Goal: Answer question/provide support: Answer question/provide support

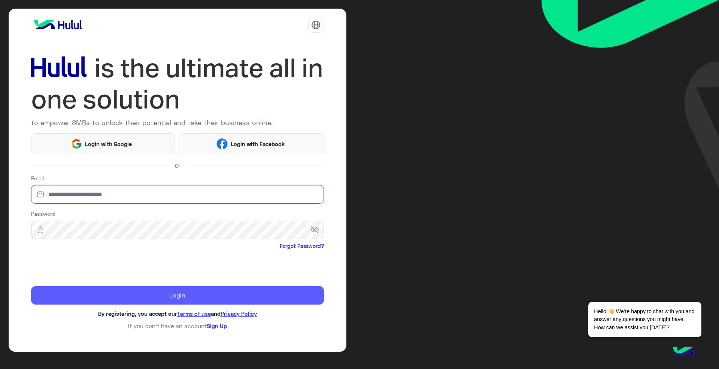
type input "**********"
click at [126, 292] on button "Login" at bounding box center [177, 295] width 293 height 19
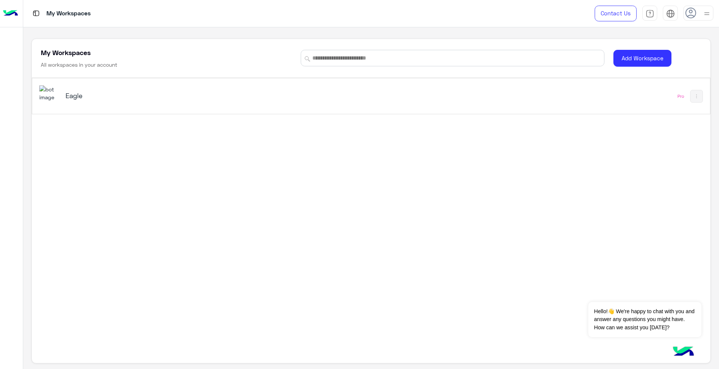
click at [230, 79] on div "Eagle Pro" at bounding box center [370, 96] width 677 height 36
click at [232, 92] on h5 "Eagle" at bounding box center [185, 95] width 239 height 9
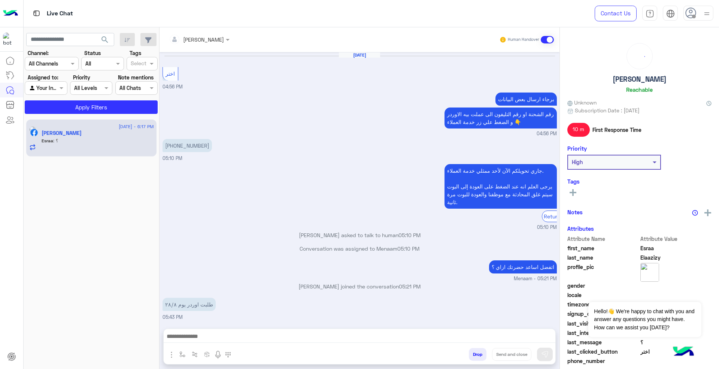
scroll to position [449, 0]
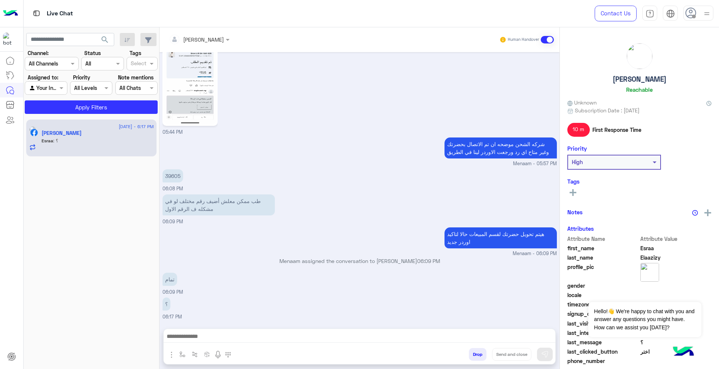
click at [701, 20] on div at bounding box center [698, 13] width 30 height 15
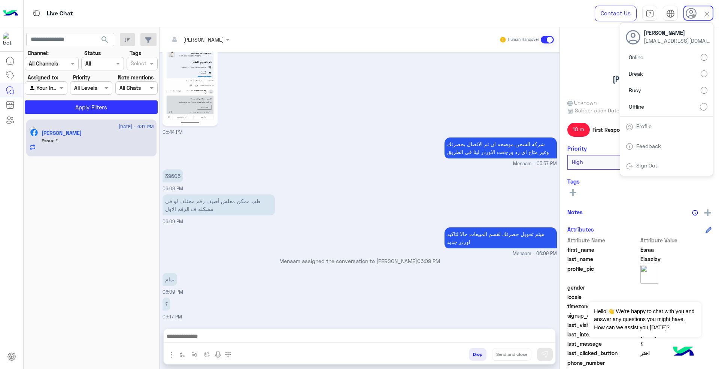
click at [691, 56] on label "Online" at bounding box center [667, 57] width 82 height 13
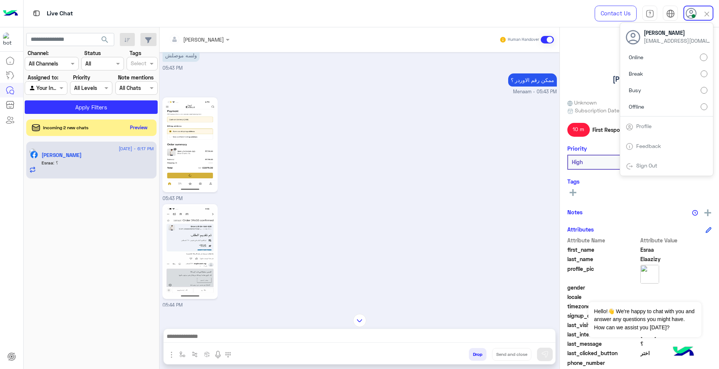
scroll to position [399, 0]
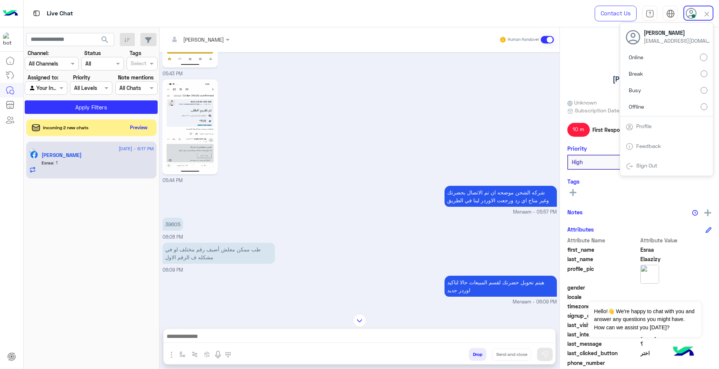
click at [176, 225] on p "39605" at bounding box center [173, 224] width 21 height 13
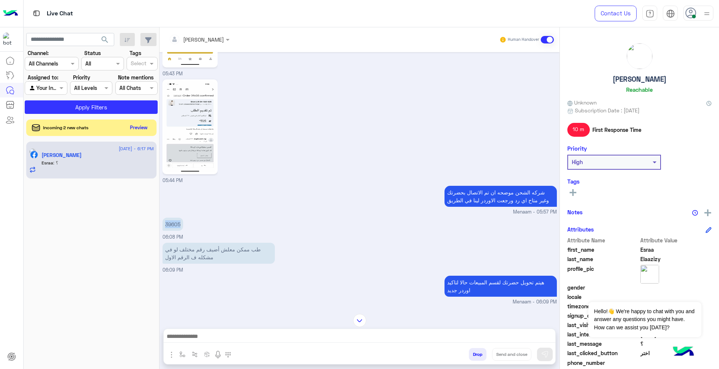
click at [176, 225] on p "39605" at bounding box center [173, 224] width 21 height 13
copy p "39605"
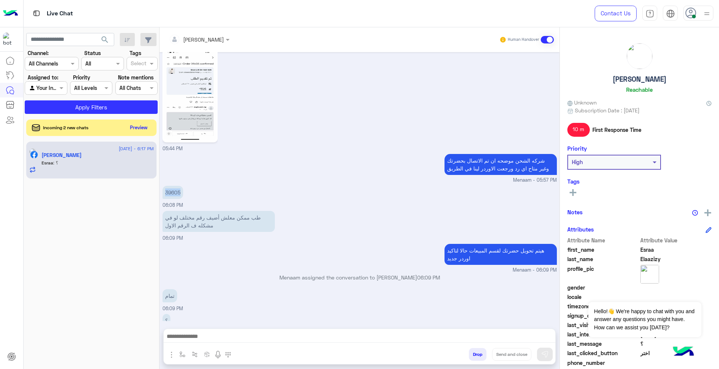
scroll to position [449, 0]
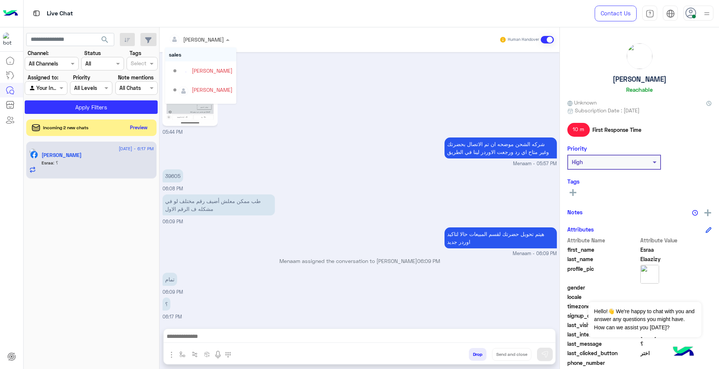
click at [207, 38] on div at bounding box center [199, 39] width 68 height 9
click at [372, 156] on div "شركه الشحن موضحه ان تم الاتصال بحضرتك وغير متاح اي رد ورجعت الاوردر لينا في الط…" at bounding box center [360, 152] width 394 height 32
click at [140, 126] on button "Preview" at bounding box center [139, 127] width 23 height 10
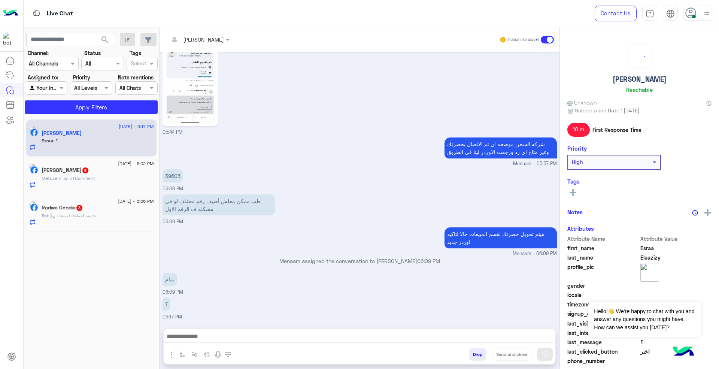
click at [105, 167] on div "Meto Fox 8" at bounding box center [98, 171] width 112 height 8
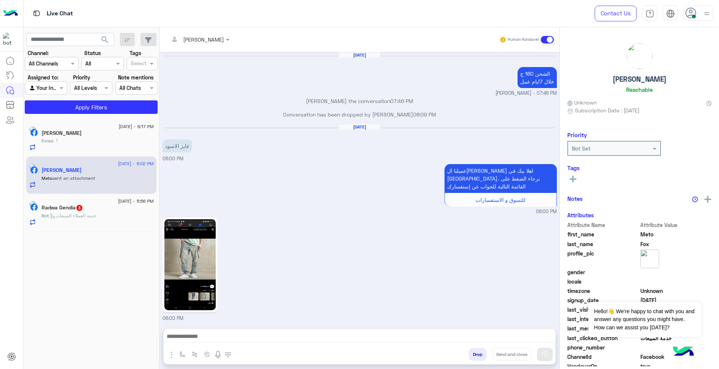
scroll to position [674, 0]
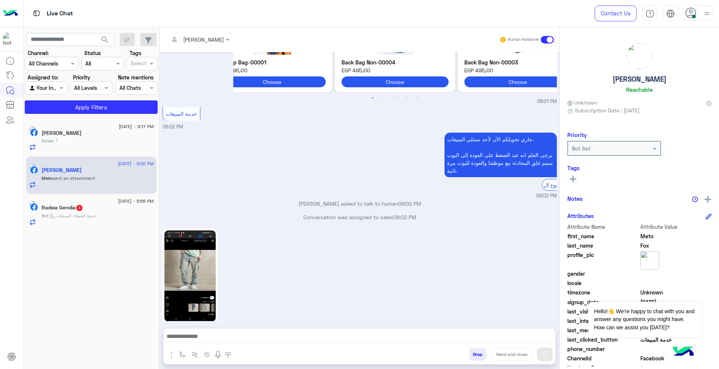
click at [206, 243] on img at bounding box center [189, 275] width 51 height 91
click at [340, 342] on div at bounding box center [360, 338] width 392 height 19
click at [403, 345] on div at bounding box center [360, 338] width 392 height 19
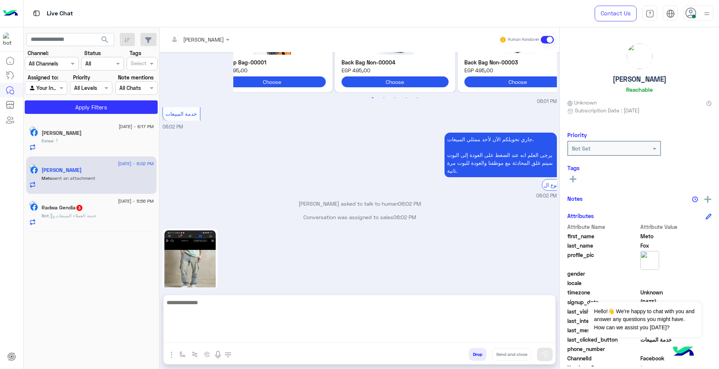
click at [394, 337] on textarea at bounding box center [360, 320] width 392 height 45
type textarea "*****"
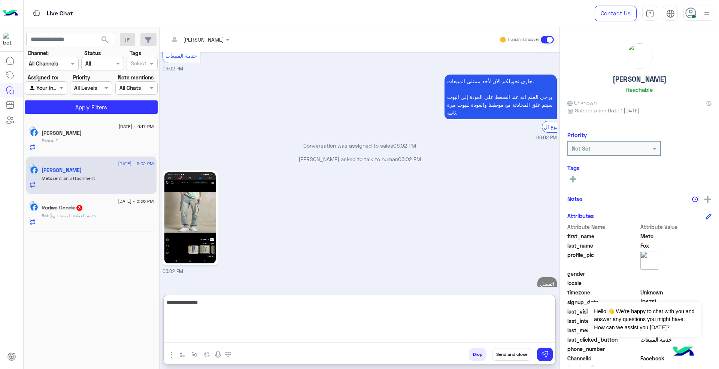
scroll to position [746, 0]
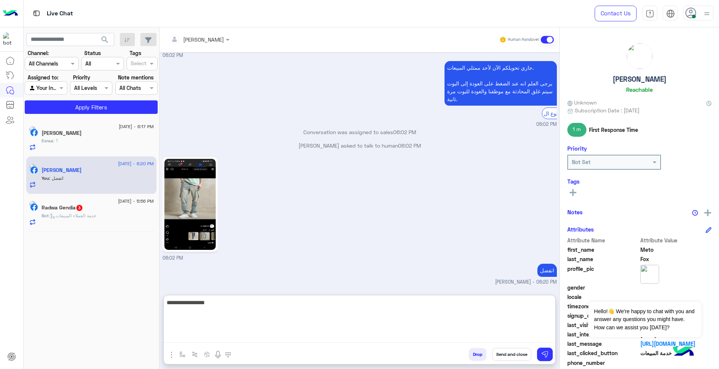
type textarea "**********"
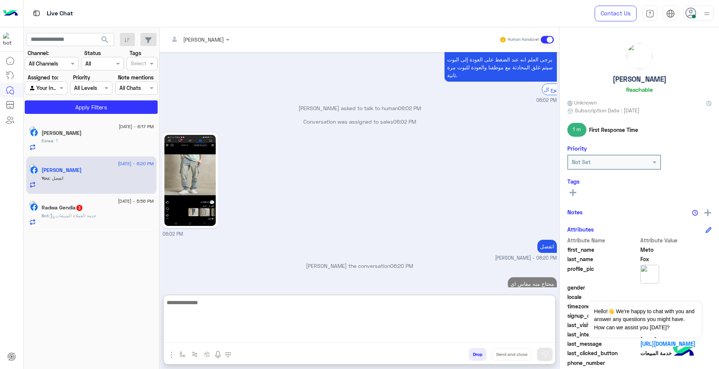
type textarea "*"
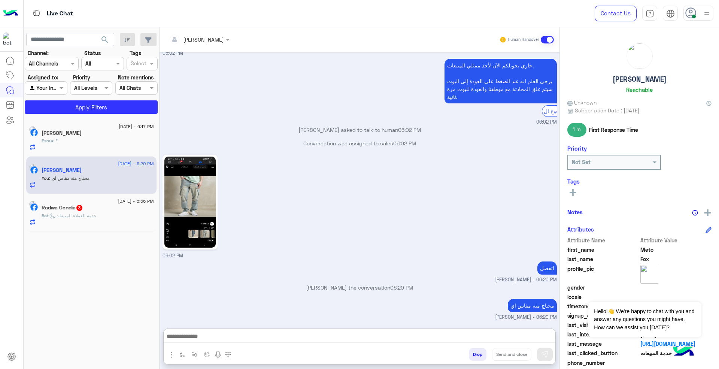
click at [101, 210] on div "Radwa Gendia 3" at bounding box center [98, 208] width 112 height 8
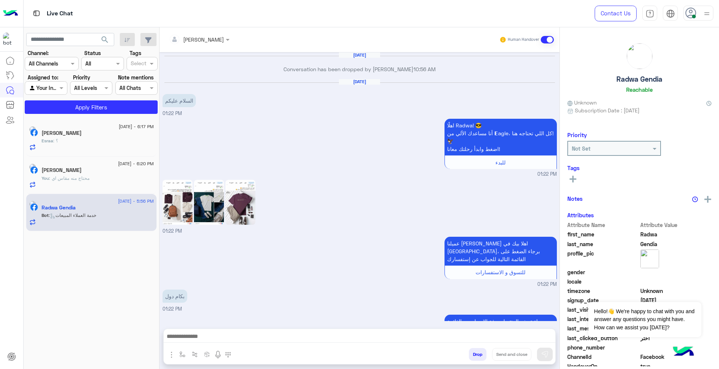
scroll to position [479, 0]
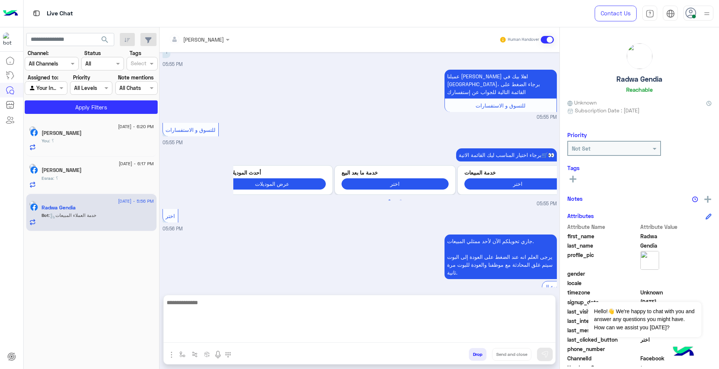
click at [468, 335] on textarea at bounding box center [360, 320] width 392 height 45
paste textarea "**********"
type textarea "**********"
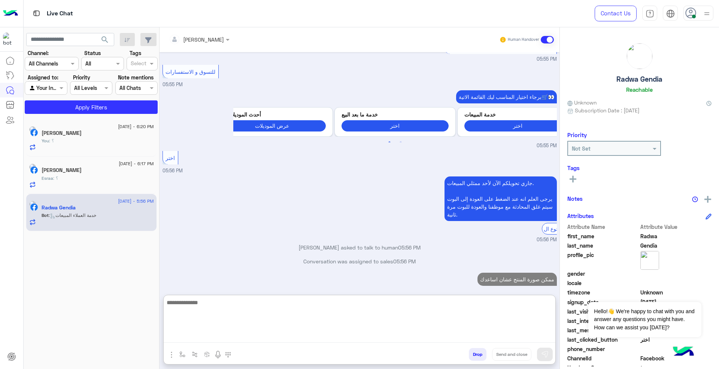
scroll to position [550, 0]
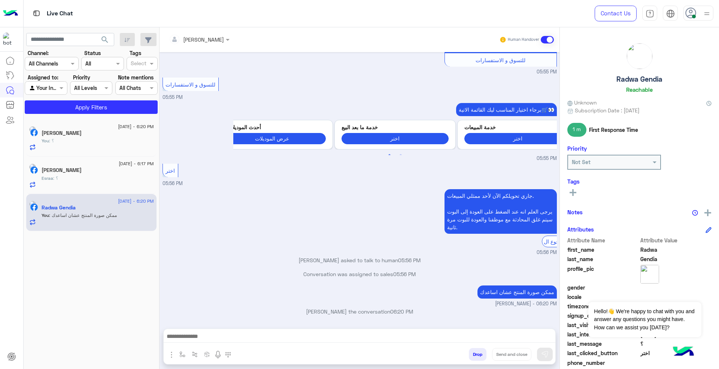
click at [78, 137] on div "[PERSON_NAME]" at bounding box center [98, 134] width 112 height 8
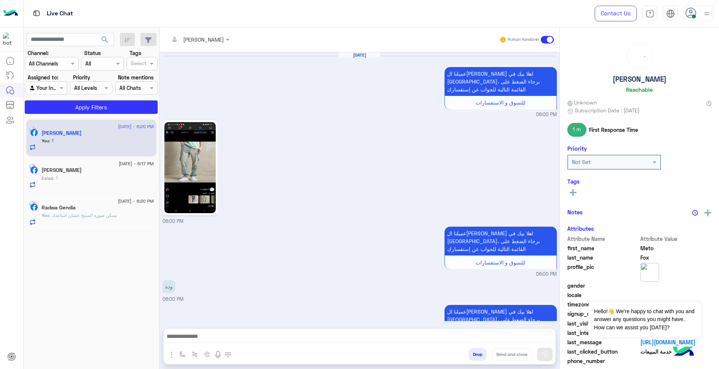
scroll to position [663, 0]
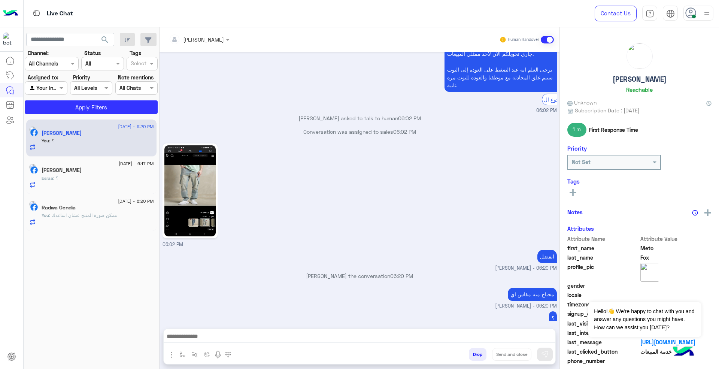
click at [94, 178] on div "Esraa : ؟" at bounding box center [98, 181] width 112 height 13
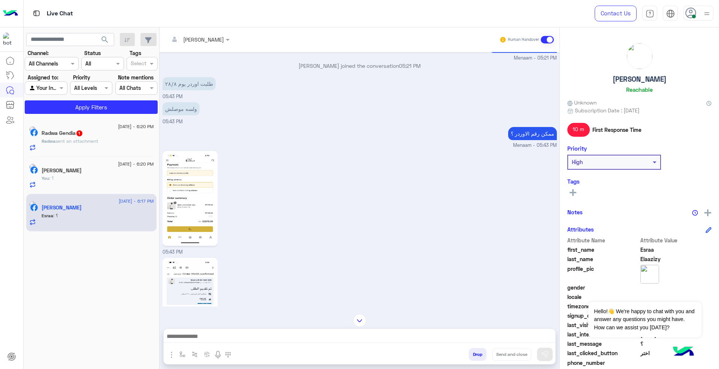
scroll to position [199, 0]
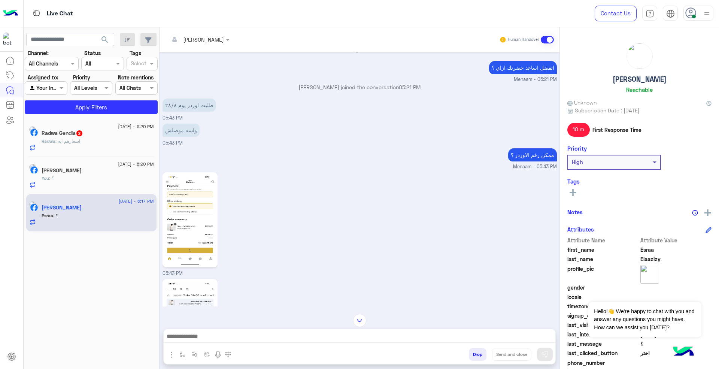
click at [190, 234] on img at bounding box center [189, 219] width 51 height 91
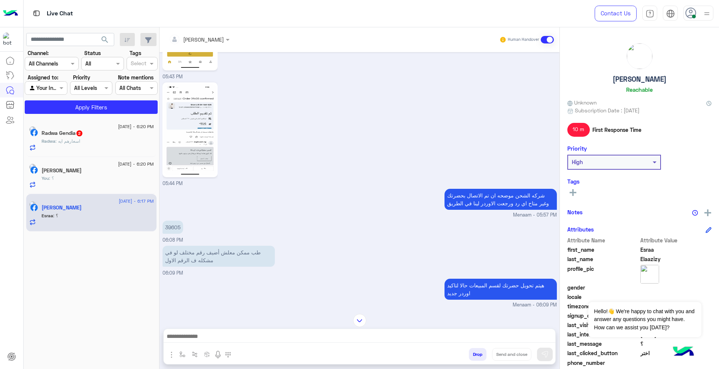
scroll to position [399, 0]
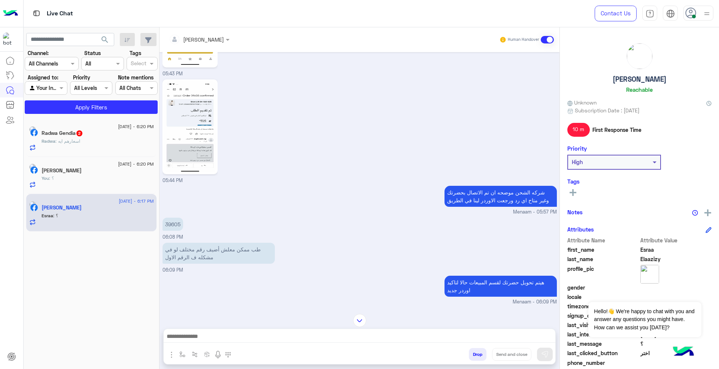
click at [210, 136] on img at bounding box center [189, 126] width 51 height 91
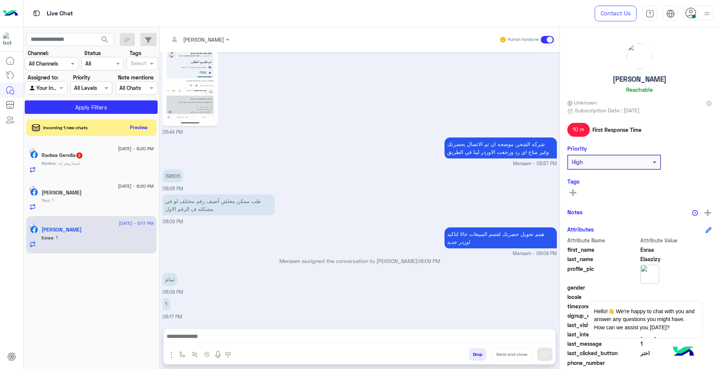
scroll to position [349, 0]
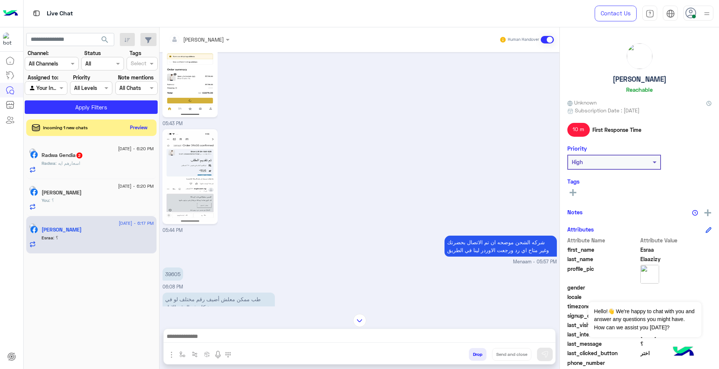
click at [111, 172] on div "Radwa : اسعارهم ايه" at bounding box center [98, 166] width 112 height 13
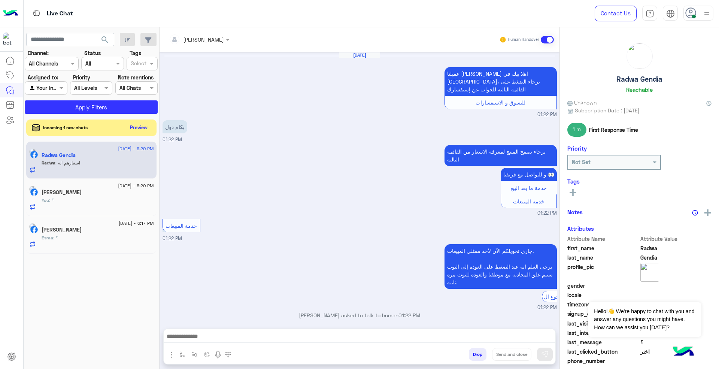
scroll to position [428, 0]
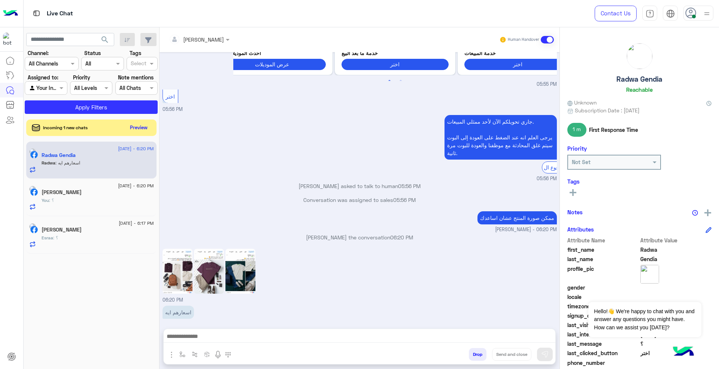
click at [183, 273] on img at bounding box center [178, 271] width 30 height 45
click at [215, 266] on img at bounding box center [209, 271] width 30 height 45
click at [257, 263] on div "06:20 PM" at bounding box center [360, 275] width 394 height 57
click at [248, 263] on img at bounding box center [240, 271] width 30 height 45
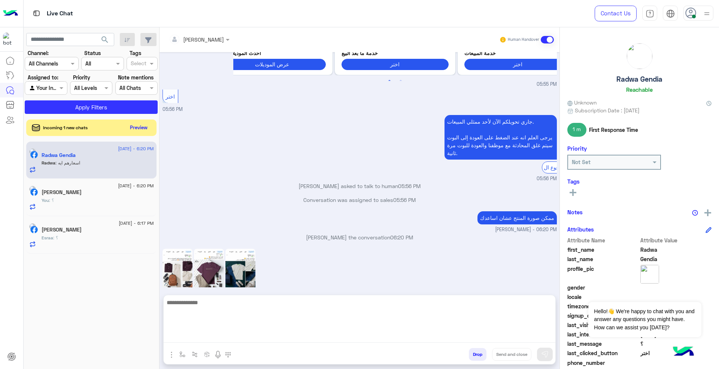
click at [427, 337] on textarea at bounding box center [360, 320] width 392 height 45
paste textarea "**********"
type textarea "**********"
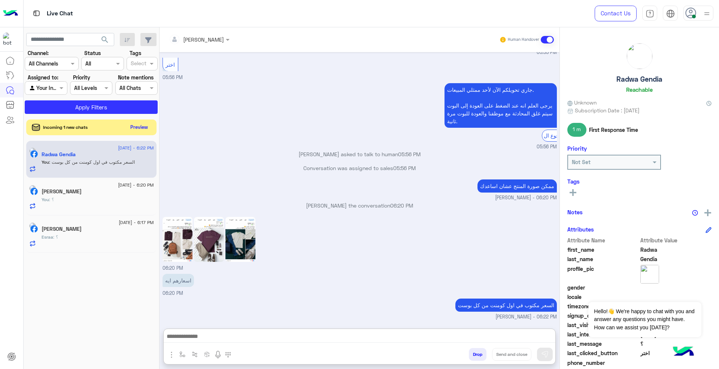
click at [133, 129] on button "Preview" at bounding box center [139, 127] width 23 height 10
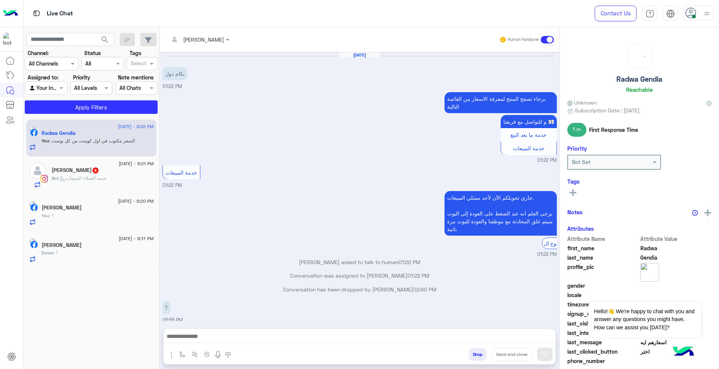
scroll to position [407, 0]
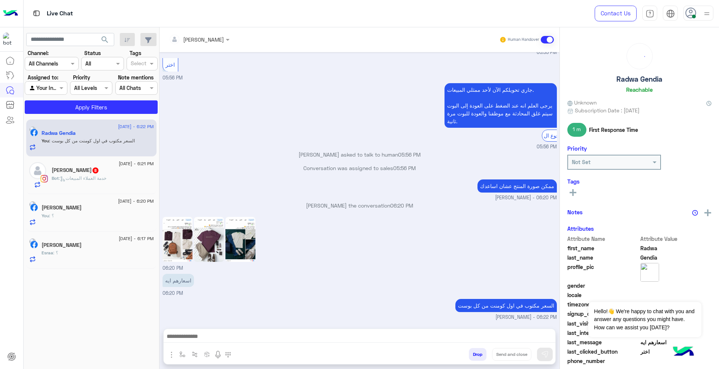
click at [97, 172] on span "8" at bounding box center [96, 170] width 6 height 6
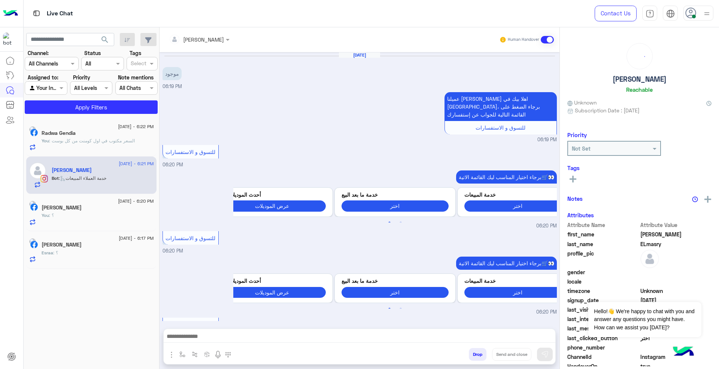
scroll to position [477, 0]
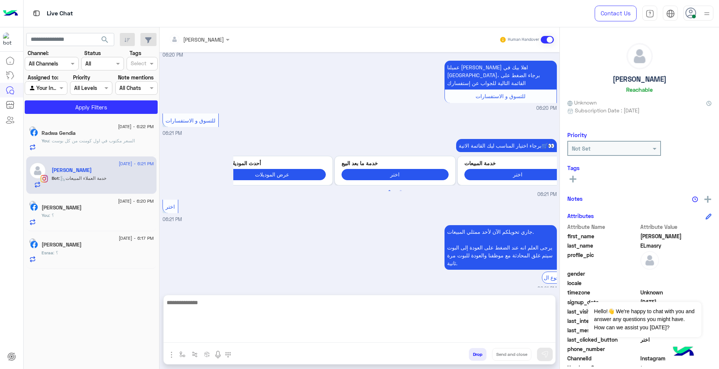
click at [432, 339] on textarea at bounding box center [360, 320] width 392 height 45
paste textarea "**********"
type textarea "**********"
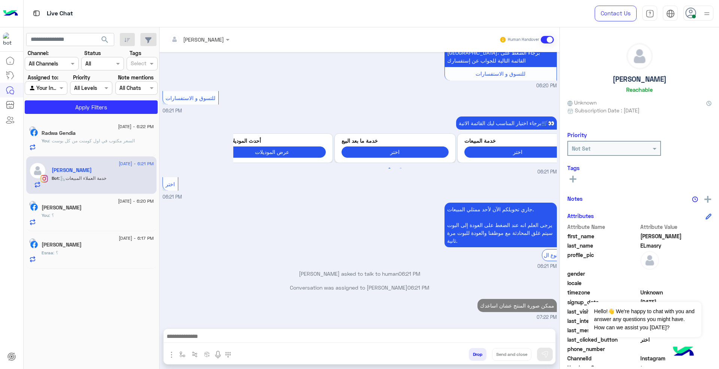
click at [88, 215] on div "You : ؟" at bounding box center [98, 218] width 112 height 13
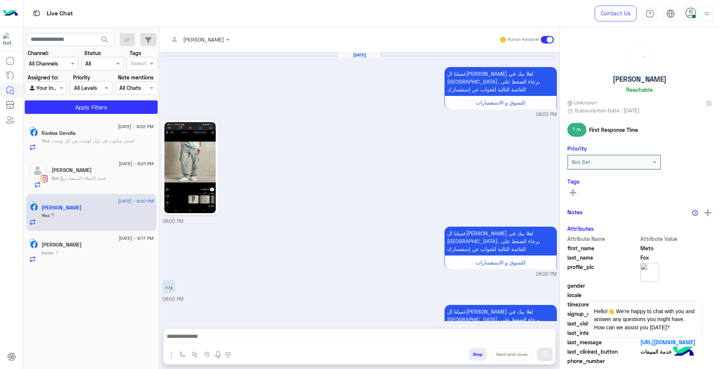
scroll to position [663, 0]
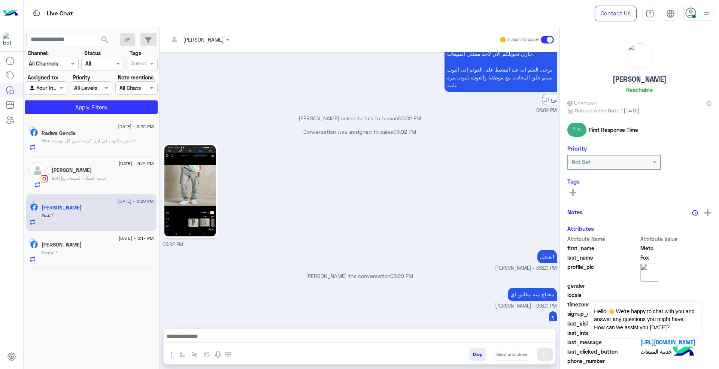
click at [80, 253] on div "Esraa : ؟" at bounding box center [98, 255] width 112 height 13
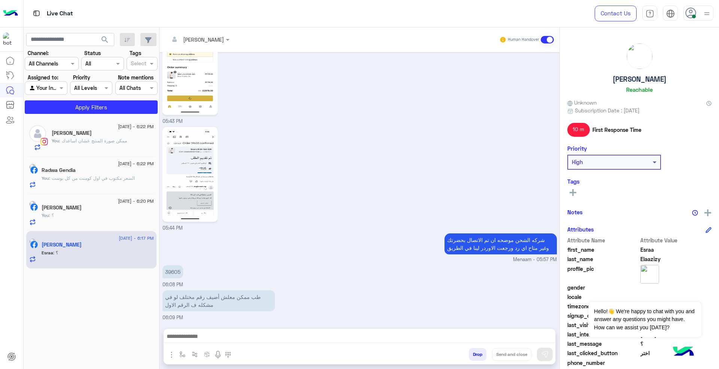
scroll to position [349, 0]
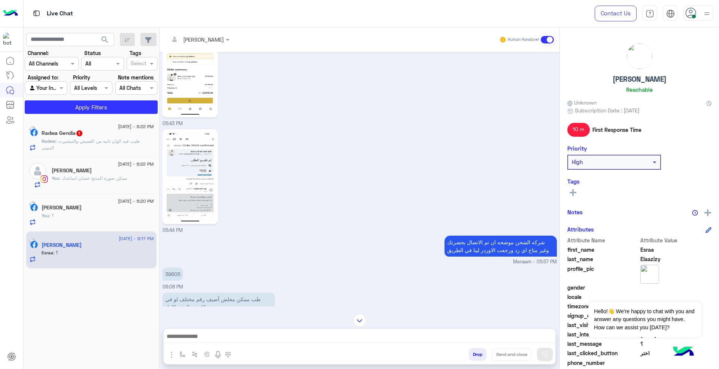
click at [97, 137] on div "Radwa Gendia 1" at bounding box center [98, 134] width 112 height 8
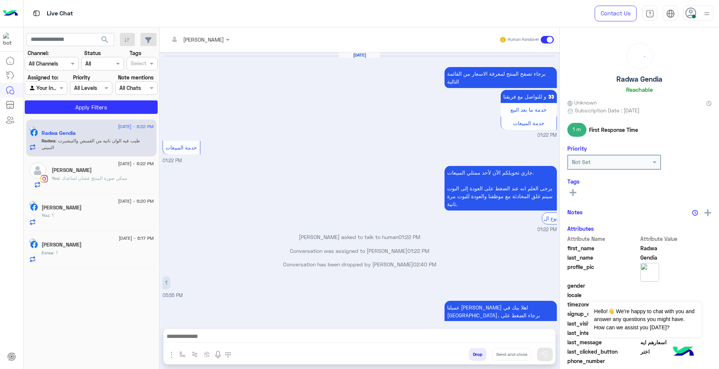
scroll to position [415, 0]
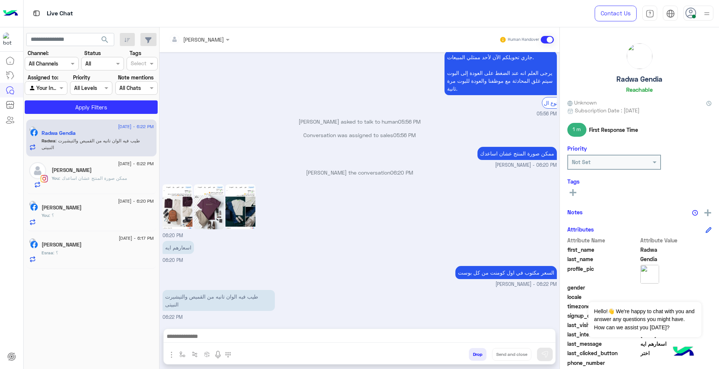
click at [187, 207] on img at bounding box center [178, 206] width 30 height 45
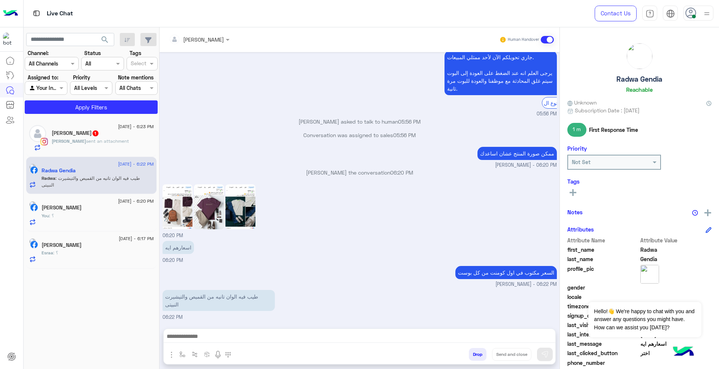
click at [213, 203] on img at bounding box center [209, 206] width 30 height 45
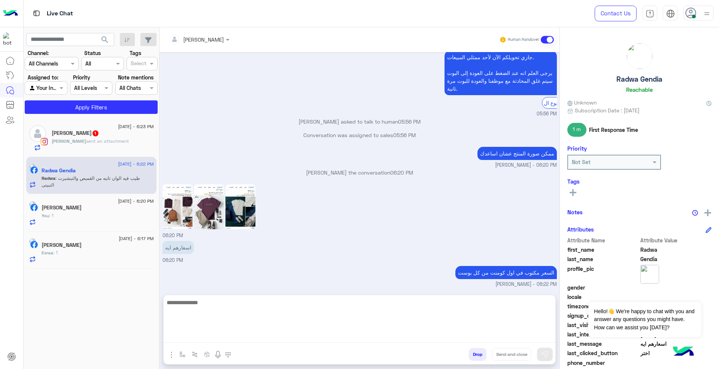
click at [360, 340] on textarea at bounding box center [360, 320] width 392 height 45
paste textarea "**********"
type textarea "**********"
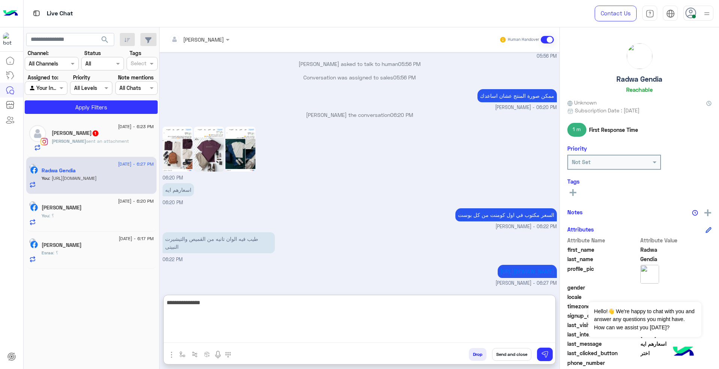
type textarea "**********"
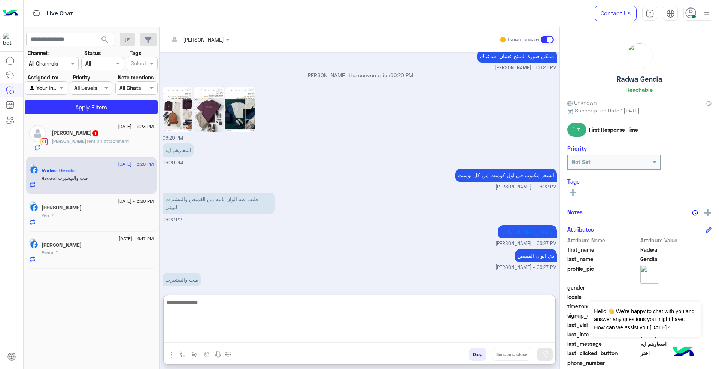
scroll to position [512, 0]
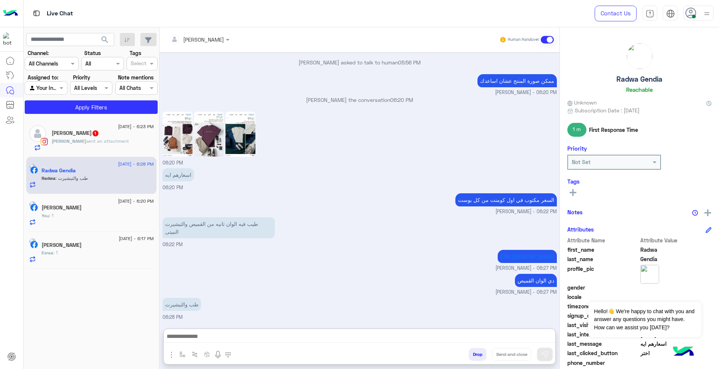
click at [210, 112] on img at bounding box center [209, 134] width 30 height 45
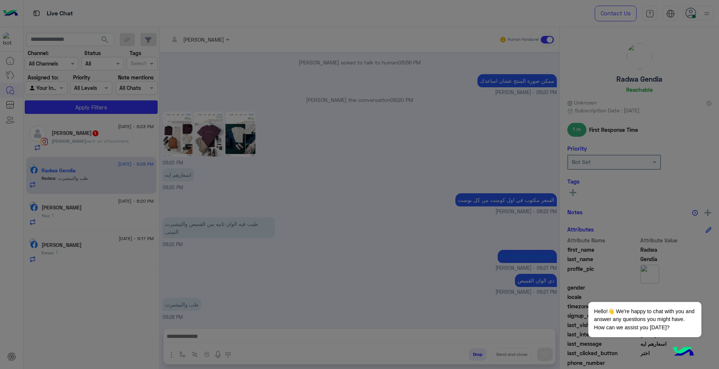
scroll to position [503, 0]
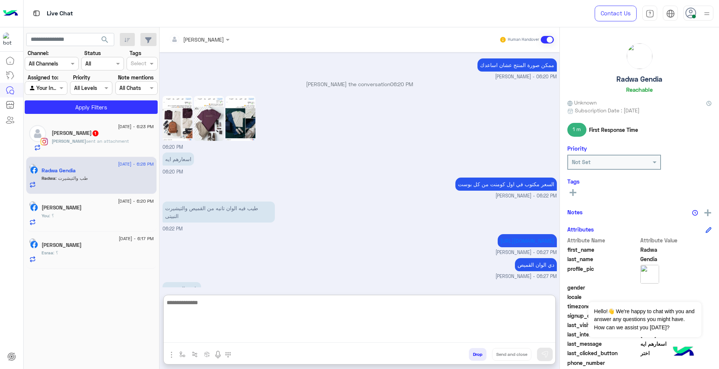
click at [284, 339] on textarea at bounding box center [360, 320] width 392 height 45
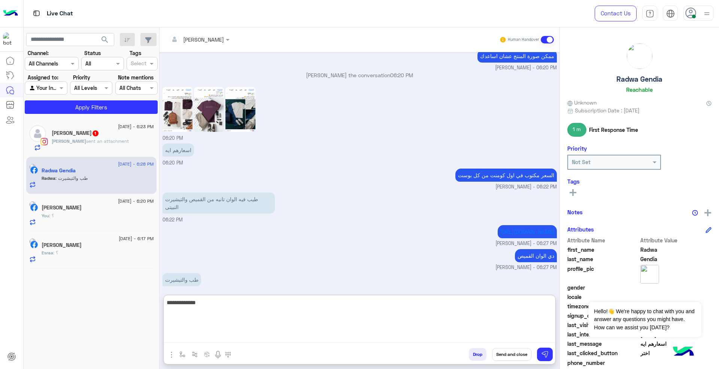
type textarea "**********"
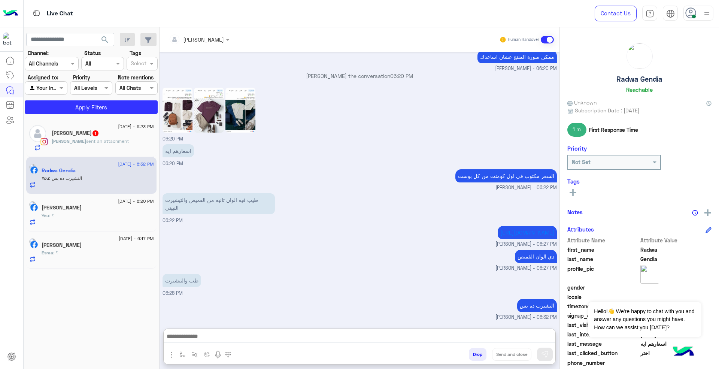
click at [116, 131] on div "[PERSON_NAME] 1" at bounding box center [103, 134] width 102 height 8
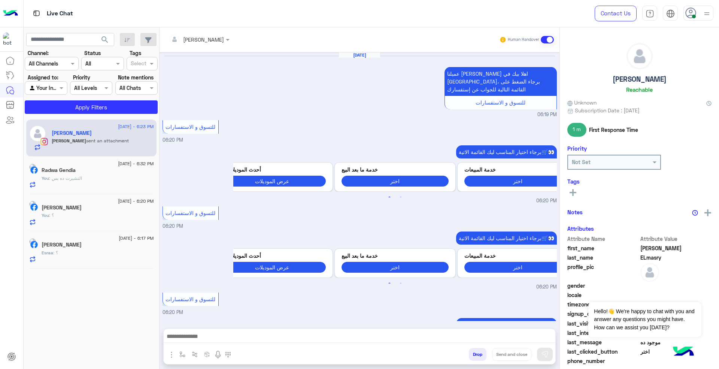
scroll to position [547, 0]
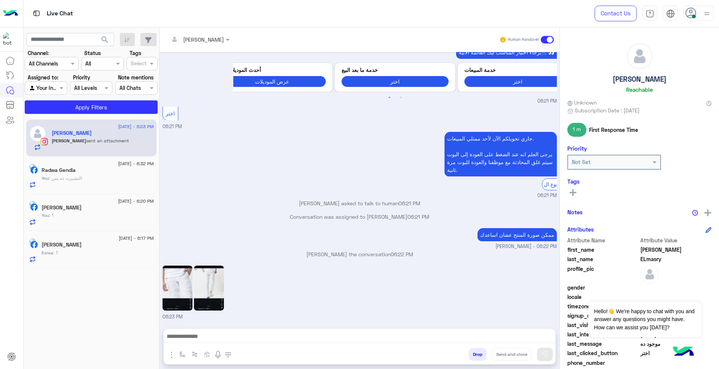
click at [179, 292] on img at bounding box center [178, 288] width 30 height 45
click at [200, 285] on img at bounding box center [209, 288] width 30 height 45
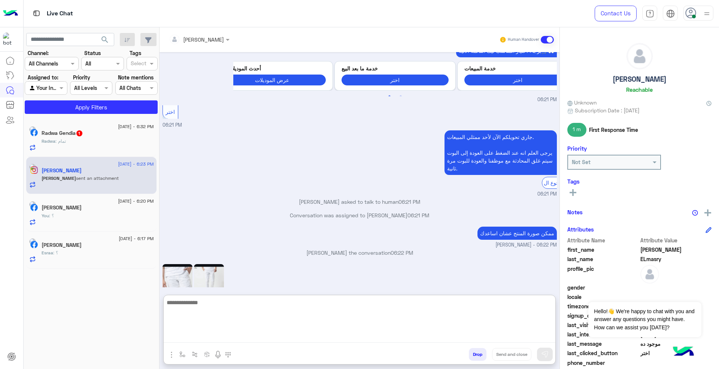
click at [330, 340] on textarea at bounding box center [360, 320] width 392 height 45
type textarea "*****"
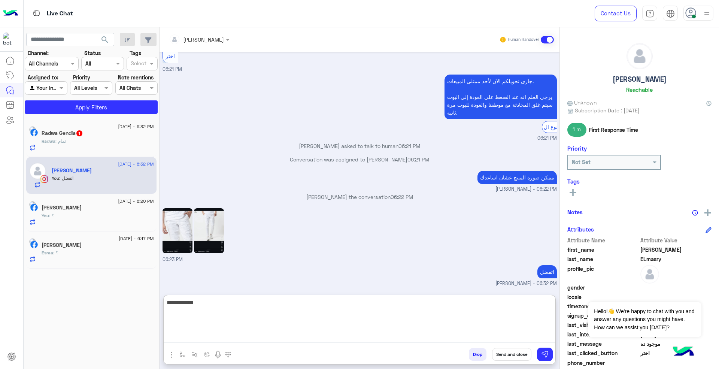
type textarea "**********"
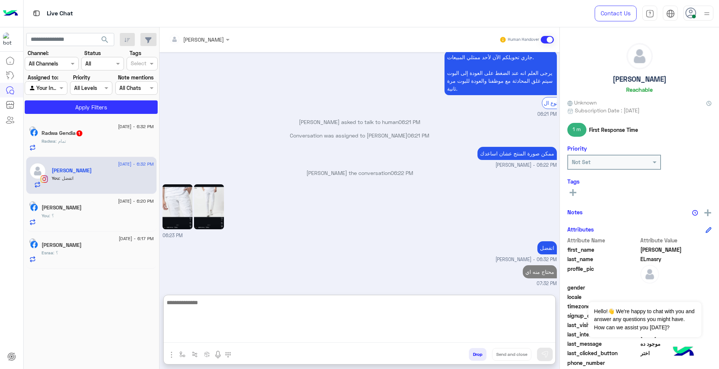
type textarea "*"
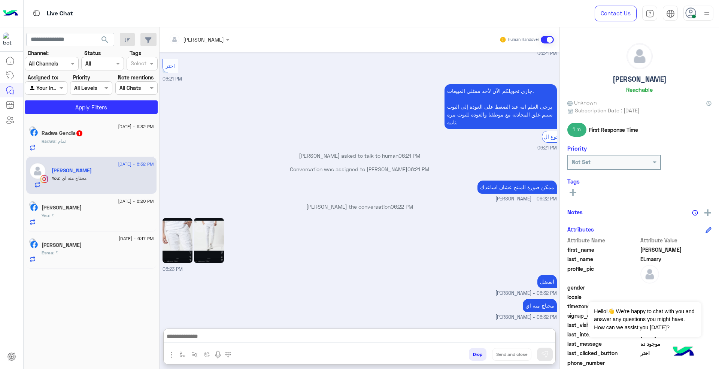
click at [83, 151] on div "Radwa : تمام" at bounding box center [98, 144] width 112 height 13
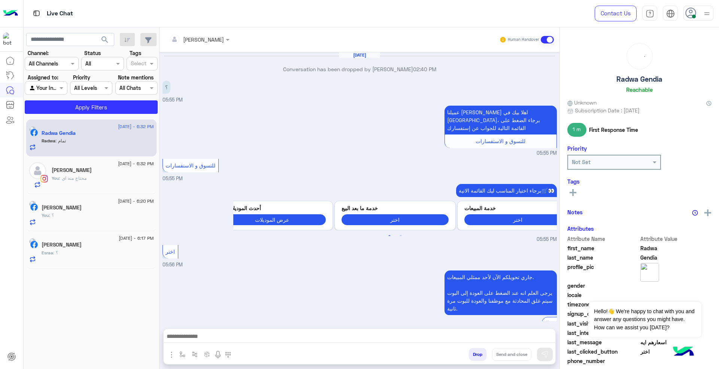
scroll to position [354, 0]
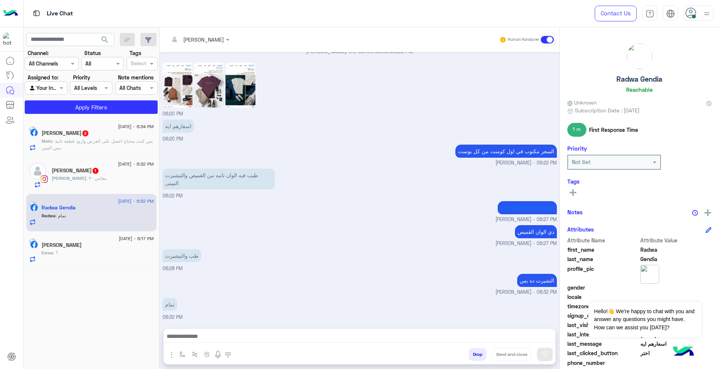
click at [111, 182] on div "[PERSON_NAME] : مقاس ٣٠" at bounding box center [103, 181] width 102 height 13
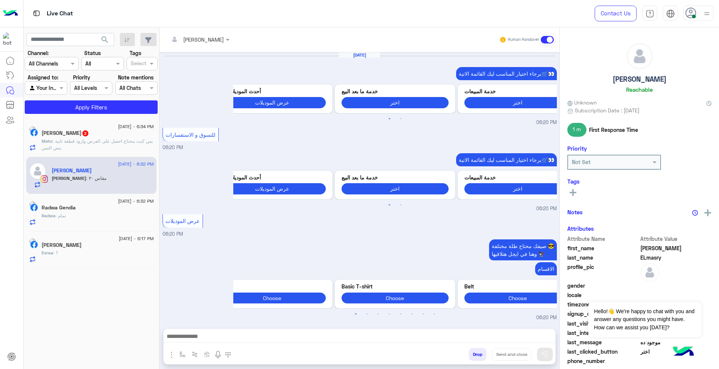
scroll to position [483, 0]
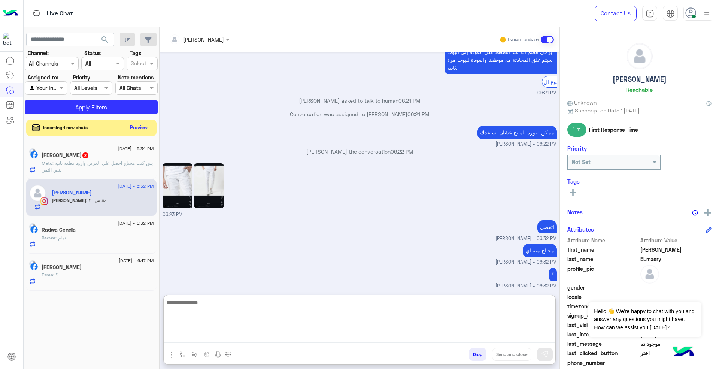
click at [272, 333] on textarea at bounding box center [360, 320] width 392 height 45
type textarea "**********"
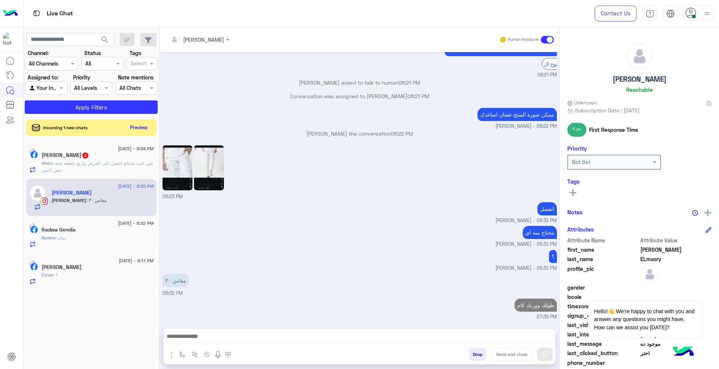
click at [118, 170] on p "Meto : بس كنت محتاج احصل على العرض وازود قطعة تانية بنص التمن" at bounding box center [98, 166] width 112 height 13
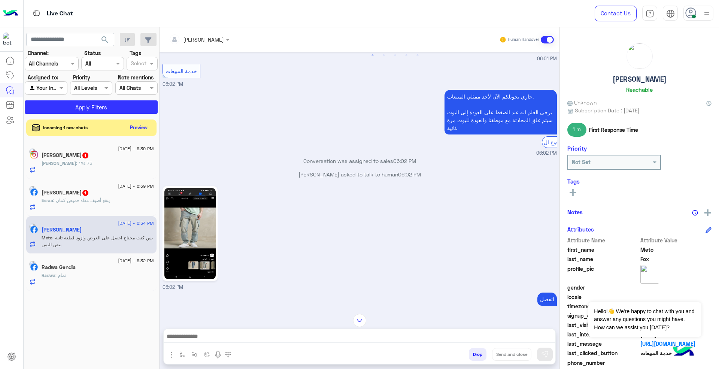
scroll to position [1540, 0]
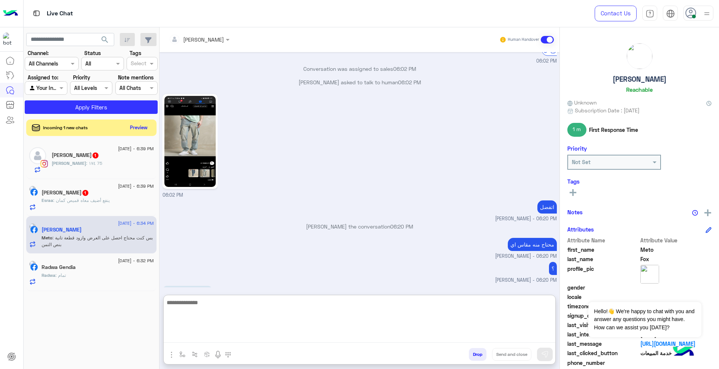
click at [401, 339] on textarea at bounding box center [360, 320] width 392 height 45
type textarea "**********"
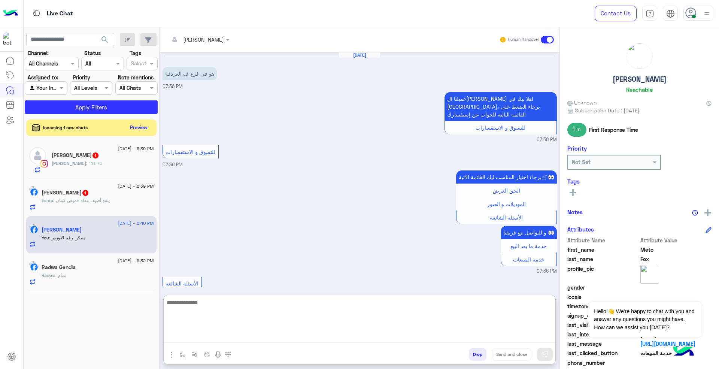
scroll to position [1598, 0]
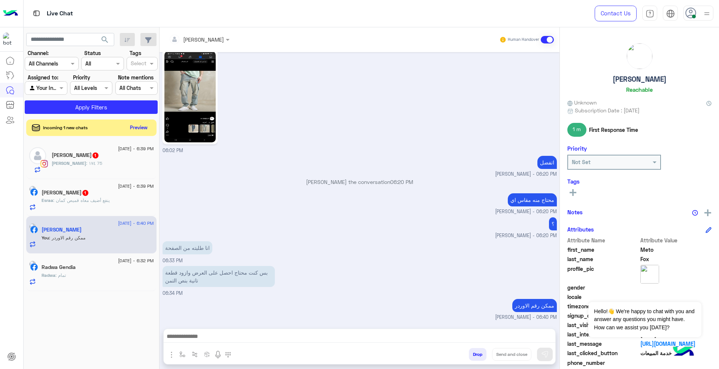
click at [104, 203] on span ": ينفع أضيف معاه قميص كمان" at bounding box center [81, 200] width 57 height 6
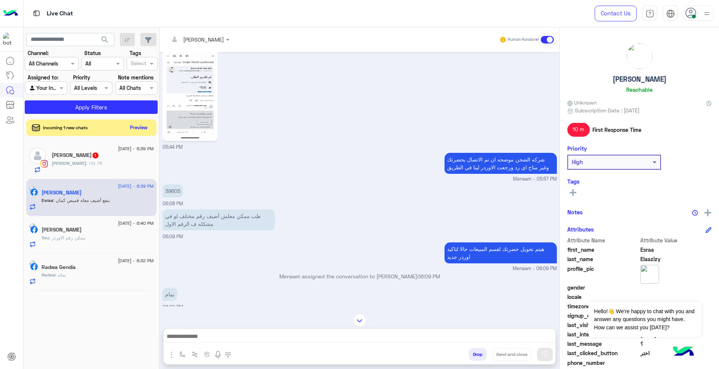
scroll to position [448, 0]
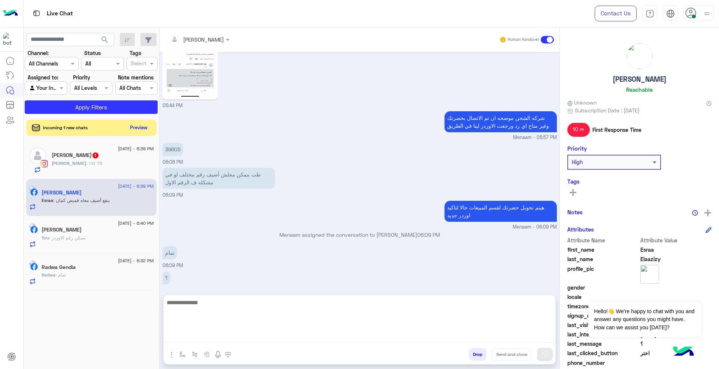
click at [396, 337] on textarea at bounding box center [360, 320] width 392 height 45
type textarea "*"
click at [440, 302] on textarea "**********" at bounding box center [360, 320] width 392 height 45
type textarea "**********"
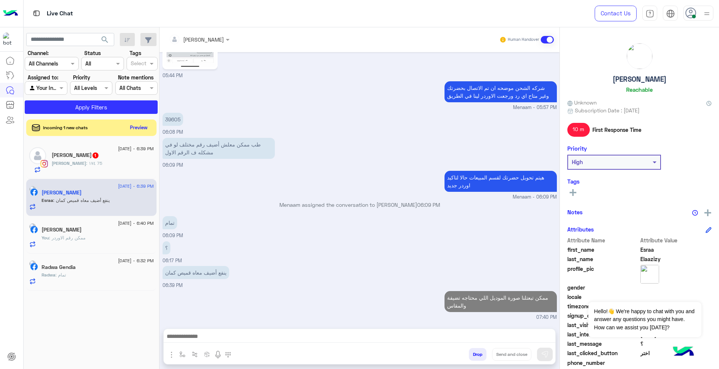
click at [127, 159] on div "[PERSON_NAME] 1" at bounding box center [103, 156] width 102 height 8
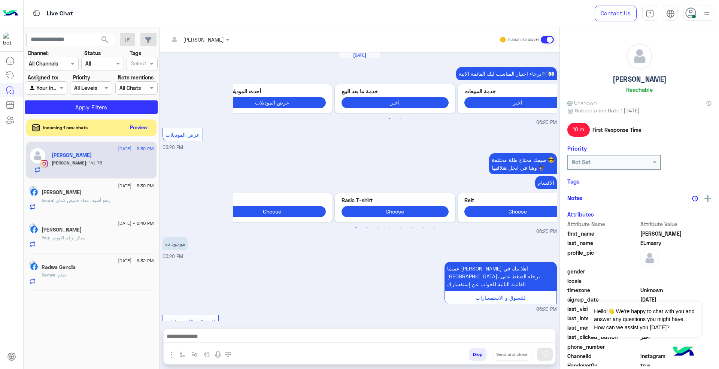
scroll to position [451, 0]
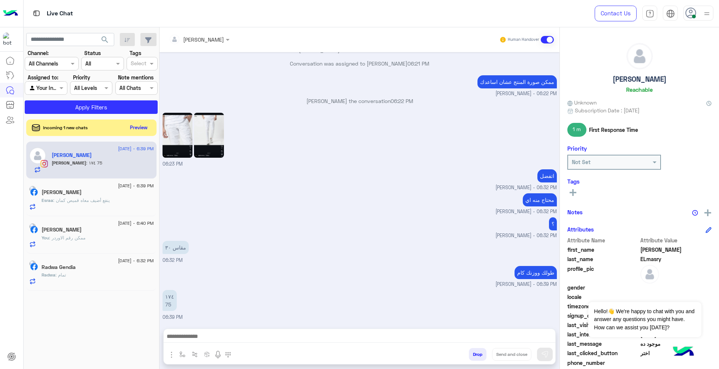
click at [194, 124] on img at bounding box center [209, 135] width 30 height 45
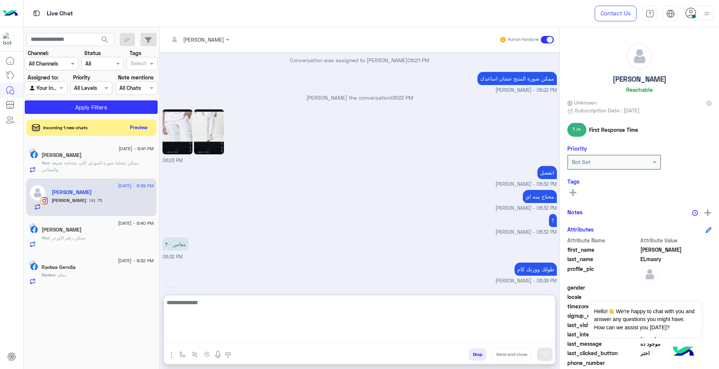
click at [328, 336] on textarea at bounding box center [360, 320] width 392 height 45
type textarea "**********"
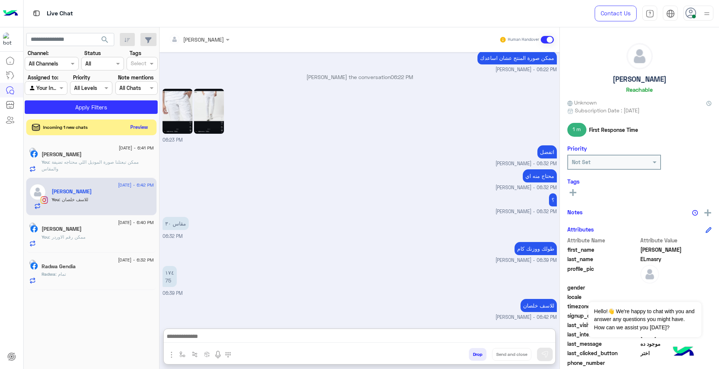
click at [142, 125] on button "Preview" at bounding box center [139, 127] width 23 height 10
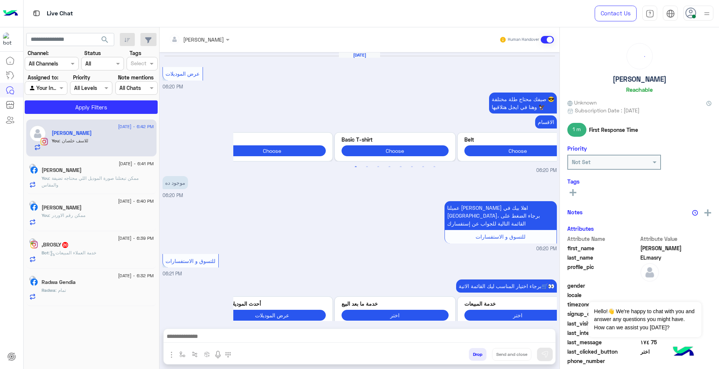
scroll to position [411, 0]
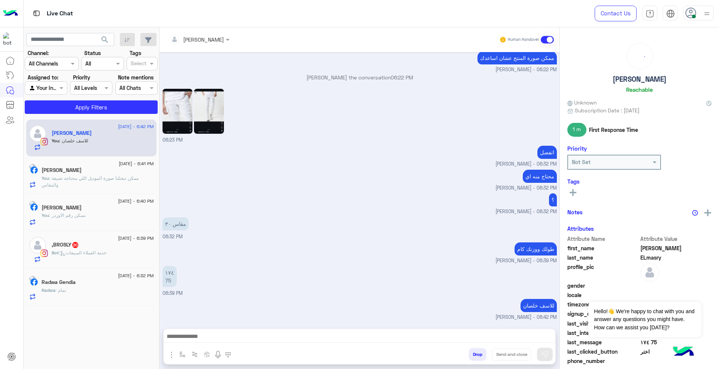
click at [101, 254] on span ": خدمة العملاء المبيعات" at bounding box center [83, 253] width 48 height 6
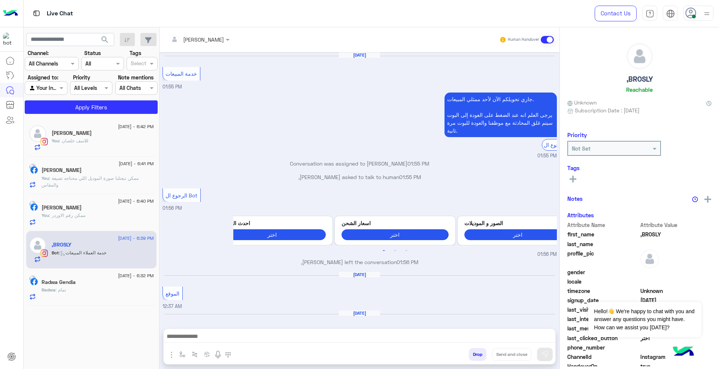
scroll to position [524, 0]
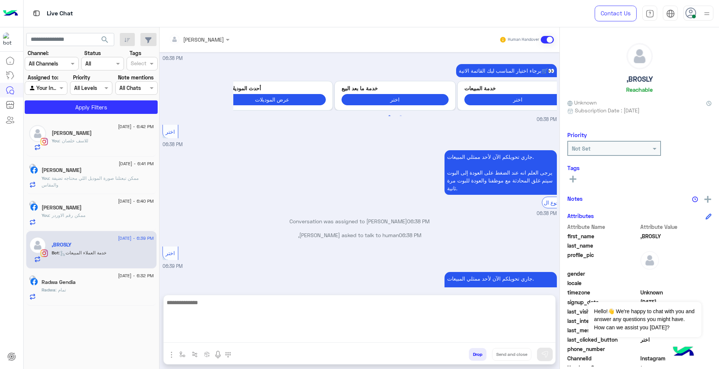
click at [369, 339] on textarea at bounding box center [360, 320] width 392 height 45
paste textarea "**********"
type textarea "**********"
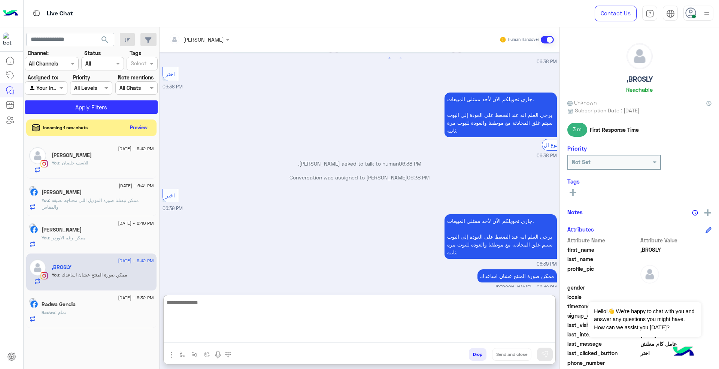
scroll to position [595, 0]
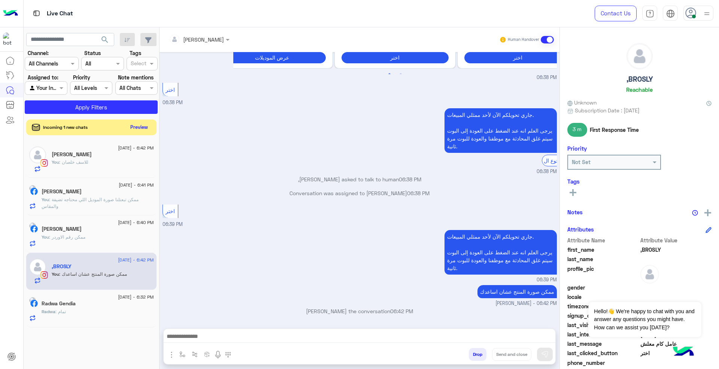
click at [142, 125] on button "Preview" at bounding box center [139, 127] width 23 height 10
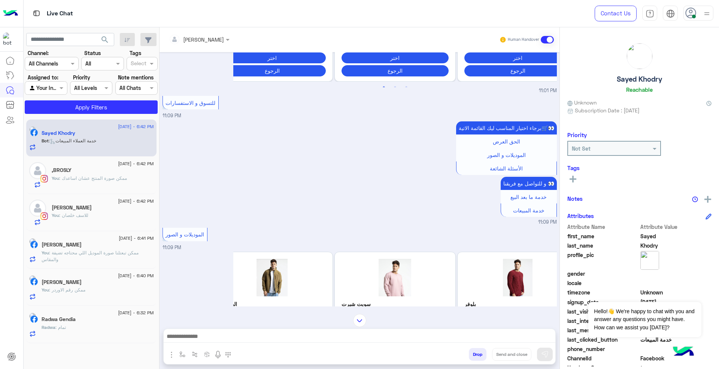
scroll to position [3, 0]
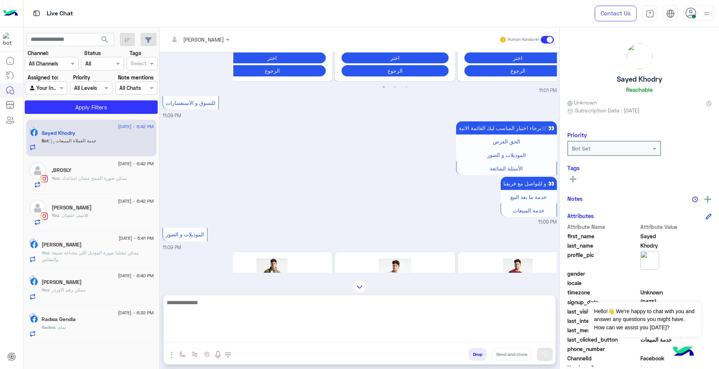
click at [349, 336] on textarea at bounding box center [360, 320] width 392 height 45
click at [350, 334] on textarea at bounding box center [360, 320] width 392 height 45
paste textarea "**********"
type textarea "**********"
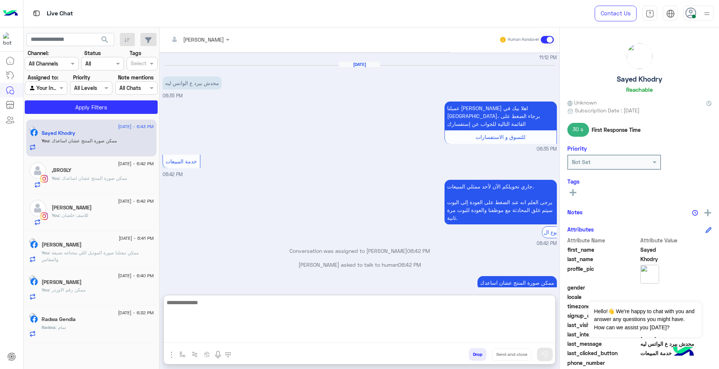
scroll to position [778, 0]
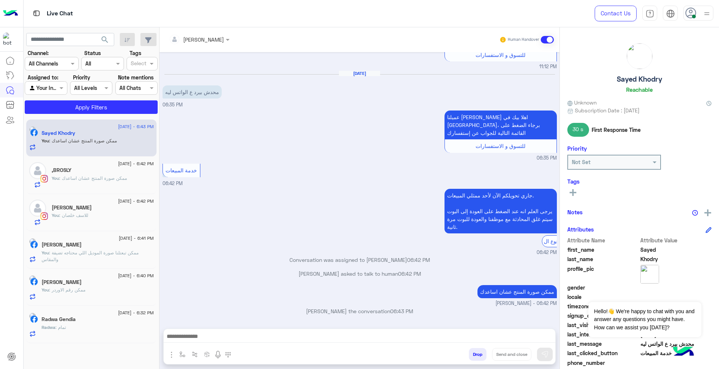
click at [113, 285] on div "[PERSON_NAME]" at bounding box center [98, 283] width 112 height 8
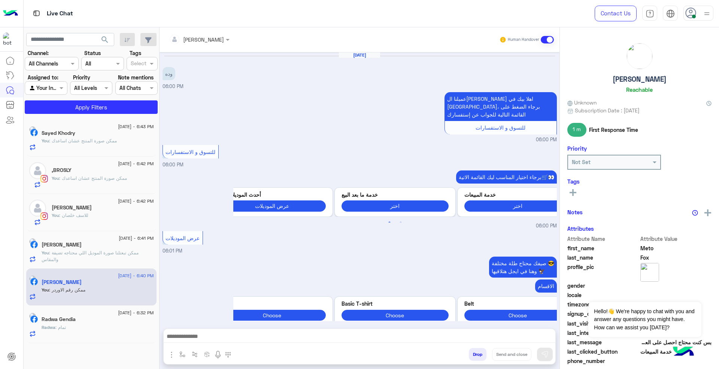
scroll to position [547, 0]
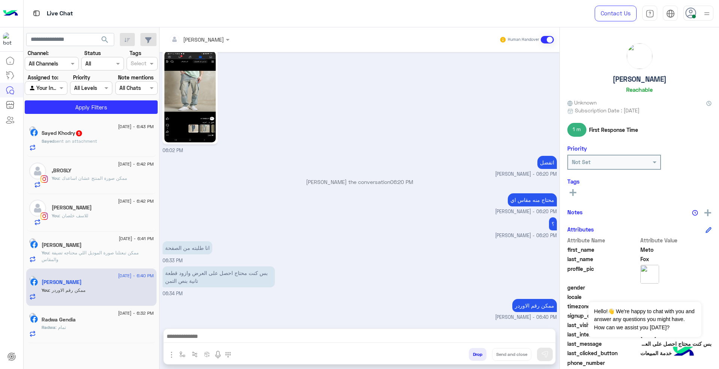
click at [82, 134] on span "5" at bounding box center [79, 133] width 6 height 6
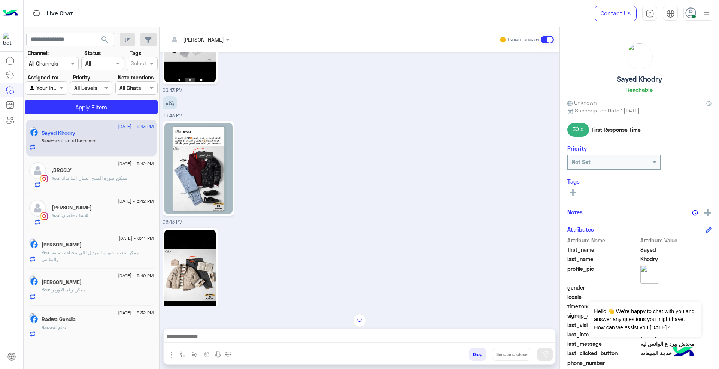
scroll to position [736, 0]
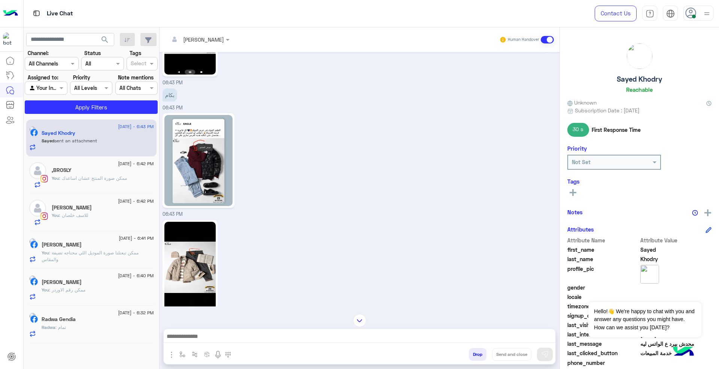
click at [206, 153] on img at bounding box center [198, 160] width 69 height 91
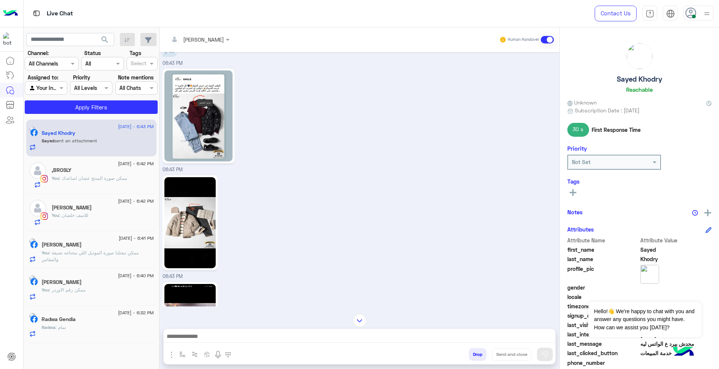
scroll to position [836, 0]
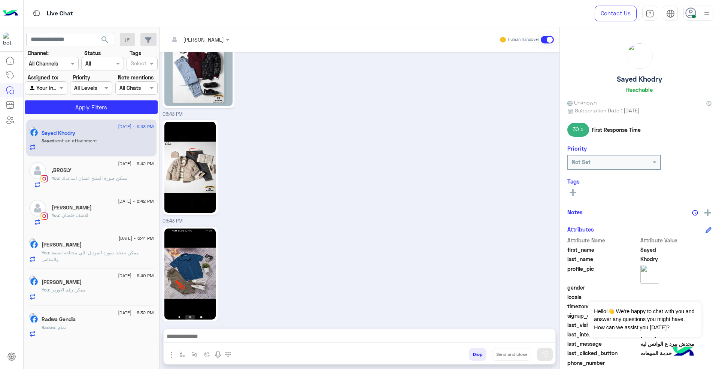
click at [195, 158] on img at bounding box center [189, 167] width 51 height 91
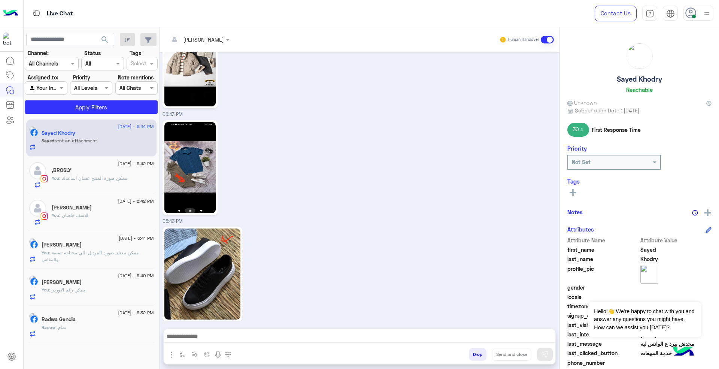
click at [219, 258] on img at bounding box center [202, 273] width 76 height 91
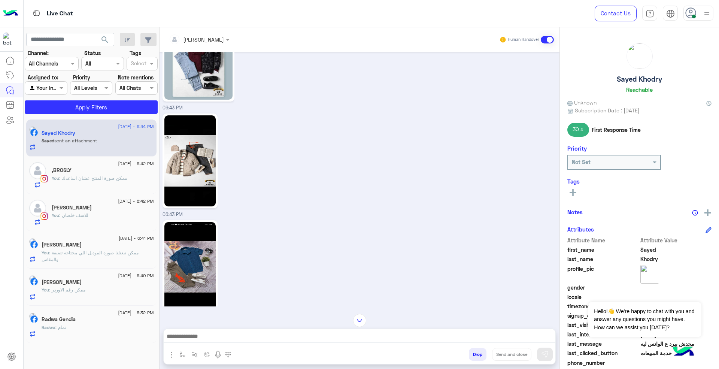
scroll to position [967, 0]
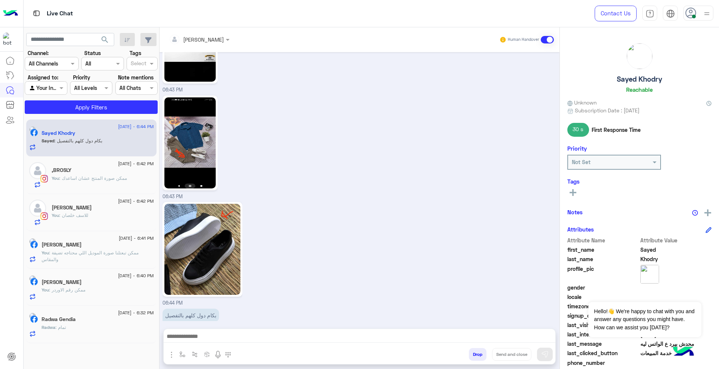
click at [198, 133] on img at bounding box center [189, 142] width 51 height 91
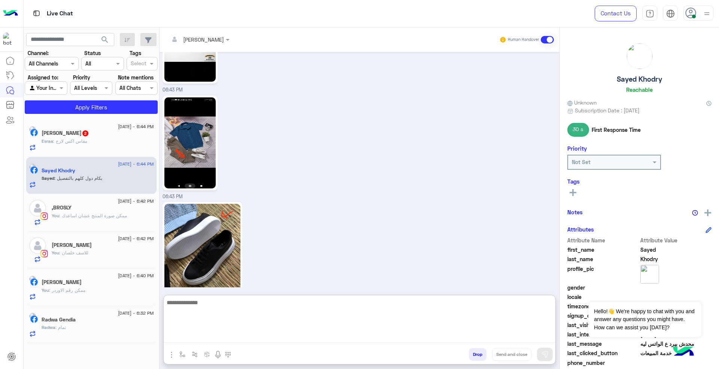
click at [384, 337] on textarea at bounding box center [360, 320] width 392 height 45
paste textarea "**********"
type textarea "**********"
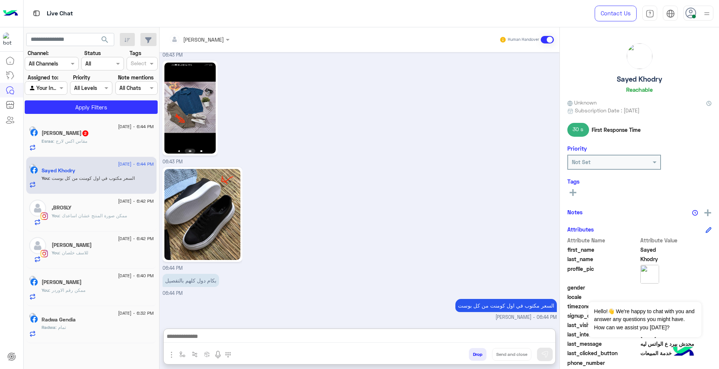
click at [99, 135] on div "[PERSON_NAME] 2" at bounding box center [98, 134] width 112 height 8
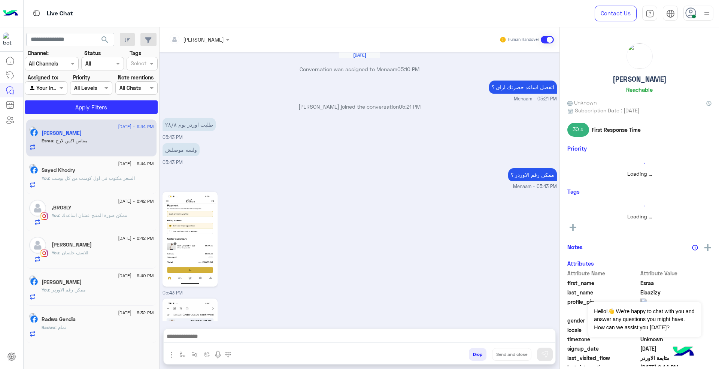
scroll to position [468, 0]
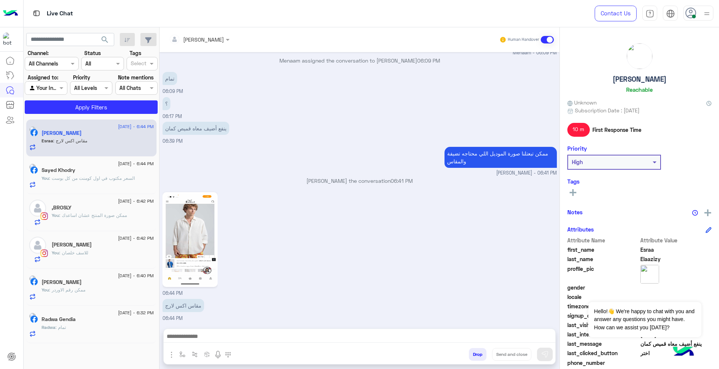
click at [200, 240] on img at bounding box center [189, 239] width 51 height 91
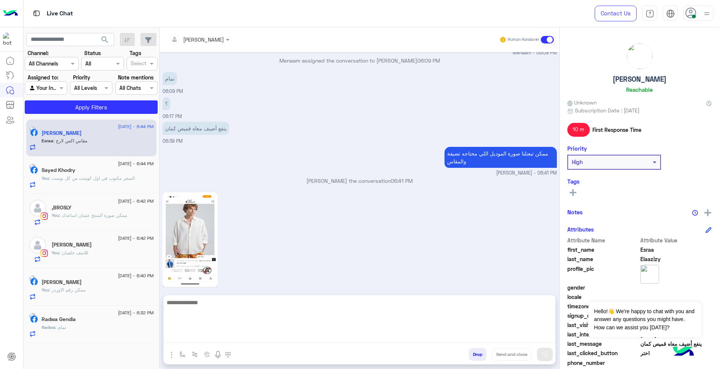
click at [291, 340] on textarea at bounding box center [360, 320] width 392 height 45
type textarea "**********"
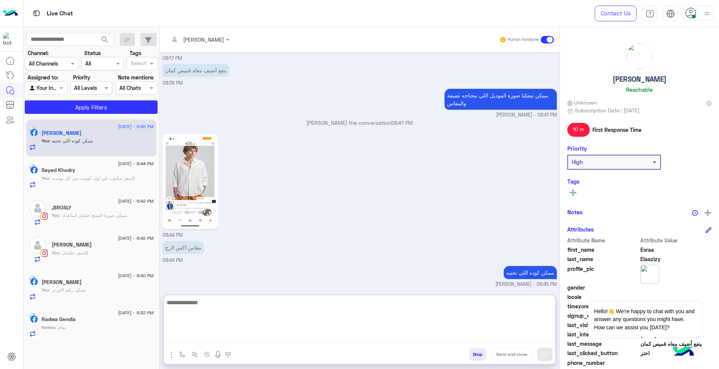
scroll to position [633, 0]
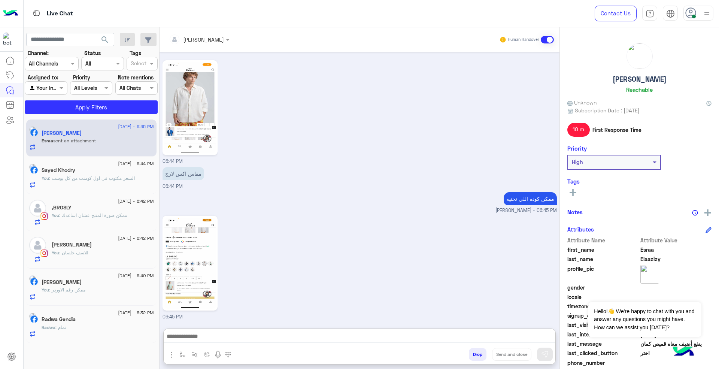
click at [185, 218] on img at bounding box center [189, 263] width 51 height 91
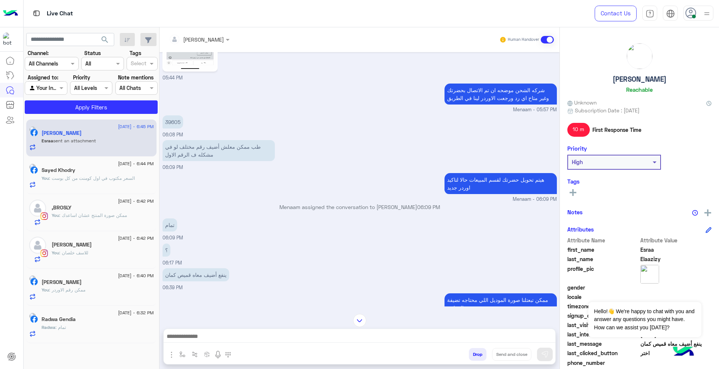
scroll to position [990, 0]
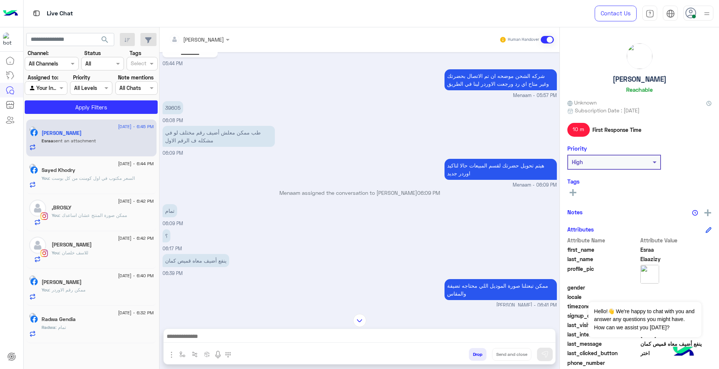
click at [174, 108] on p "39605" at bounding box center [173, 107] width 21 height 13
copy app-message "39605"
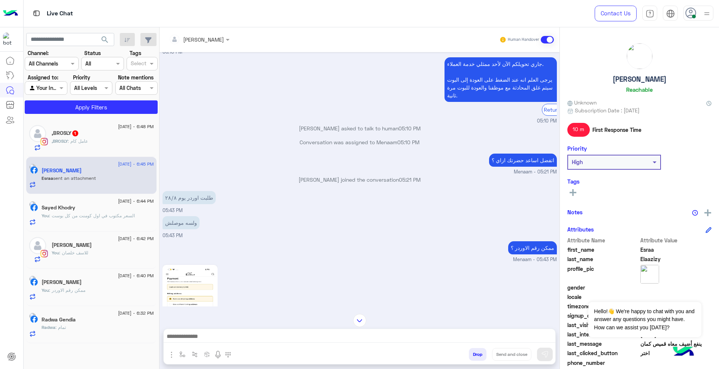
scroll to position [541, 0]
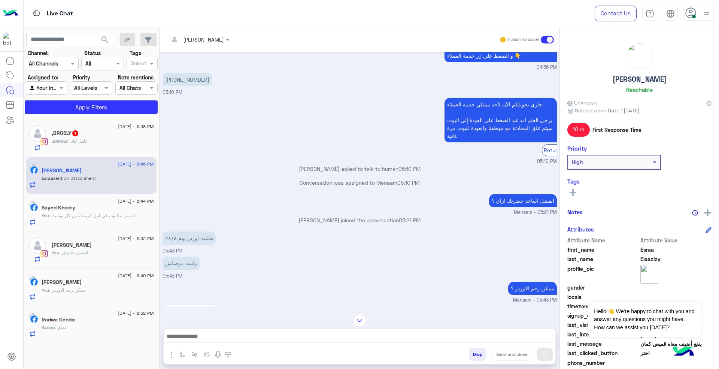
drag, startPoint x: 211, startPoint y: 76, endPoint x: 170, endPoint y: 76, distance: 41.2
click at [170, 76] on p "[PHONE_NUMBER]" at bounding box center [187, 79] width 49 height 13
copy p "0 128 782 2823"
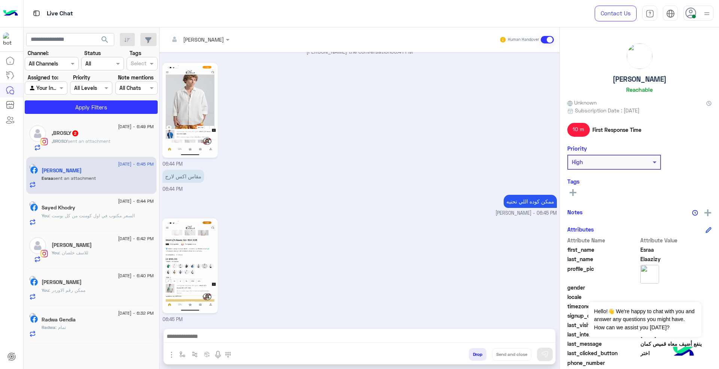
scroll to position [1256, 0]
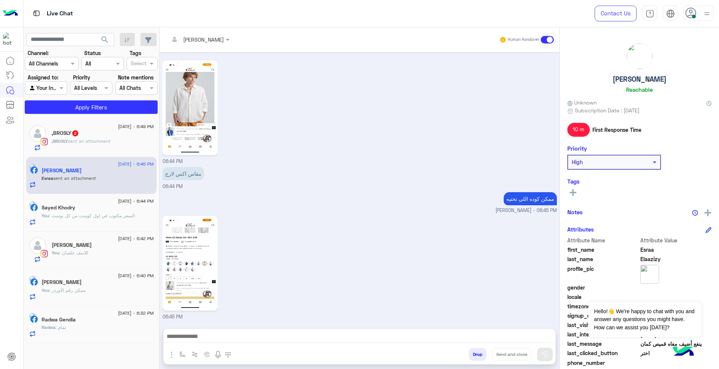
click at [170, 355] on img "button" at bounding box center [171, 354] width 9 height 9
click at [195, 337] on span "Images" at bounding box center [188, 338] width 19 height 9
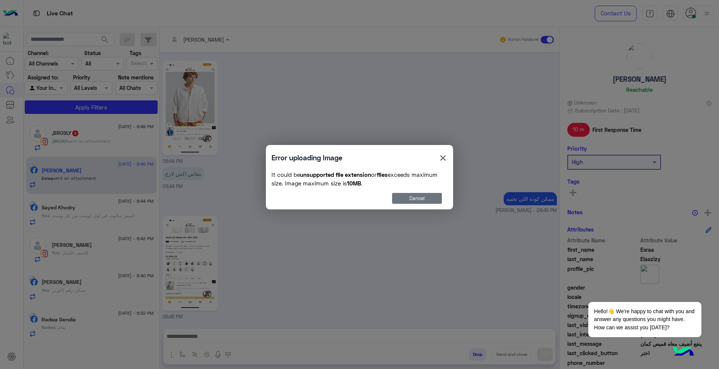
click at [414, 200] on button "Cancel" at bounding box center [417, 198] width 50 height 11
click at [413, 196] on button "Cancel" at bounding box center [417, 198] width 50 height 11
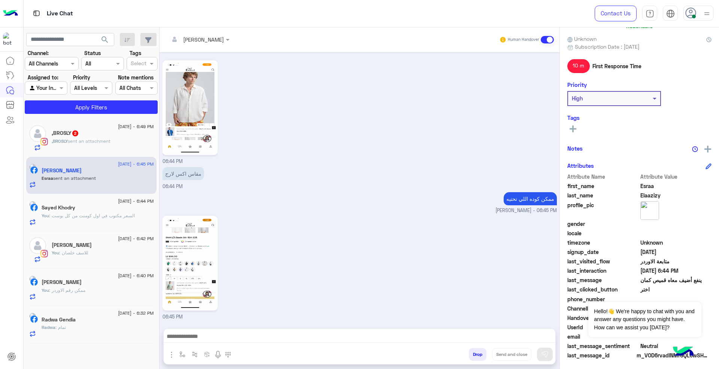
scroll to position [65, 0]
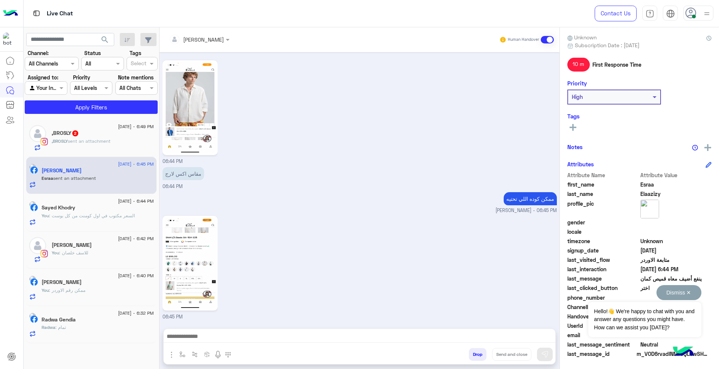
click at [683, 291] on button "Dismiss ✕" at bounding box center [679, 292] width 45 height 15
click at [656, 322] on span "5960982917265104" at bounding box center [676, 326] width 72 height 8
copy span "5960982917265104"
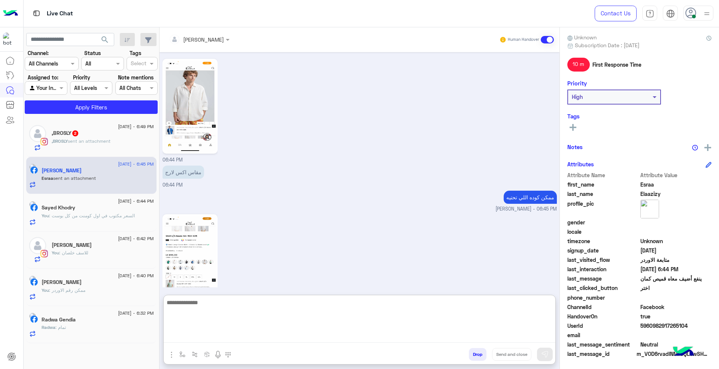
click at [331, 337] on textarea at bounding box center [360, 320] width 392 height 45
paste textarea "**********"
type textarea "**********"
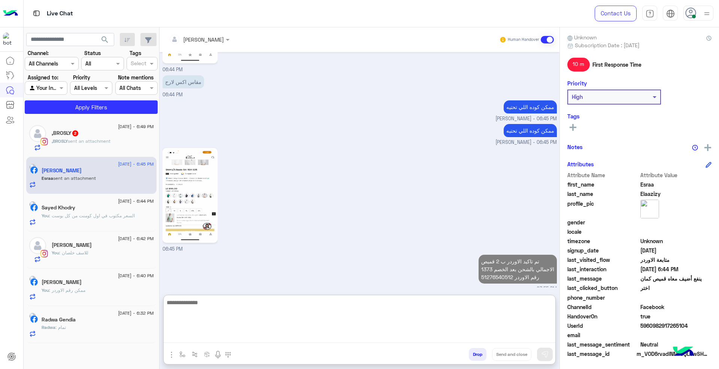
scroll to position [1353, 0]
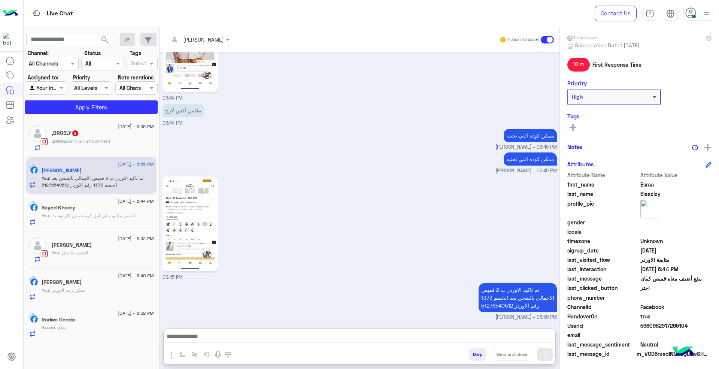
click at [93, 133] on div ",BROSLY 2" at bounding box center [103, 134] width 102 height 8
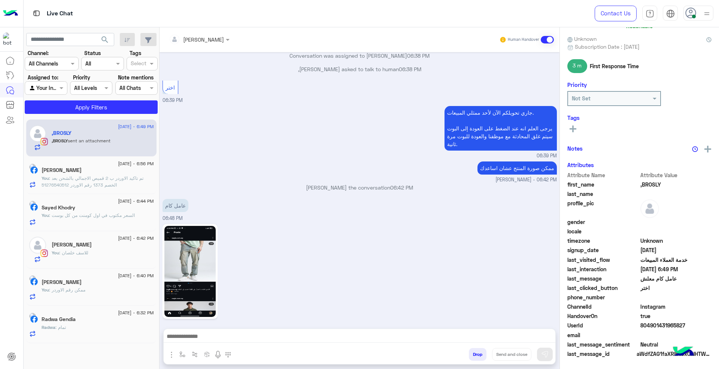
scroll to position [65, 0]
click at [188, 264] on img at bounding box center [189, 271] width 51 height 91
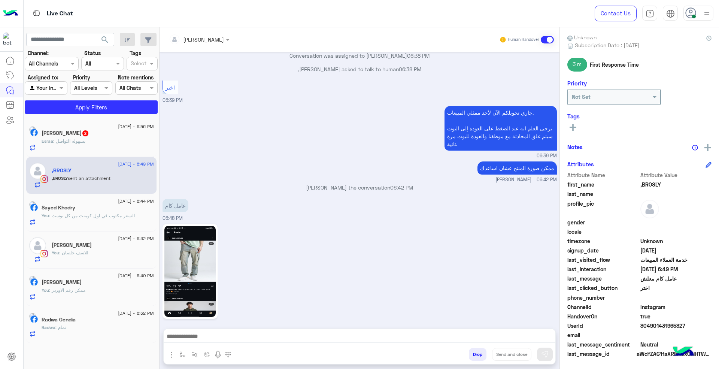
click at [109, 143] on div "Esraa : بسهوله التواصل" at bounding box center [98, 144] width 112 height 13
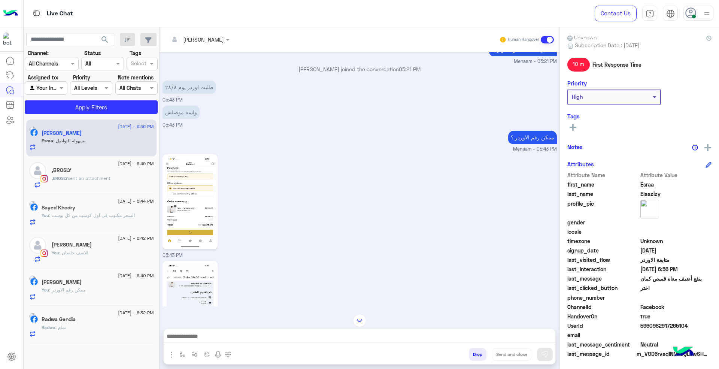
scroll to position [425, 0]
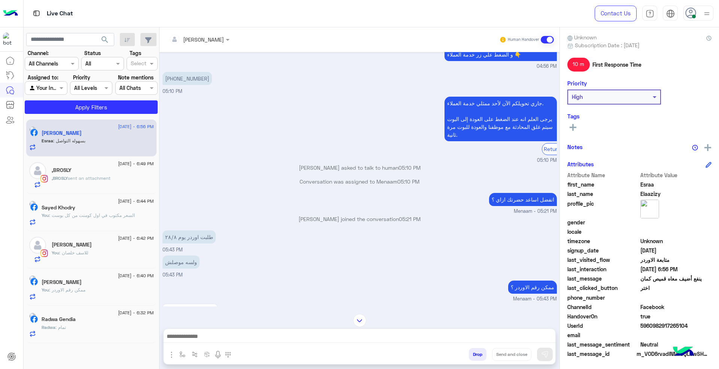
click at [186, 78] on p "[PHONE_NUMBER]" at bounding box center [187, 78] width 49 height 13
copy app-message "[PHONE_NUMBER]"
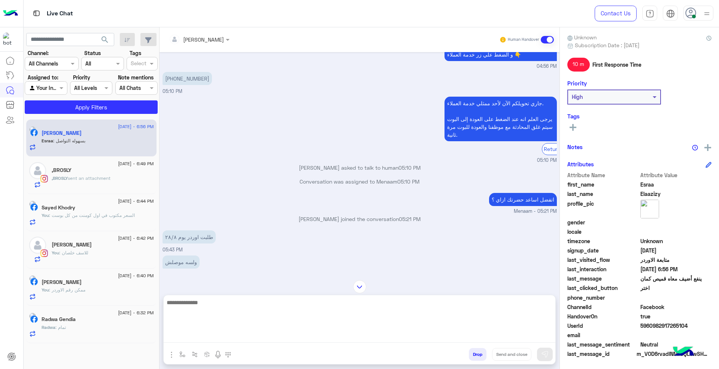
click at [322, 336] on textarea at bounding box center [360, 320] width 392 height 45
paste textarea "**********"
type textarea "**********"
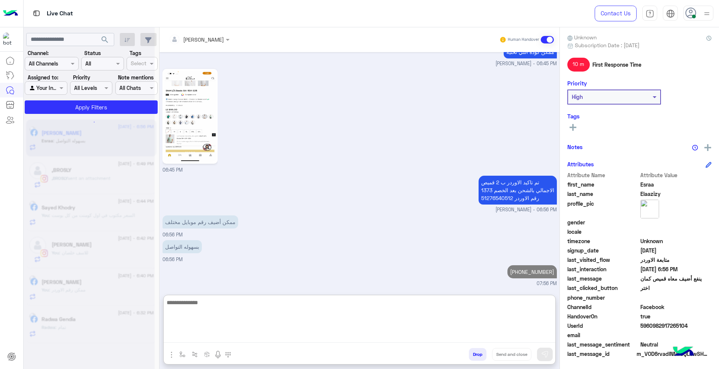
scroll to position [1287, 0]
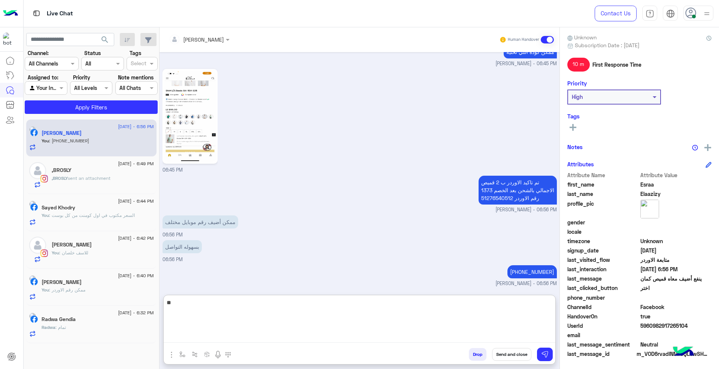
type textarea "**"
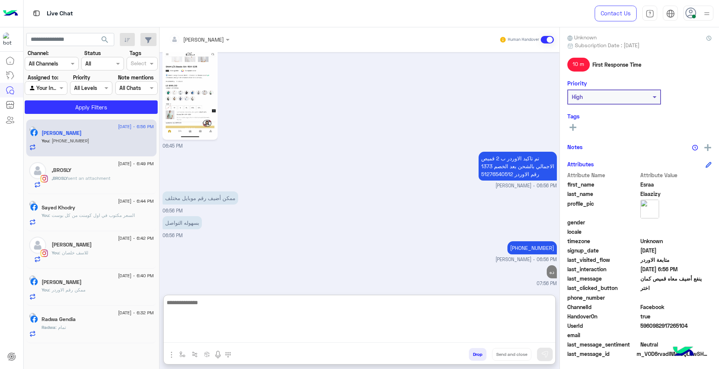
type textarea "*"
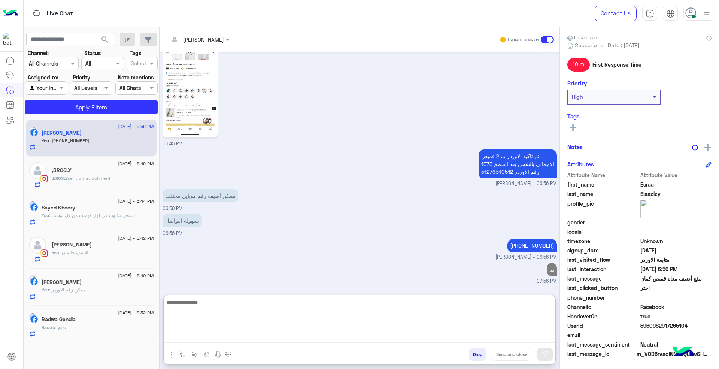
scroll to position [1335, 0]
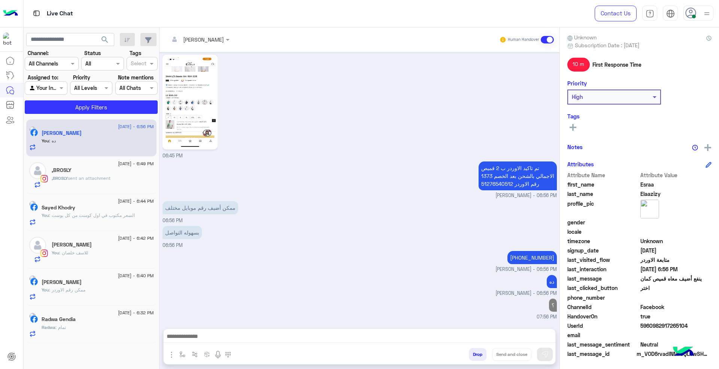
click at [99, 176] on span "sent an attachment" at bounding box center [89, 178] width 43 height 6
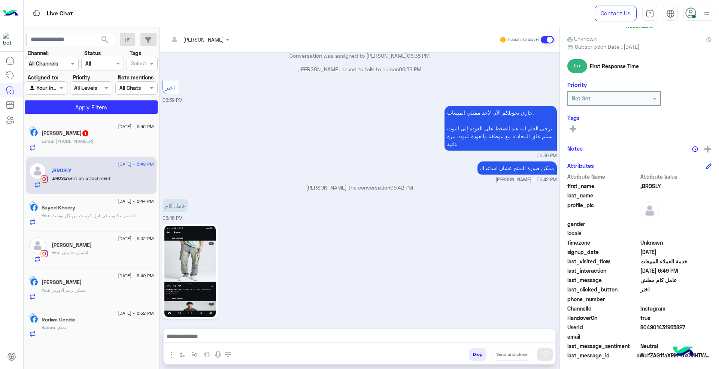
scroll to position [65, 0]
click at [108, 140] on div "[DEMOGRAPHIC_DATA] : هيكون دا" at bounding box center [98, 144] width 112 height 13
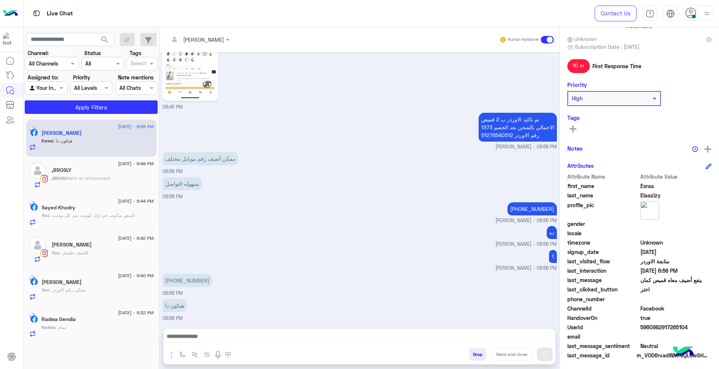
scroll to position [65, 0]
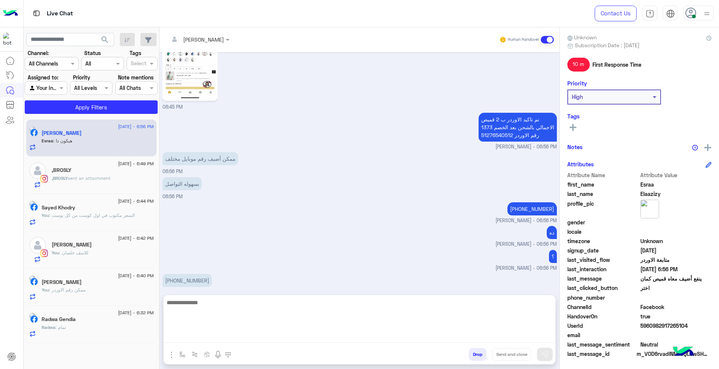
click at [302, 339] on textarea at bounding box center [360, 320] width 392 height 45
type textarea "**********"
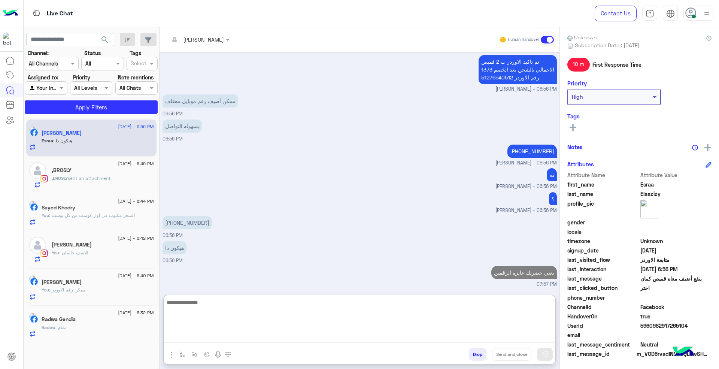
type textarea "*"
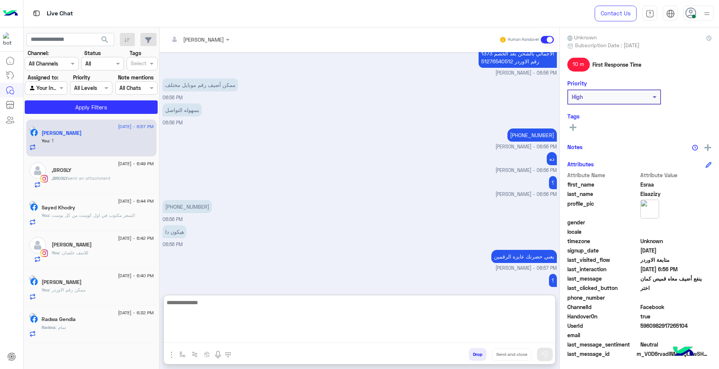
scroll to position [497, 0]
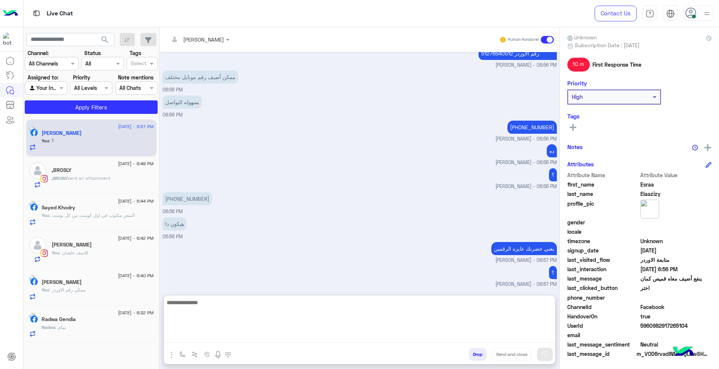
click at [321, 314] on textarea at bounding box center [360, 320] width 392 height 45
paste textarea "**********"
type textarea "**********"
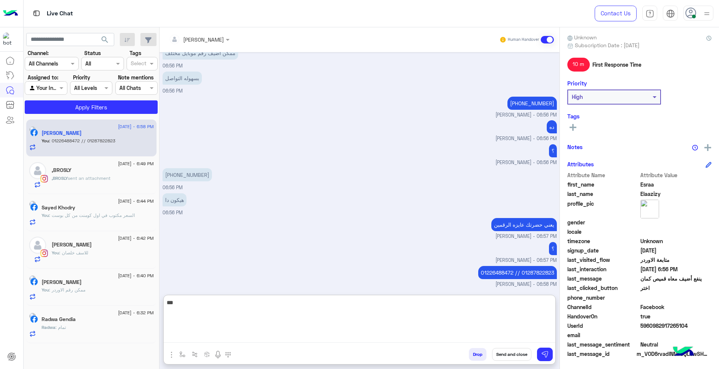
type textarea "***"
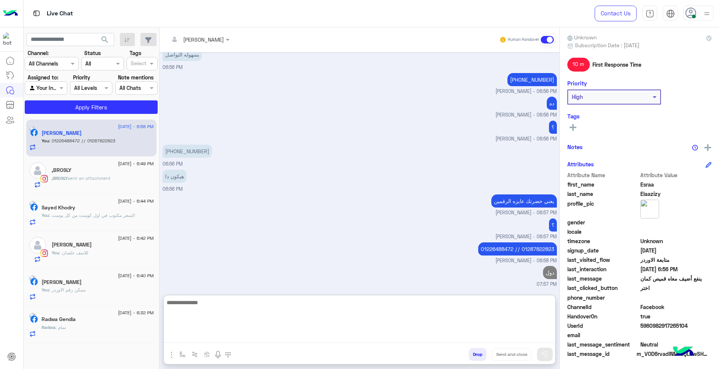
type textarea "*"
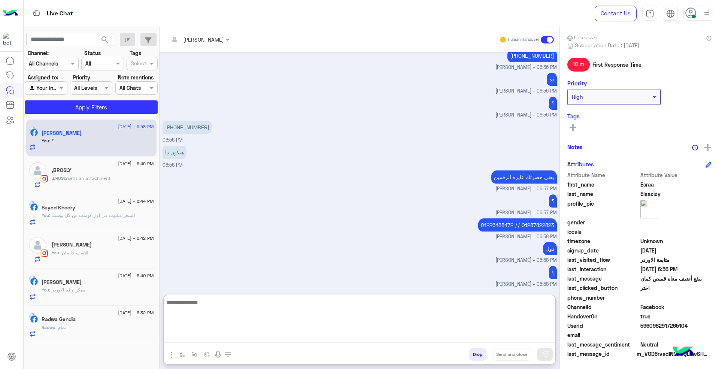
click at [469, 306] on textarea at bounding box center [360, 320] width 392 height 45
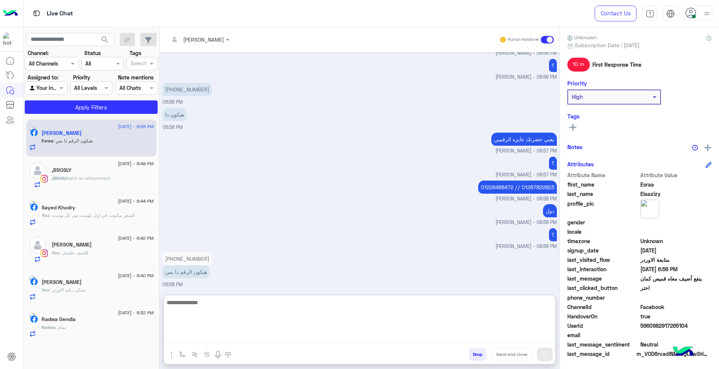
scroll to position [631, 0]
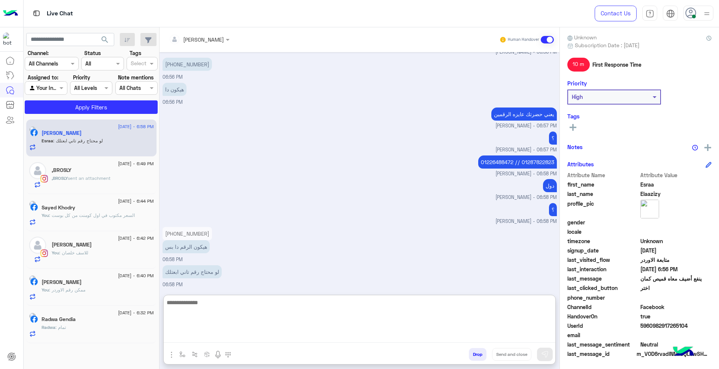
click at [469, 306] on textarea at bounding box center [360, 320] width 392 height 45
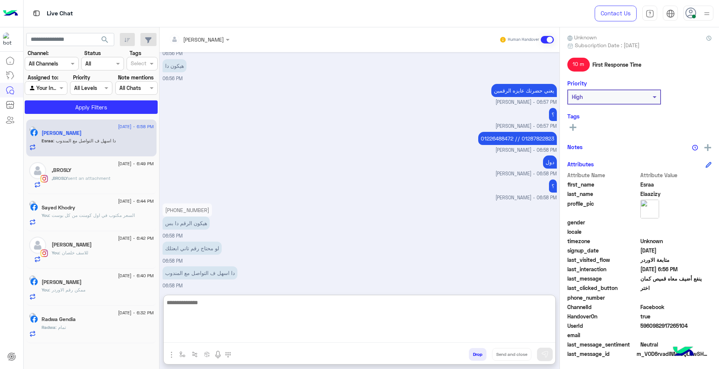
scroll to position [656, 0]
click at [331, 309] on textarea at bounding box center [360, 320] width 392 height 45
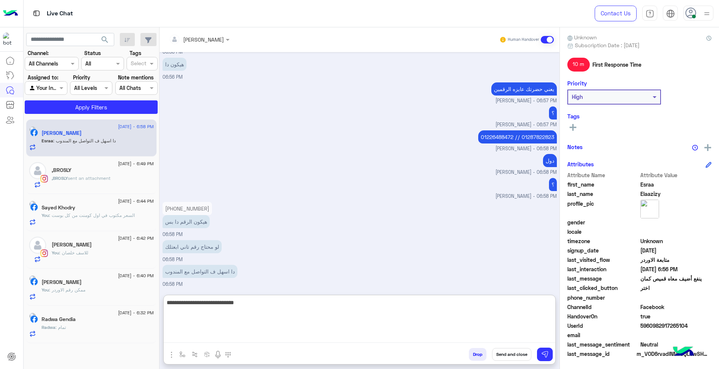
type textarea "**********"
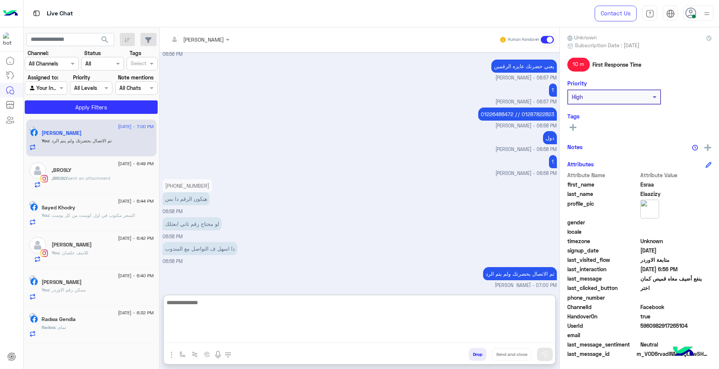
scroll to position [679, 0]
click at [318, 308] on textarea at bounding box center [360, 320] width 392 height 45
type textarea "**********"
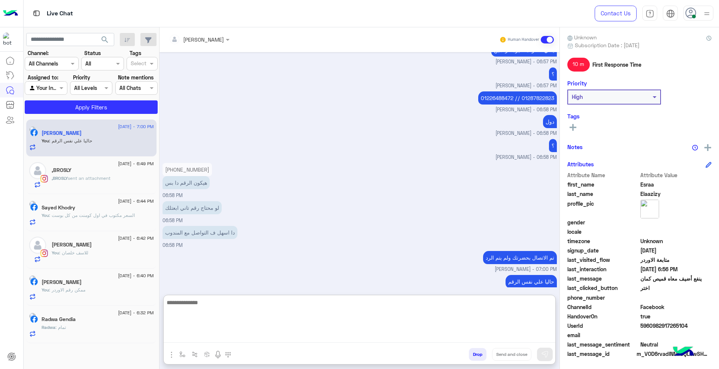
scroll to position [703, 0]
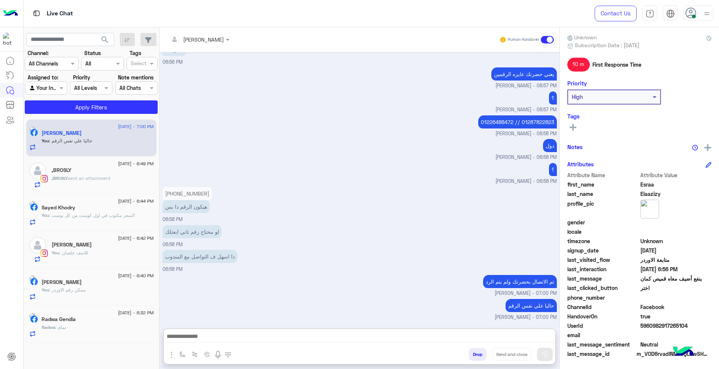
click at [118, 163] on span "[DATE] - 6:49 PM" at bounding box center [136, 163] width 36 height 7
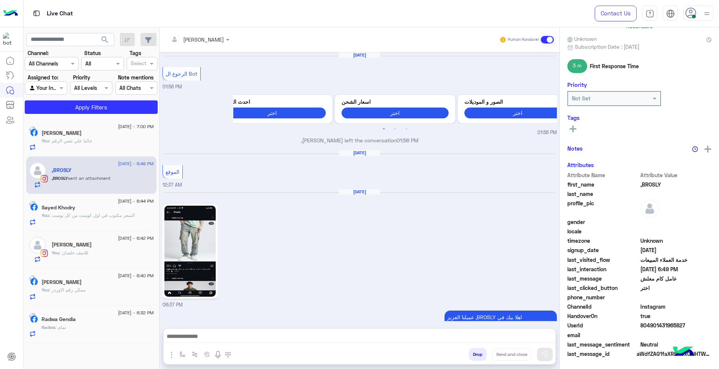
scroll to position [569, 0]
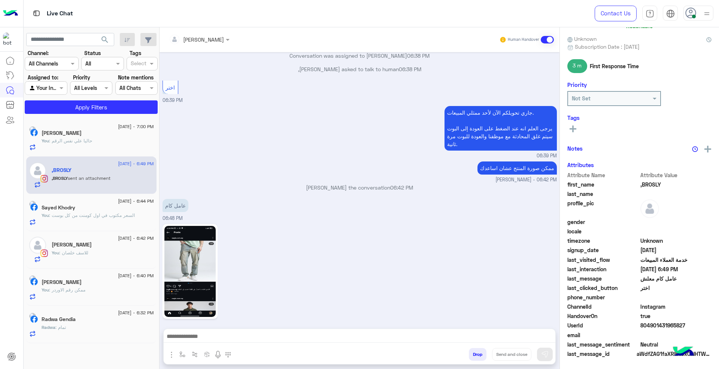
click at [201, 242] on img at bounding box center [189, 271] width 51 height 91
click at [275, 343] on div at bounding box center [360, 338] width 392 height 19
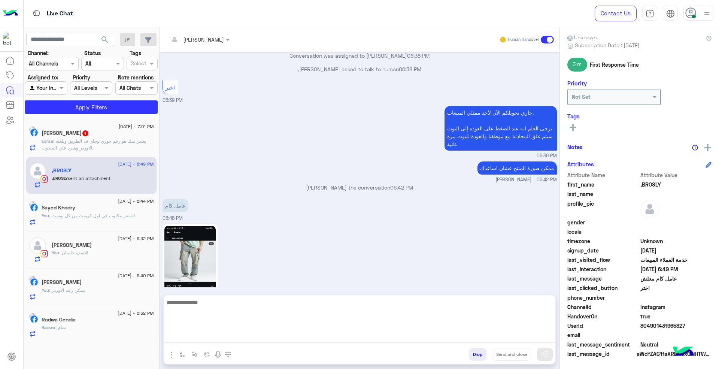
click at [272, 336] on textarea at bounding box center [360, 320] width 392 height 45
paste textarea "**********"
type textarea "**********"
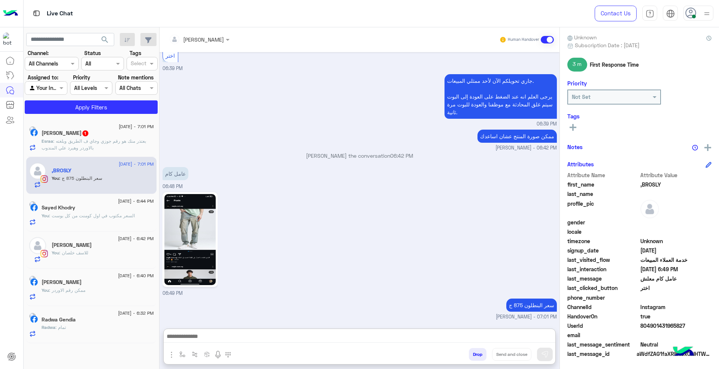
click at [125, 144] on p "Esraa : بعتذر منك هو رقم جوزي وجاي ف الطريق وبلغته بالاوردر وهيرد علي المندوب" at bounding box center [98, 144] width 112 height 13
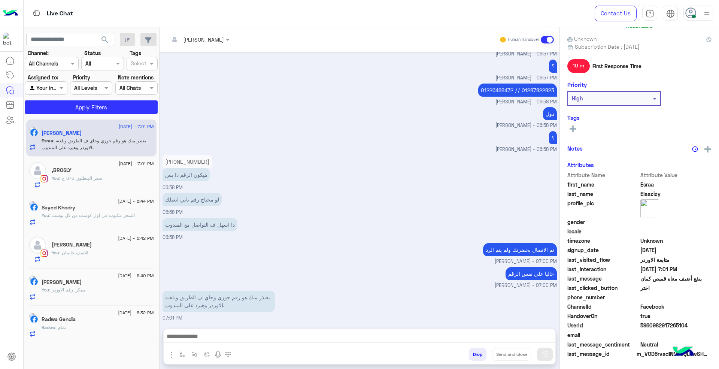
scroll to position [65, 0]
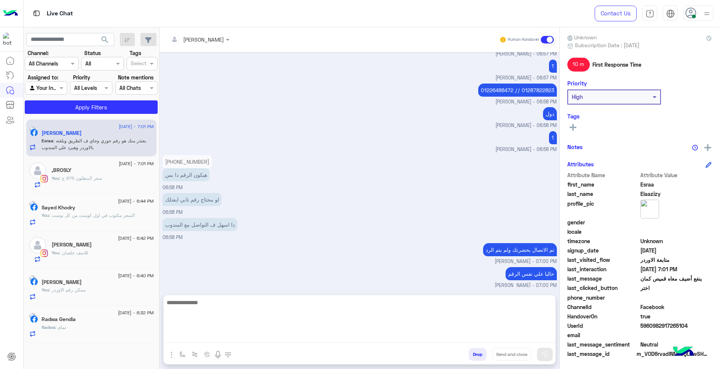
click at [331, 337] on textarea at bounding box center [360, 320] width 392 height 45
type textarea "*"
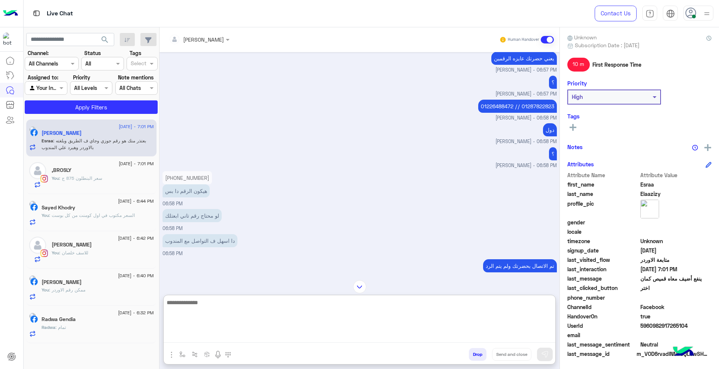
scroll to position [383, 0]
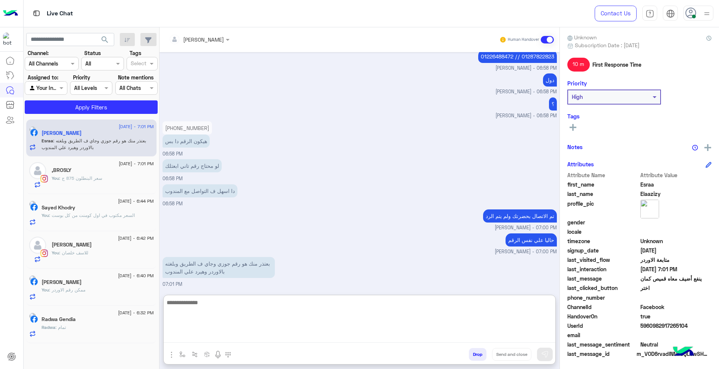
click at [304, 309] on textarea at bounding box center [360, 320] width 392 height 45
type textarea "**********"
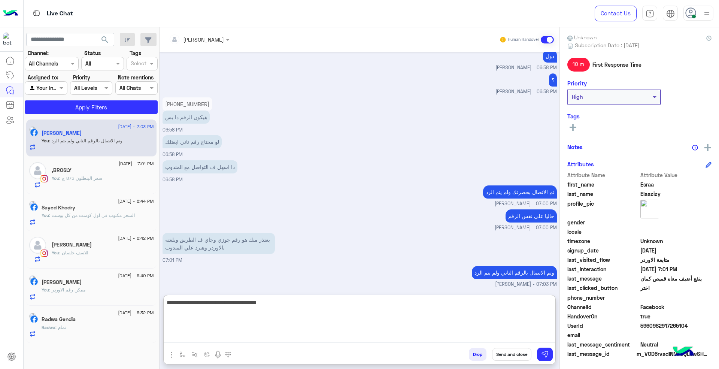
type textarea "**********"
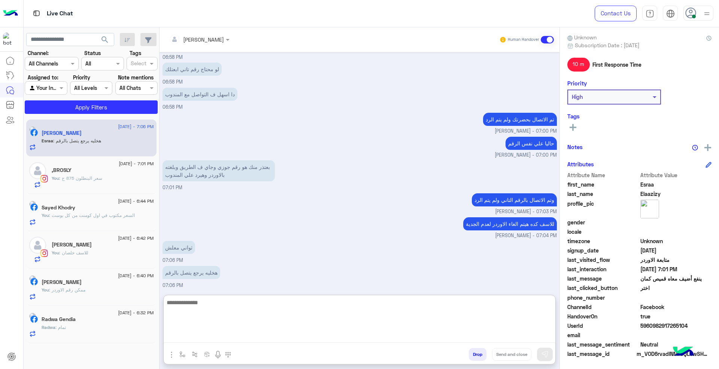
scroll to position [480, 0]
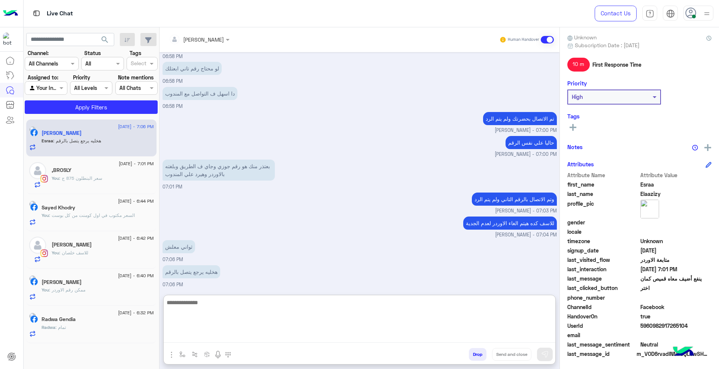
click at [339, 306] on textarea at bounding box center [360, 320] width 392 height 45
type textarea "**********"
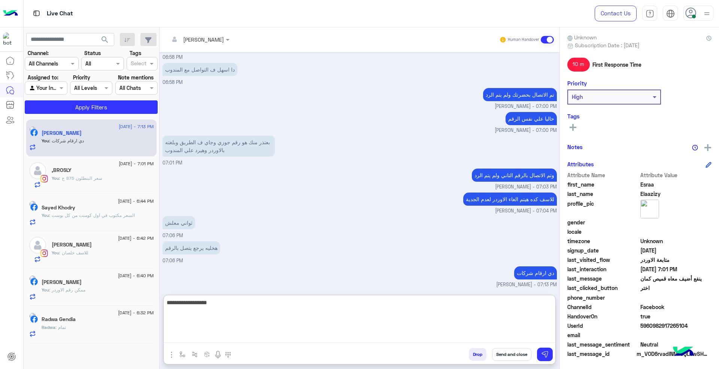
type textarea "**********"
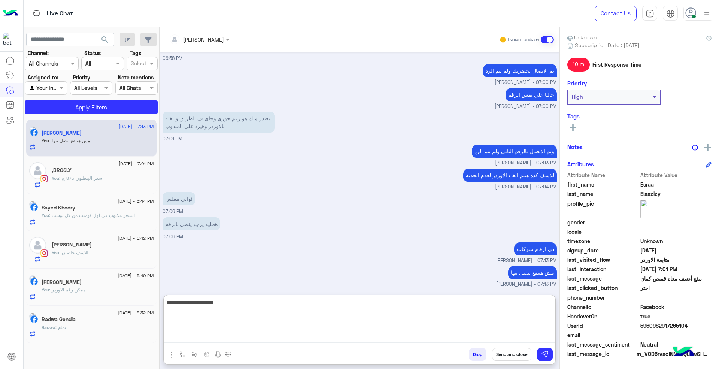
type textarea "**********"
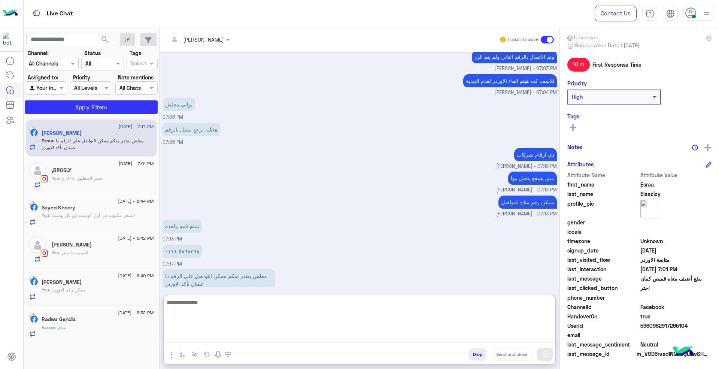
scroll to position [634, 0]
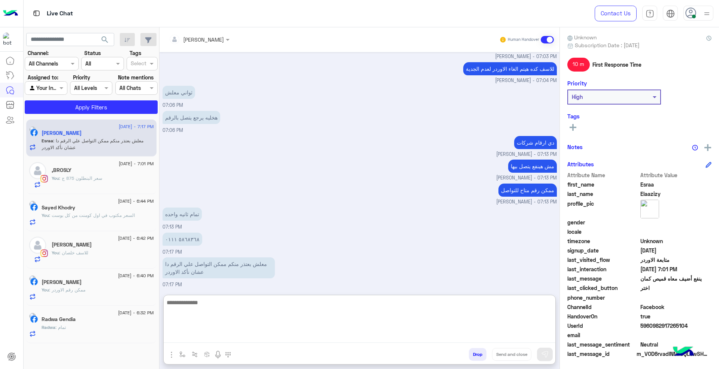
click at [360, 310] on textarea at bounding box center [360, 320] width 392 height 45
click at [310, 307] on textarea at bounding box center [360, 320] width 392 height 45
click at [360, 309] on textarea at bounding box center [360, 320] width 392 height 45
type textarea "**********"
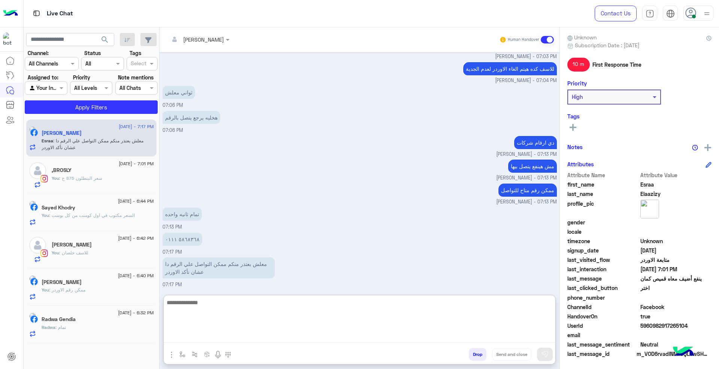
scroll to position [658, 0]
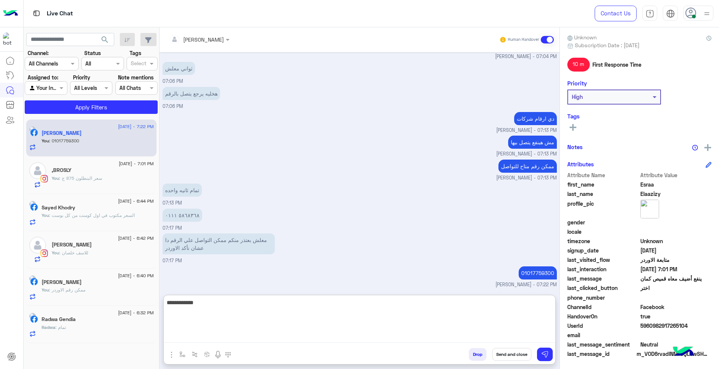
type textarea "**********"
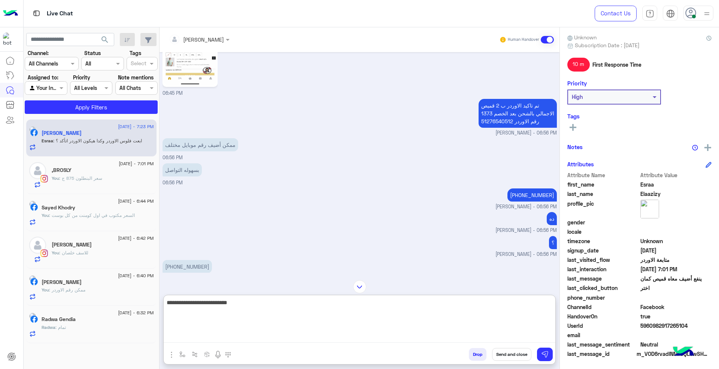
scroll to position [58, 0]
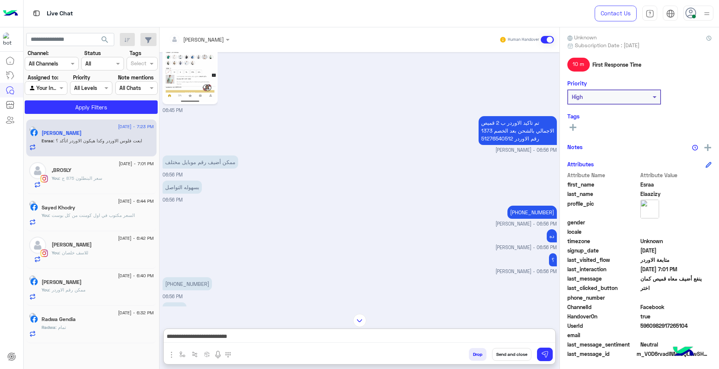
click at [496, 136] on p "تم تاكيد الاوردر ب 2 قميص الاجمالي بالشحن بعد الخصم 1373 رقم الاوردر 51276540512" at bounding box center [518, 130] width 78 height 29
copy p "51276540512"
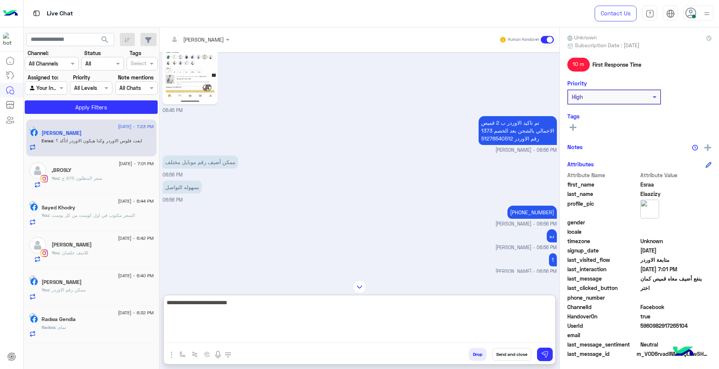
click at [453, 339] on textarea "**********" at bounding box center [360, 320] width 392 height 45
paste textarea "**********"
click at [471, 303] on textarea "**********" at bounding box center [360, 320] width 392 height 45
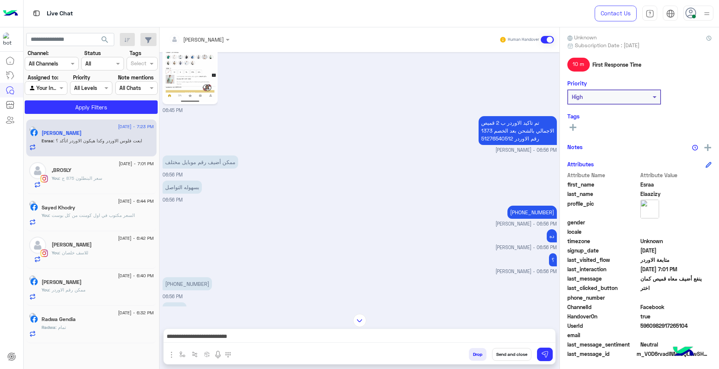
click at [484, 130] on p "تم تاكيد الاوردر ب 2 قميص الاجمالي بالشحن بعد الخصم 1373 رقم الاوردر 51276540512" at bounding box center [518, 130] width 78 height 29
copy p "1373"
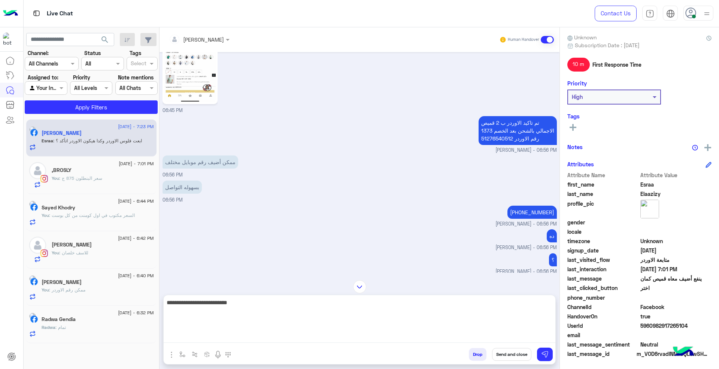
click at [454, 334] on textarea "**********" at bounding box center [360, 320] width 392 height 45
paste textarea "*****"
type textarea "**********"
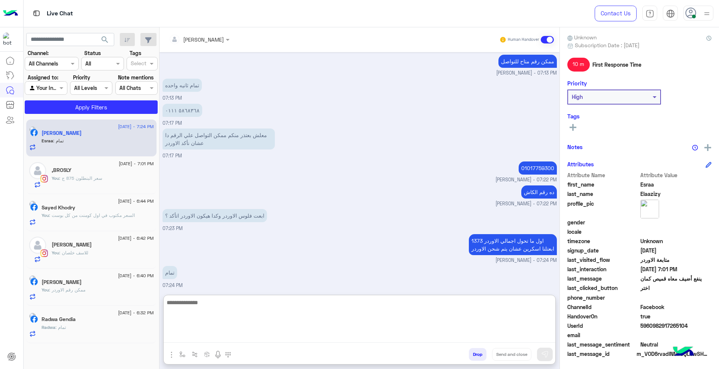
scroll to position [764, 0]
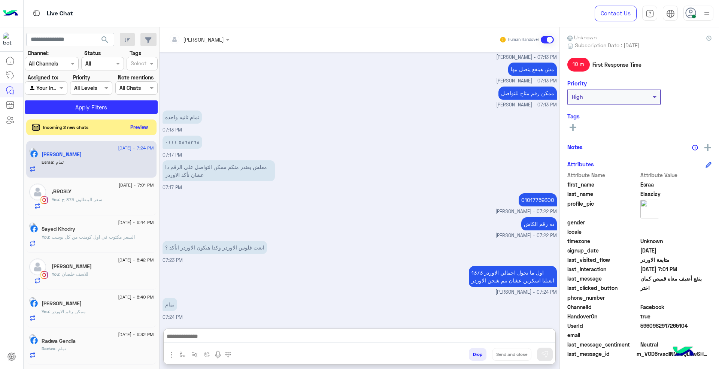
click at [138, 132] on button "Preview" at bounding box center [139, 127] width 23 height 10
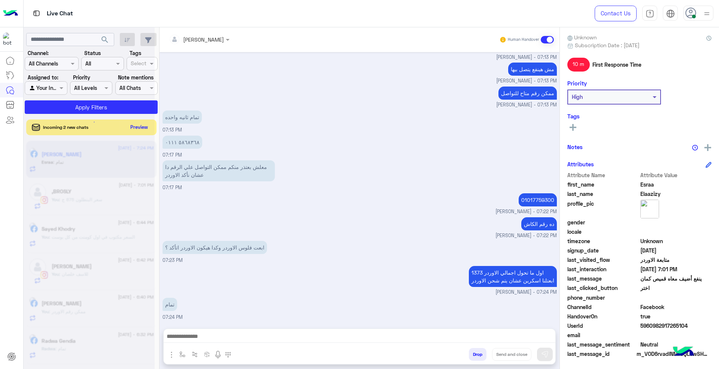
scroll to position [730, 0]
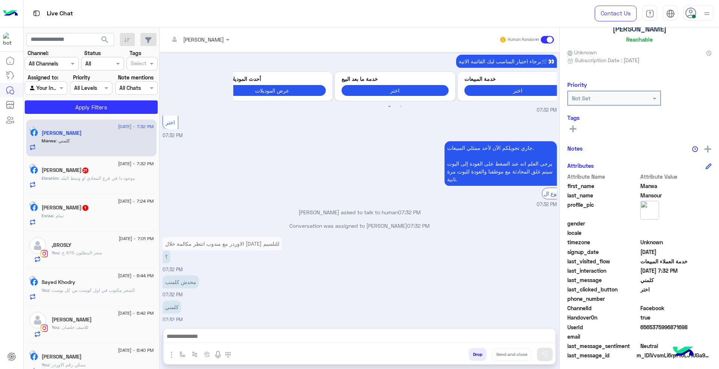
scroll to position [52, 0]
click at [200, 36] on input "text" at bounding box center [189, 40] width 41 height 8
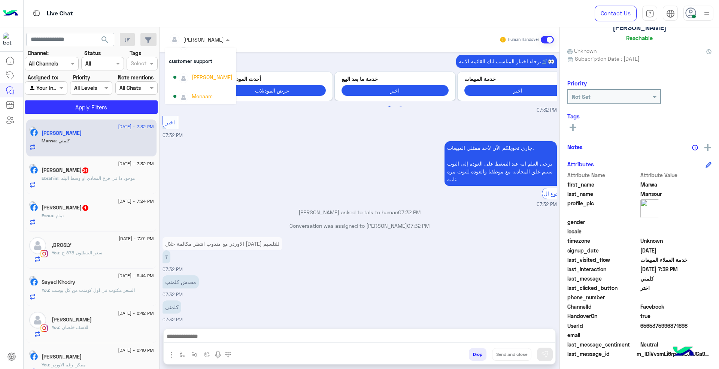
scroll to position [67, 0]
click at [215, 79] on div "[PERSON_NAME]" at bounding box center [202, 75] width 59 height 13
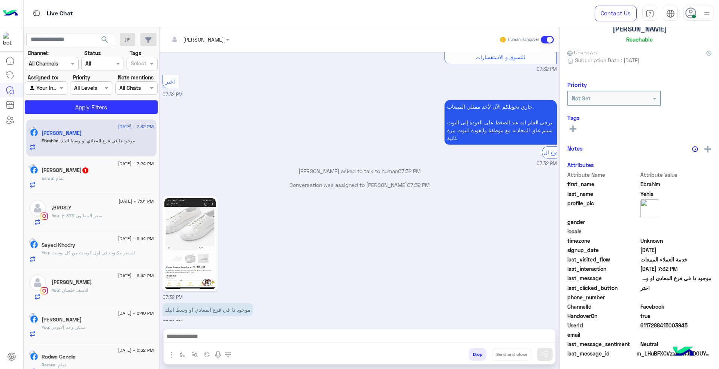
scroll to position [52, 0]
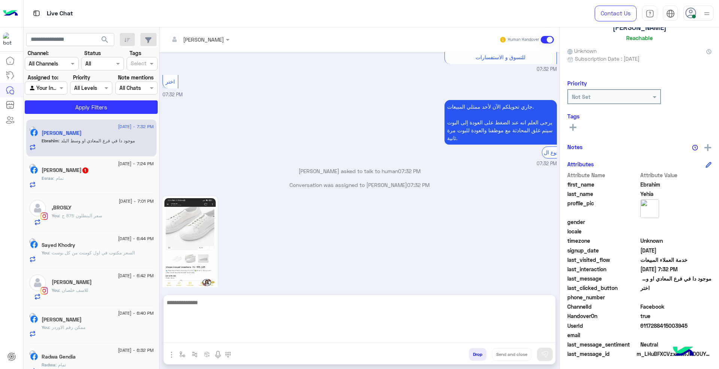
click at [366, 333] on textarea at bounding box center [360, 320] width 392 height 45
paste textarea "**********"
type textarea "**********"
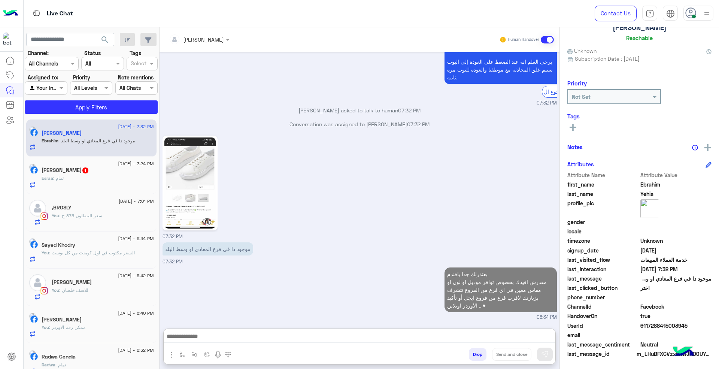
click at [114, 177] on div "Esraa : تمام" at bounding box center [98, 181] width 112 height 13
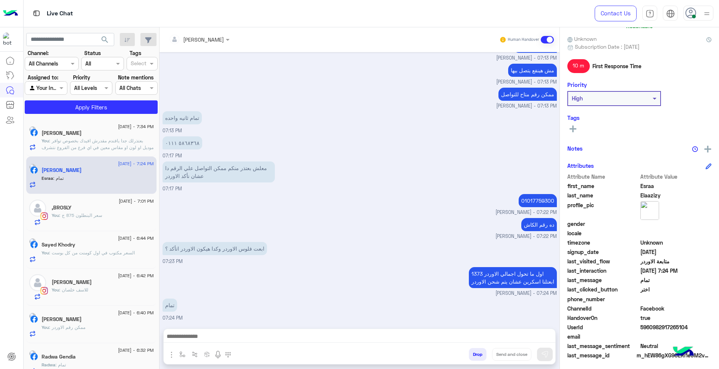
scroll to position [65, 0]
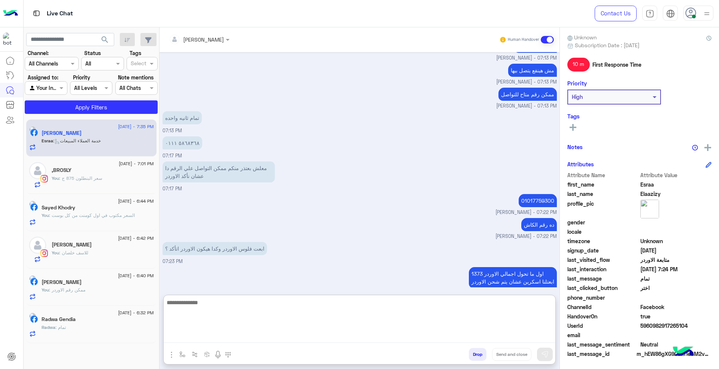
click at [270, 334] on textarea at bounding box center [360, 320] width 392 height 45
type textarea "*"
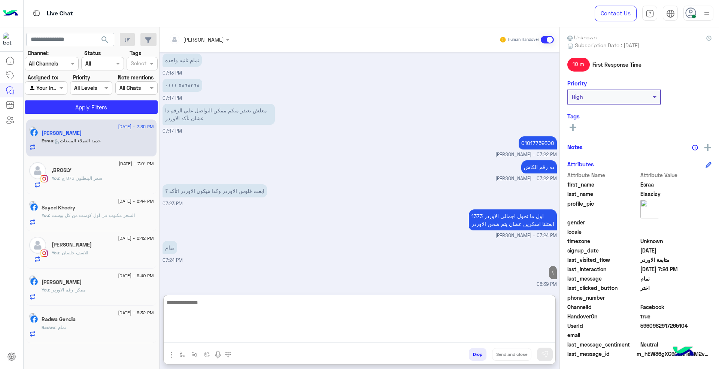
type textarea "*"
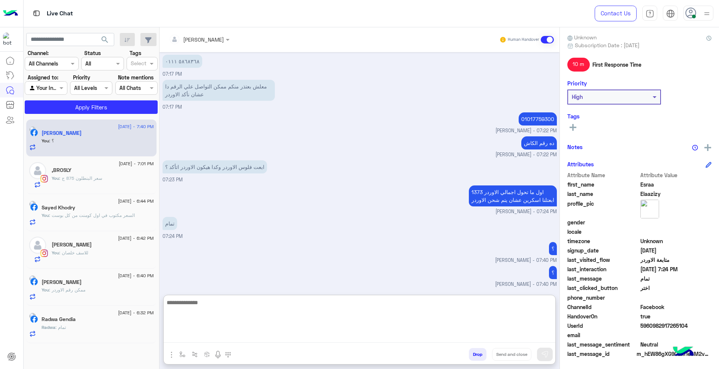
scroll to position [337, 0]
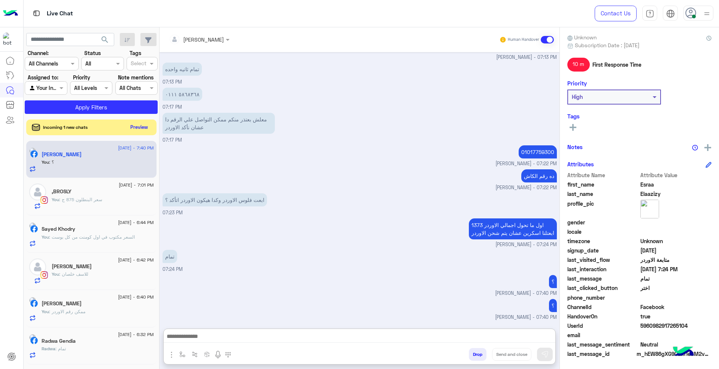
click at [140, 129] on button "Preview" at bounding box center [139, 127] width 23 height 10
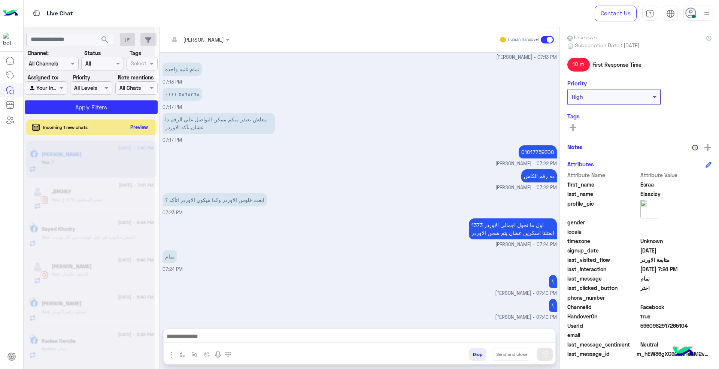
scroll to position [303, 0]
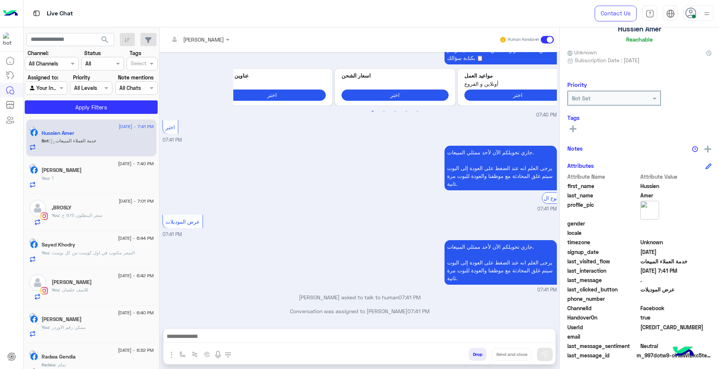
scroll to position [52, 0]
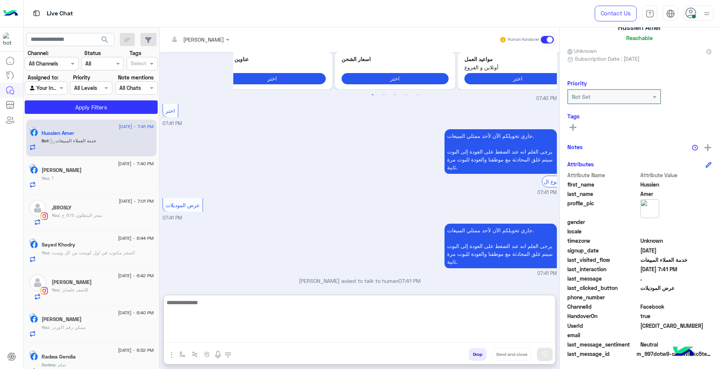
click at [382, 339] on textarea at bounding box center [360, 320] width 392 height 45
paste textarea "**********"
type textarea "**********"
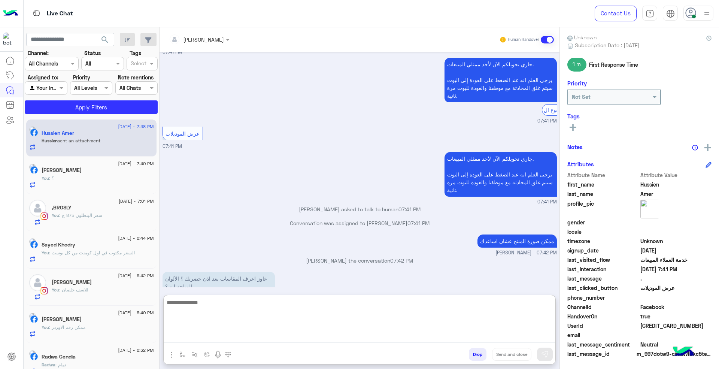
scroll to position [821, 0]
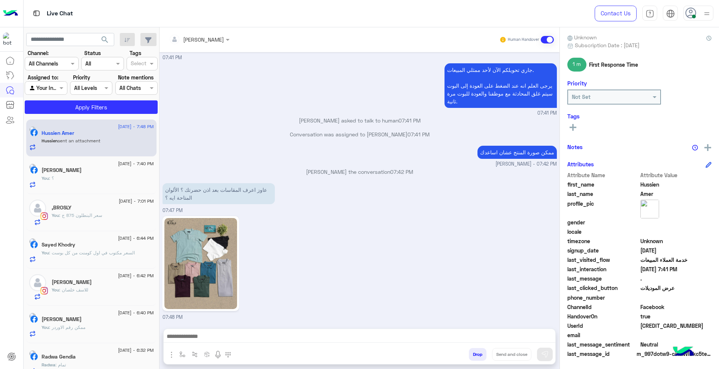
click at [211, 230] on img at bounding box center [200, 263] width 73 height 91
click at [170, 354] on img "button" at bounding box center [171, 354] width 9 height 9
click at [183, 338] on span "Images" at bounding box center [188, 338] width 19 height 9
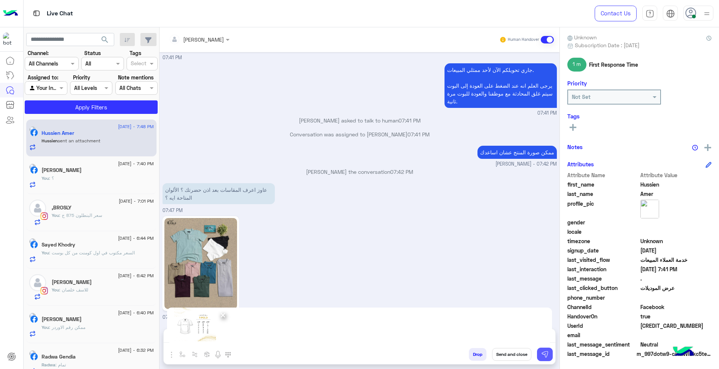
click at [544, 353] on img at bounding box center [544, 354] width 7 height 7
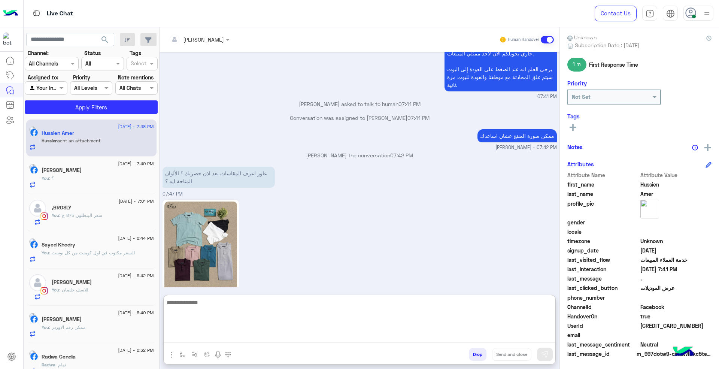
click at [491, 339] on textarea at bounding box center [360, 320] width 392 height 45
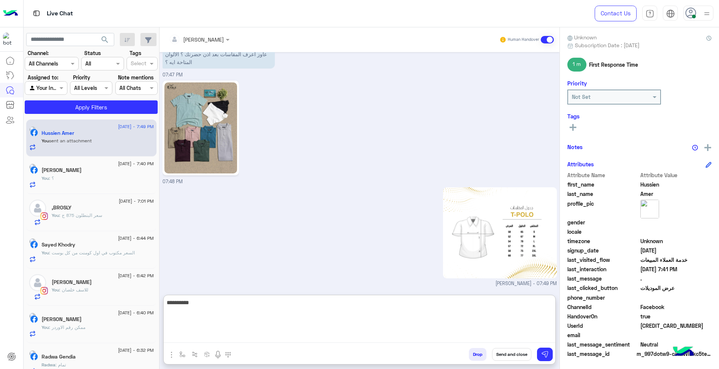
type textarea "**********"
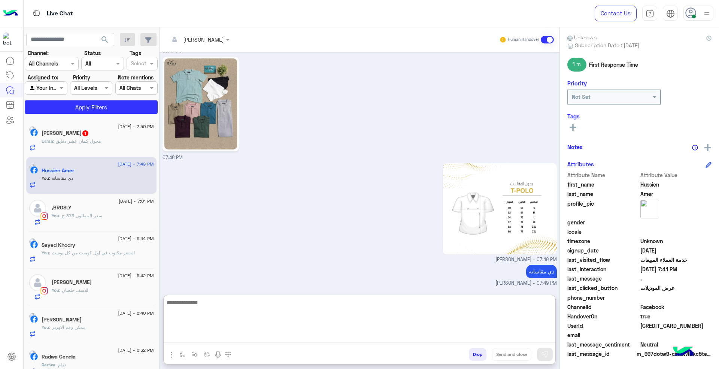
scroll to position [947, 0]
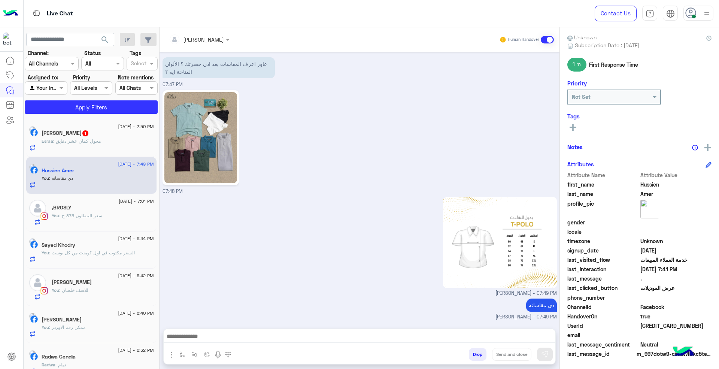
click at [100, 149] on div "Esraa : هحول كمان عشر دقايق" at bounding box center [98, 144] width 112 height 13
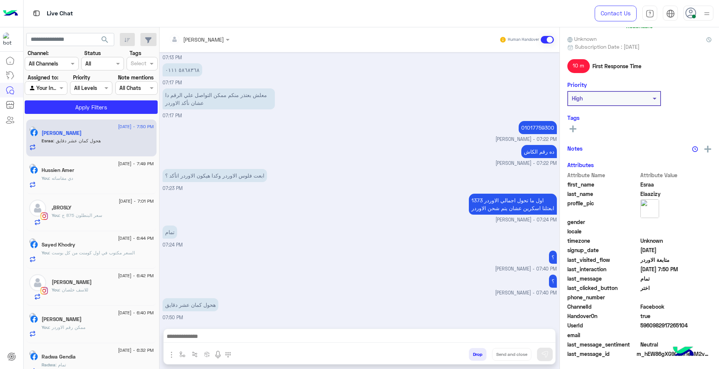
scroll to position [65, 0]
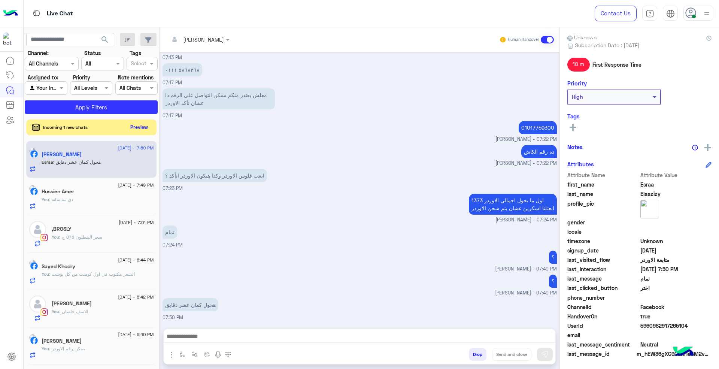
click at [133, 127] on button "Preview" at bounding box center [139, 127] width 23 height 10
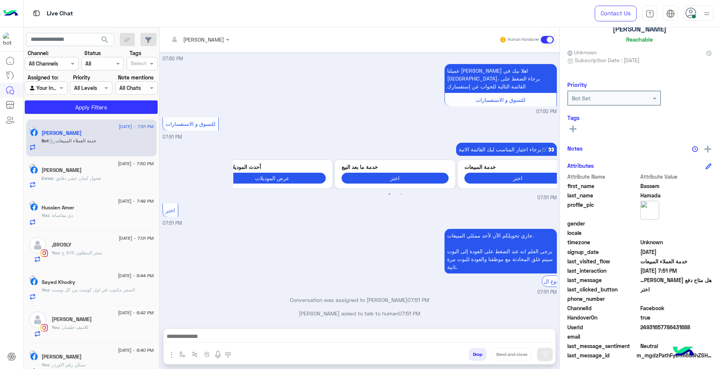
scroll to position [52, 0]
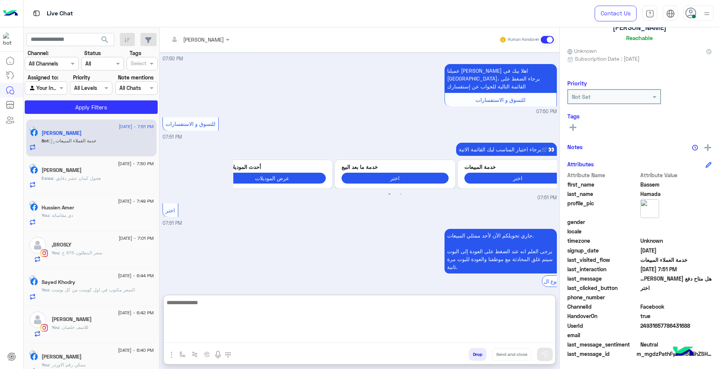
click at [408, 339] on textarea at bounding box center [360, 320] width 392 height 45
paste textarea "**********"
type textarea "**********"
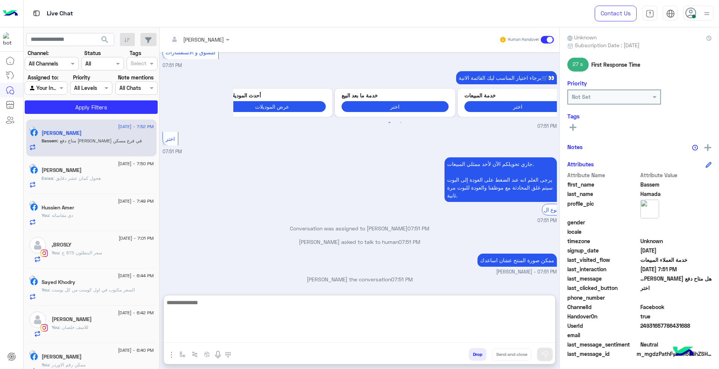
scroll to position [739, 0]
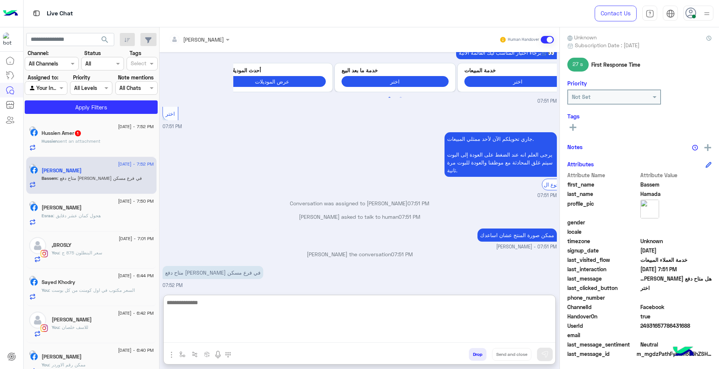
click at [414, 318] on textarea at bounding box center [360, 320] width 392 height 45
type textarea "**********"
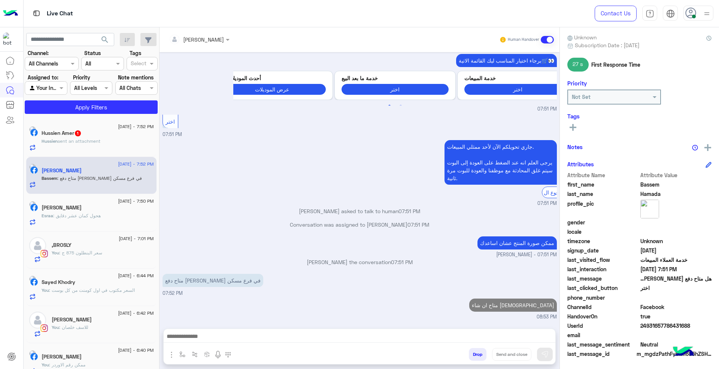
click at [82, 136] on h5 "Hussien Amer 1" at bounding box center [62, 133] width 40 height 6
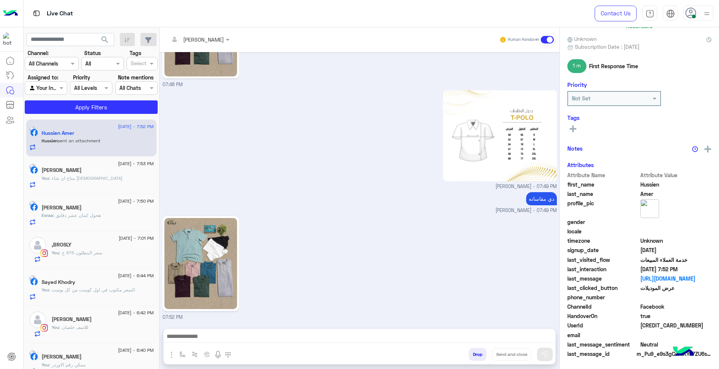
scroll to position [65, 0]
click at [207, 274] on img at bounding box center [200, 263] width 73 height 91
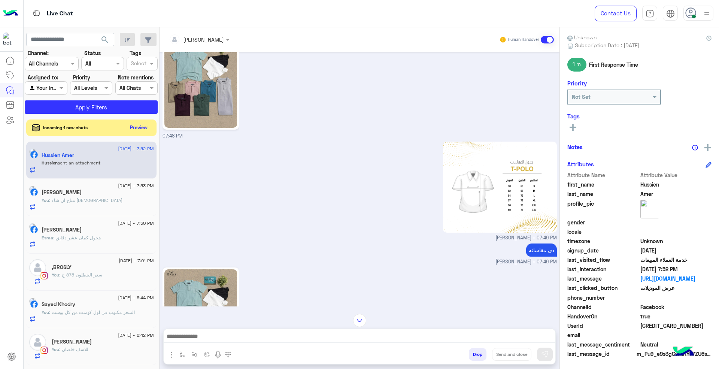
scroll to position [697, 0]
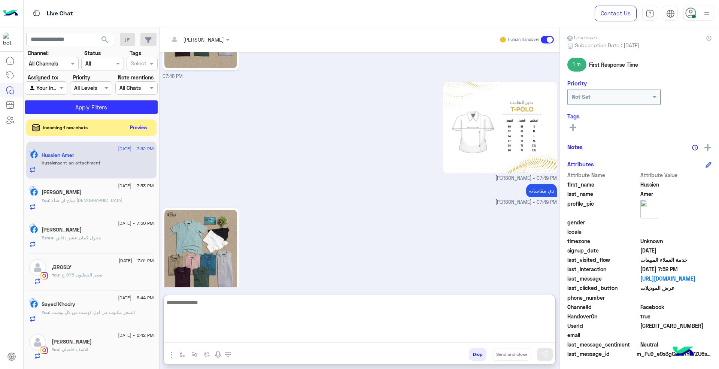
click at [303, 333] on textarea at bounding box center [360, 320] width 392 height 45
type textarea "*****"
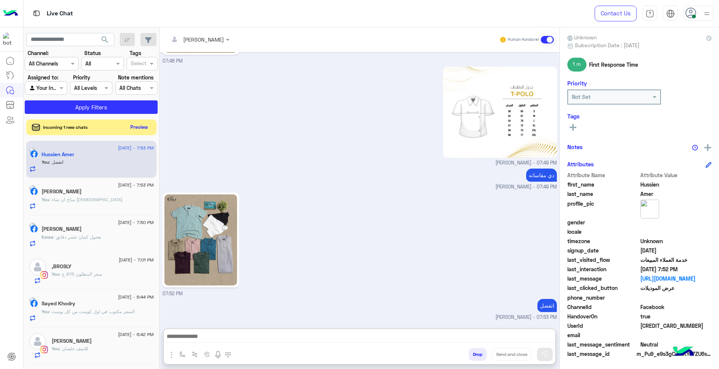
click at [130, 126] on button "Preview" at bounding box center [139, 127] width 23 height 10
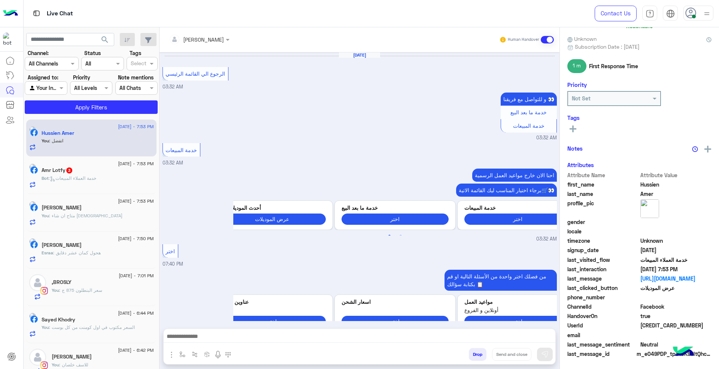
scroll to position [667, 0]
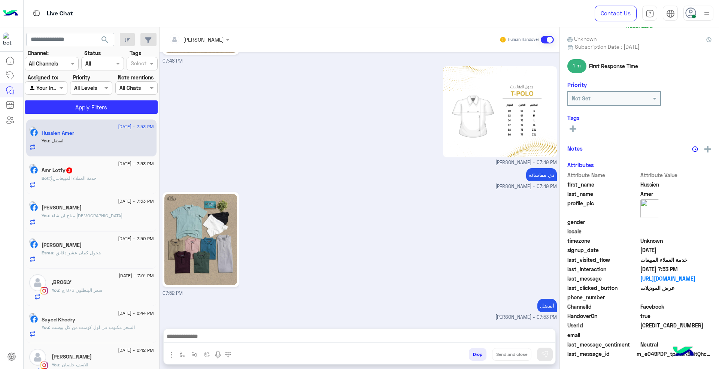
click at [96, 177] on span ": خدمة العملاء المبيعات" at bounding box center [73, 178] width 48 height 6
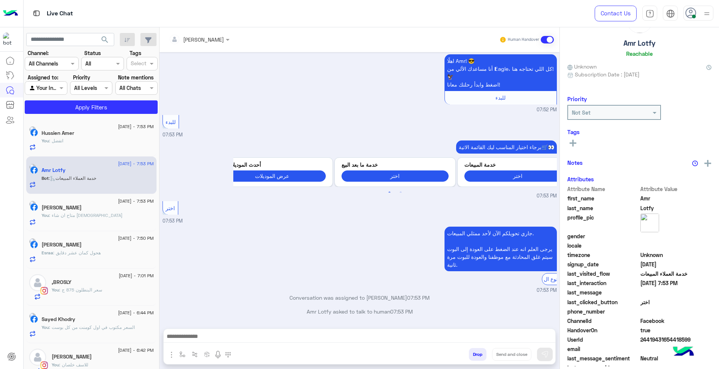
scroll to position [52, 0]
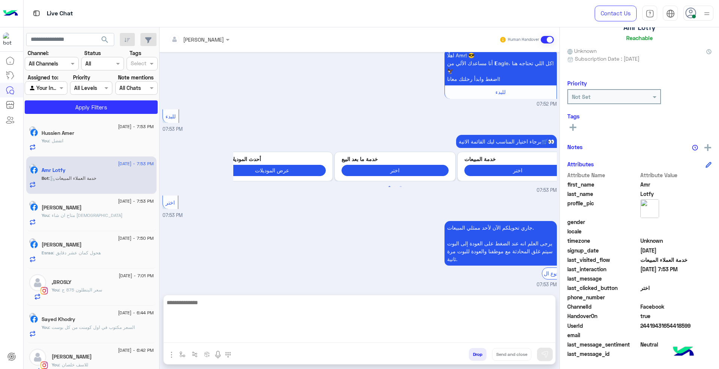
click at [328, 336] on textarea at bounding box center [360, 320] width 392 height 45
paste textarea "**********"
type textarea "**********"
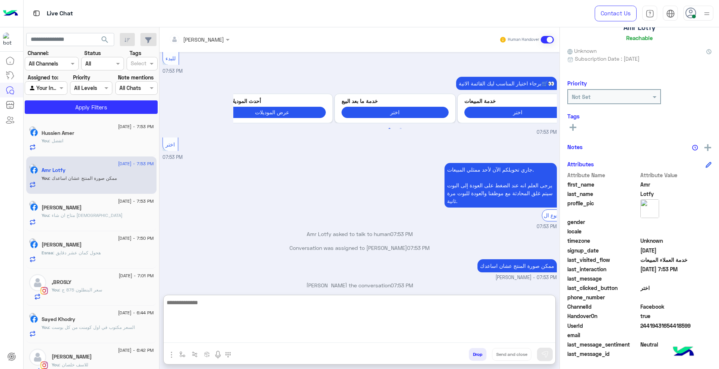
scroll to position [115, 0]
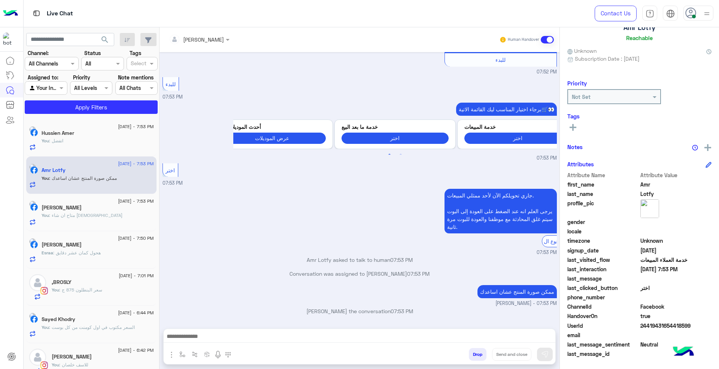
click at [102, 259] on div "Esraa : هحول كمان عشر دقايق" at bounding box center [98, 255] width 112 height 13
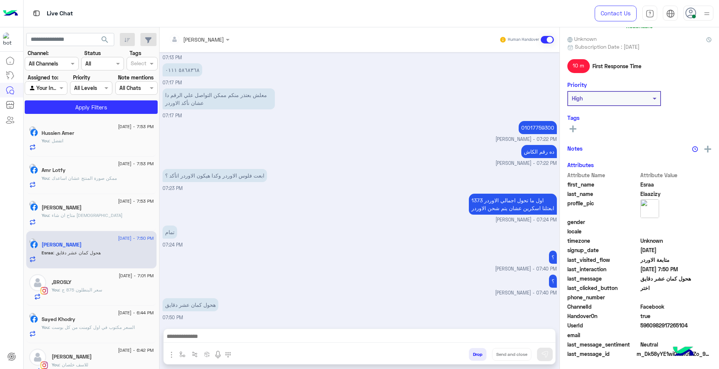
scroll to position [65, 0]
click at [74, 132] on h5 "Hussien Amer" at bounding box center [58, 133] width 33 height 6
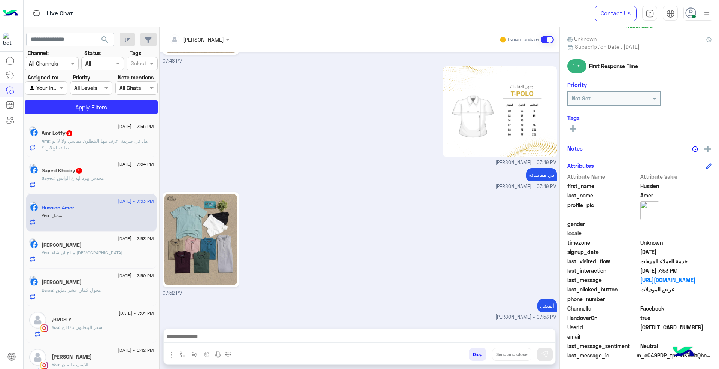
scroll to position [65, 0]
click at [121, 175] on div "Sayed Khodry 1" at bounding box center [98, 171] width 112 height 8
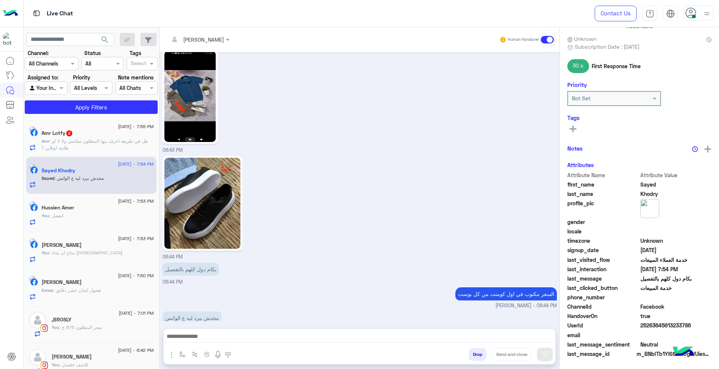
scroll to position [65, 0]
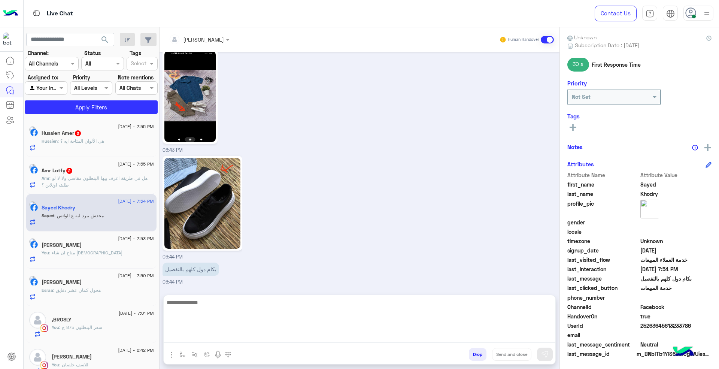
click at [264, 334] on textarea at bounding box center [360, 320] width 392 height 45
click at [324, 310] on textarea at bounding box center [360, 320] width 392 height 45
type textarea "*********"
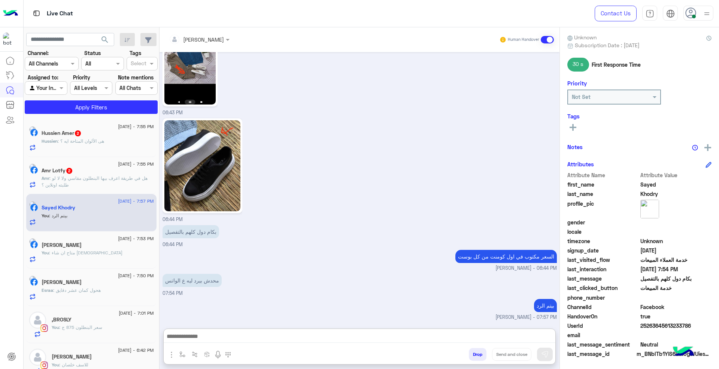
click at [104, 180] on span ": هل في طريقة اعرف بيها البنطلون مقاسي ولا لا لو طلبته اونلاين ؟" at bounding box center [95, 181] width 106 height 12
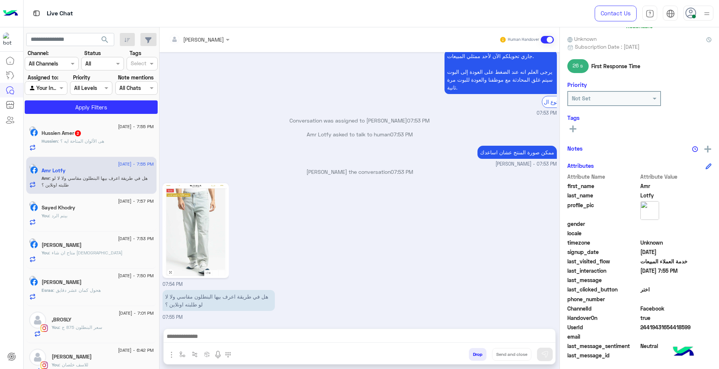
scroll to position [65, 0]
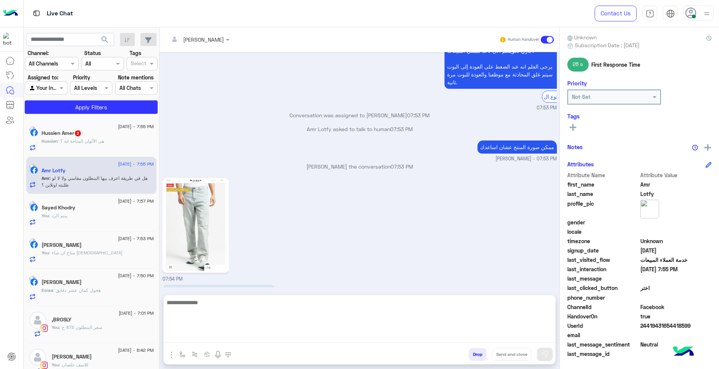
click at [260, 333] on textarea at bounding box center [360, 320] width 392 height 45
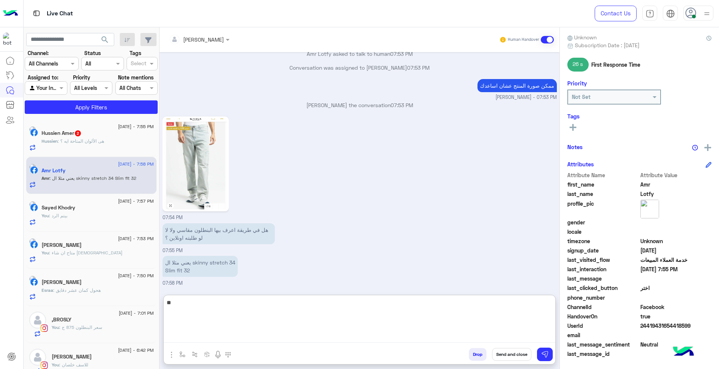
type textarea "*"
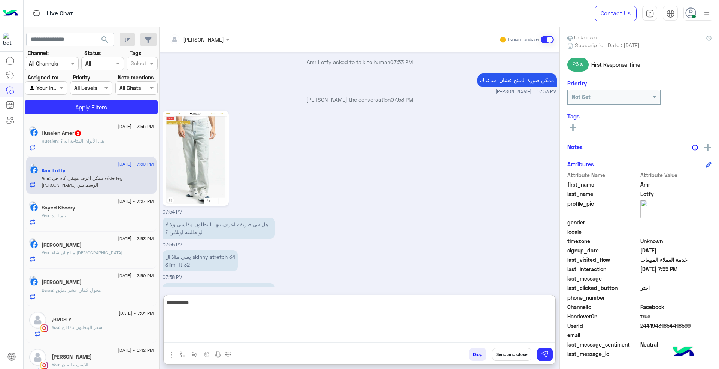
scroll to position [320, 0]
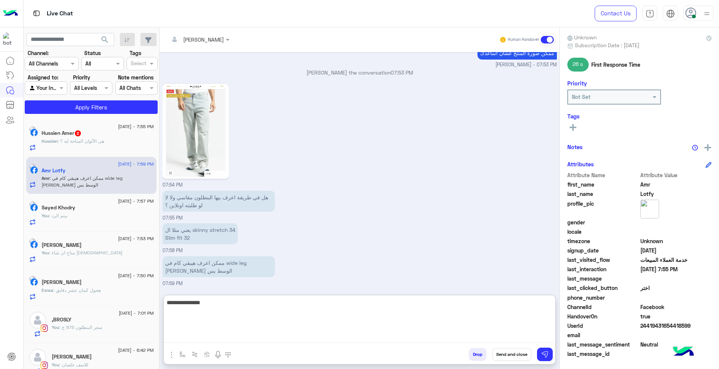
type textarea "**********"
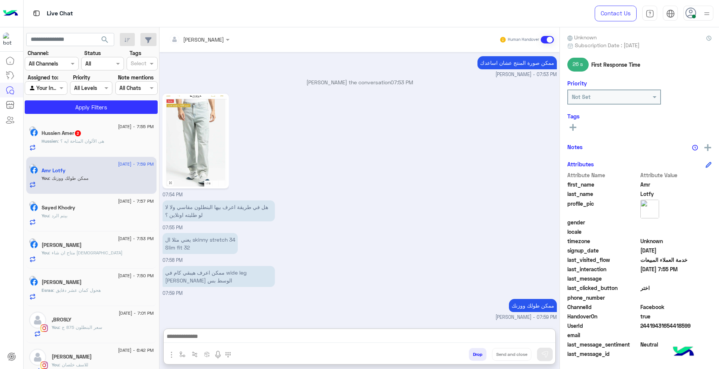
click at [95, 140] on span ": هى الألوان المتاحة ايه ؟" at bounding box center [81, 141] width 46 height 6
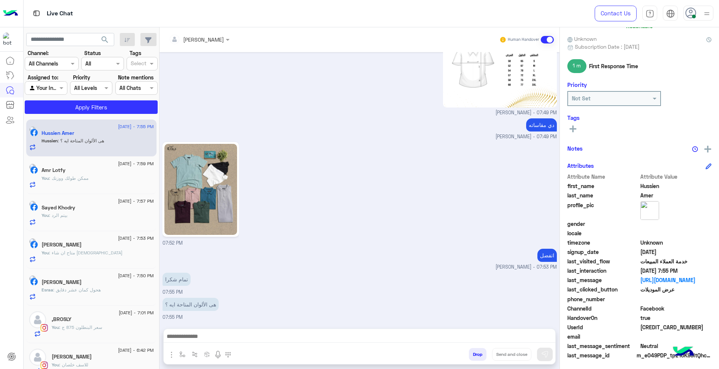
scroll to position [65, 0]
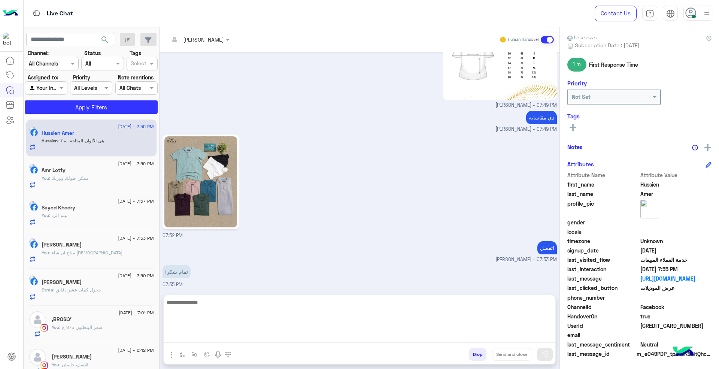
click at [363, 339] on textarea at bounding box center [360, 320] width 392 height 45
type textarea "**********"
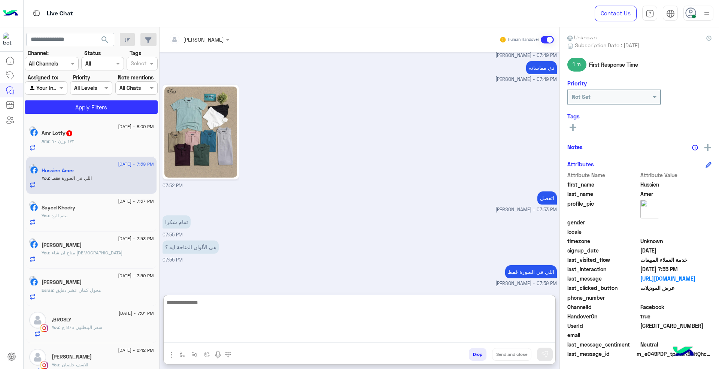
scroll to position [698, 0]
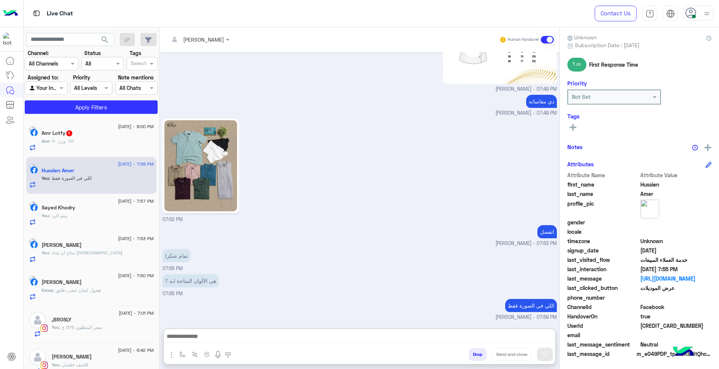
click at [113, 134] on div "Amr Lotfy 1" at bounding box center [98, 134] width 112 height 8
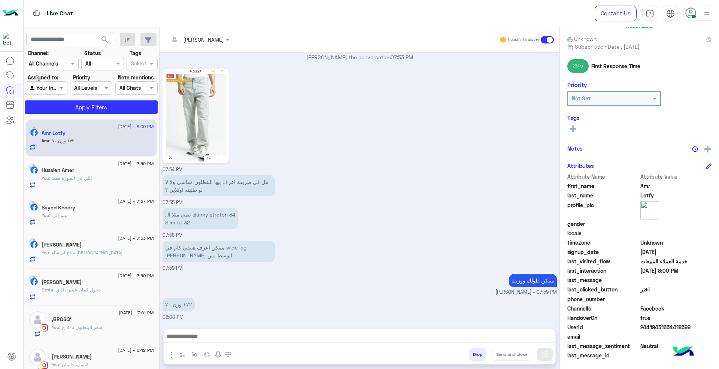
scroll to position [65, 0]
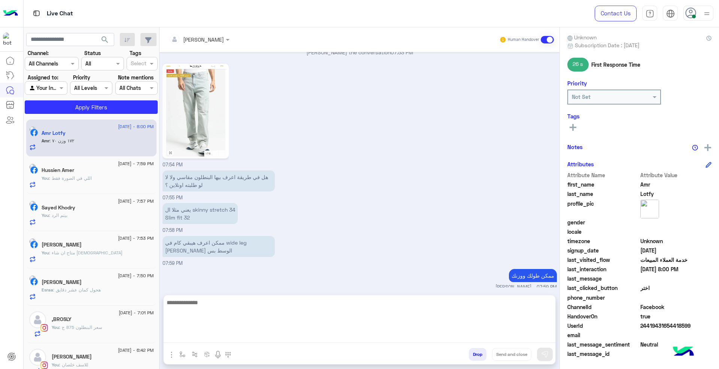
click at [357, 340] on textarea at bounding box center [360, 320] width 392 height 45
type textarea "**********"
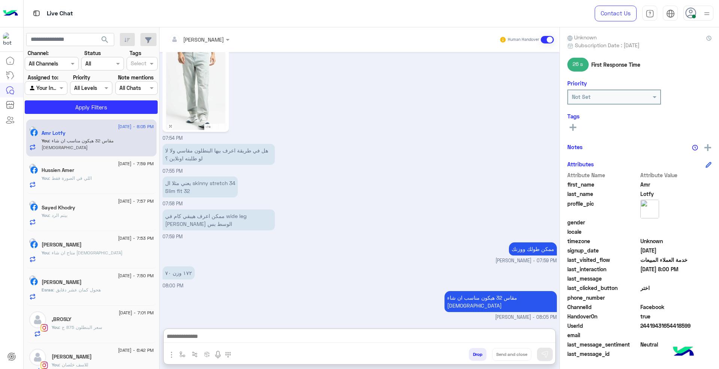
scroll to position [375, 0]
click at [101, 285] on div "[PERSON_NAME]" at bounding box center [98, 283] width 112 height 8
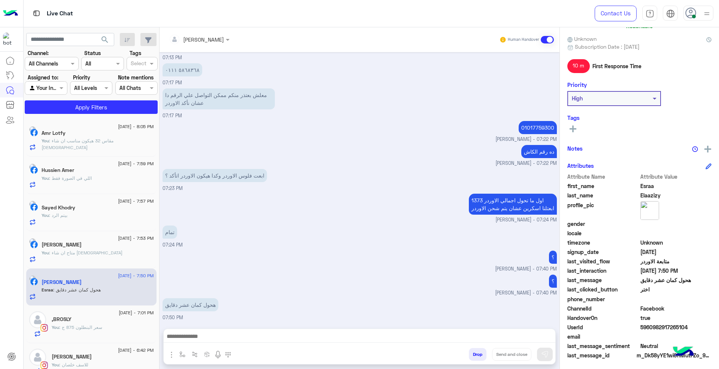
scroll to position [65, 0]
click at [389, 330] on div at bounding box center [360, 338] width 392 height 19
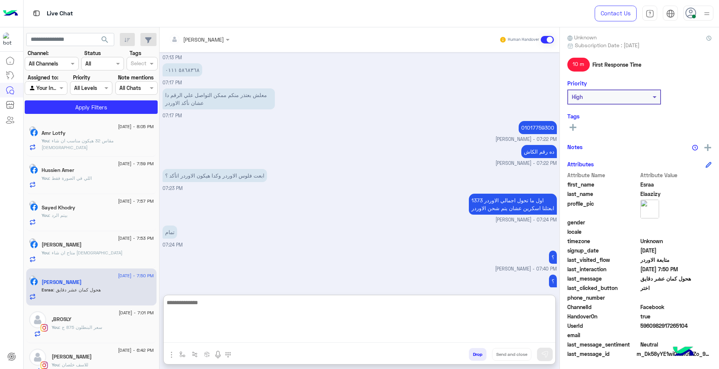
click at [397, 333] on textarea at bounding box center [360, 320] width 392 height 45
type textarea "*"
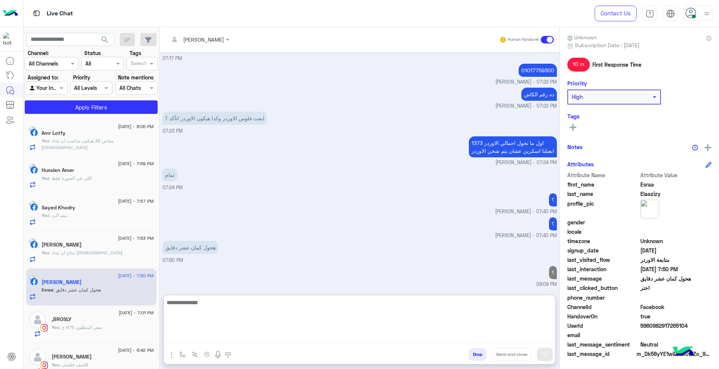
type textarea "*"
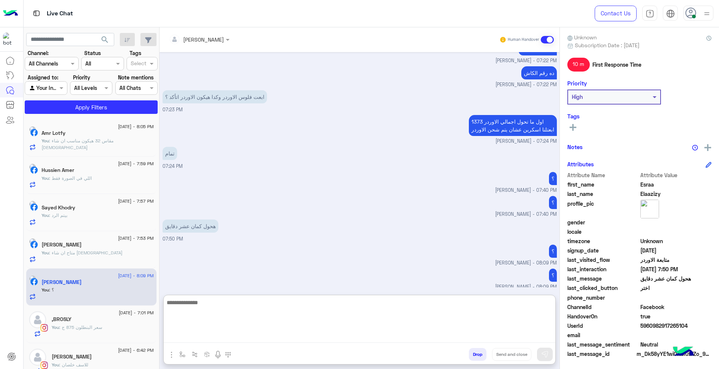
scroll to position [336, 0]
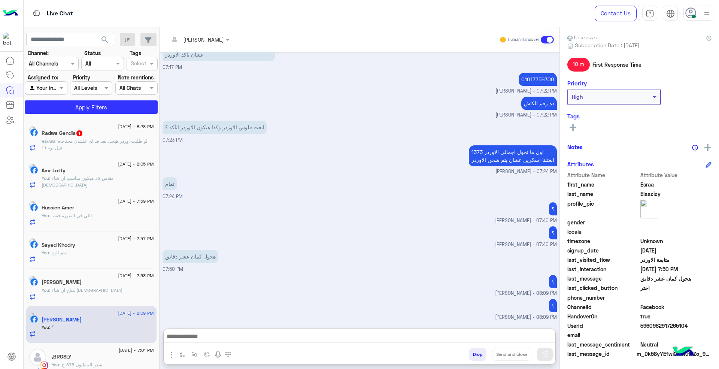
click at [100, 147] on p "Radwa : لو طلبت اوردر هيجى بعد قد اى علشان محتاجاه قبل يوم ١٦" at bounding box center [98, 144] width 112 height 13
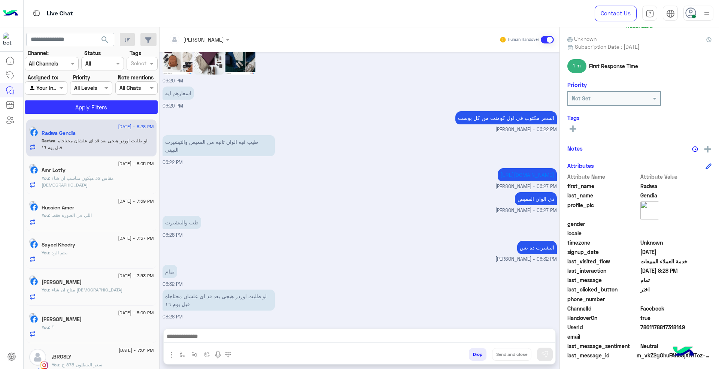
scroll to position [65, 0]
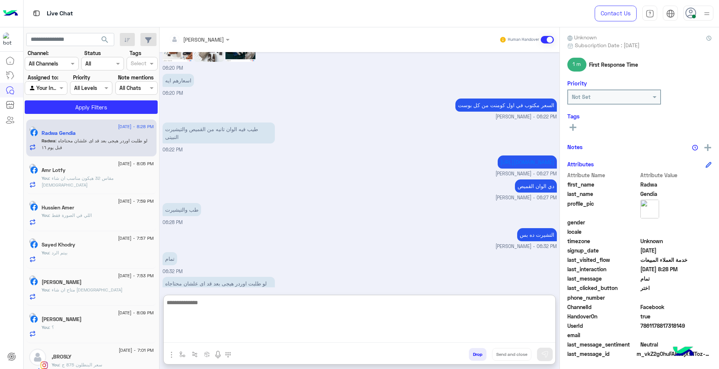
click at [243, 336] on textarea at bounding box center [360, 320] width 392 height 45
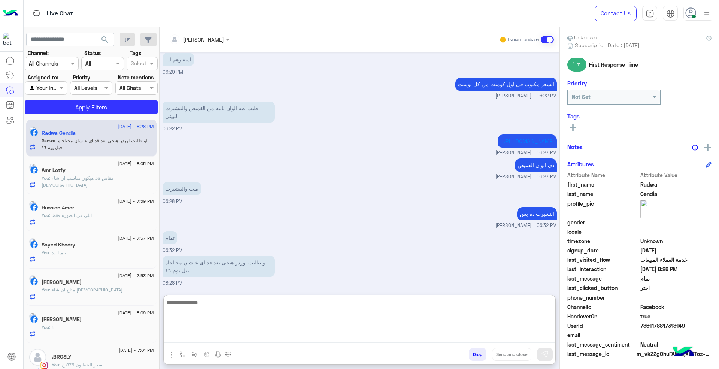
scroll to position [407, 0]
click at [389, 315] on textarea at bounding box center [360, 320] width 392 height 45
type textarea "*********"
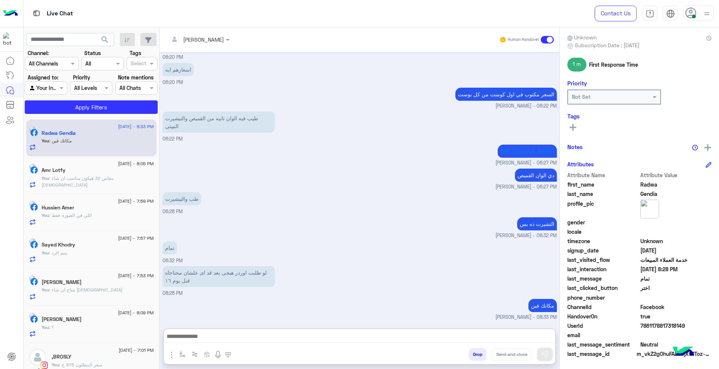
click at [100, 328] on div "You : ؟" at bounding box center [98, 330] width 112 height 13
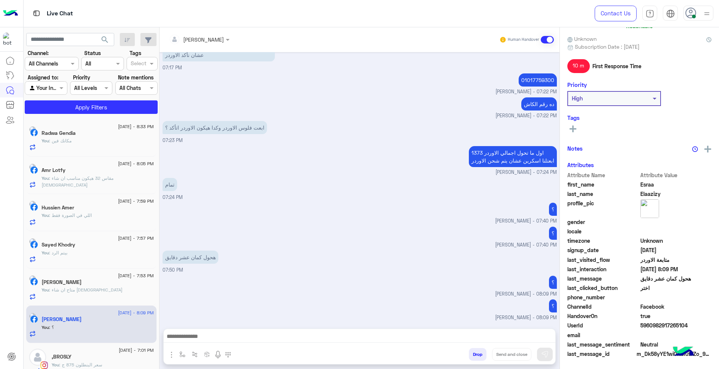
scroll to position [65, 0]
click at [125, 123] on span "[DATE] - 8:34 PM" at bounding box center [136, 126] width 36 height 7
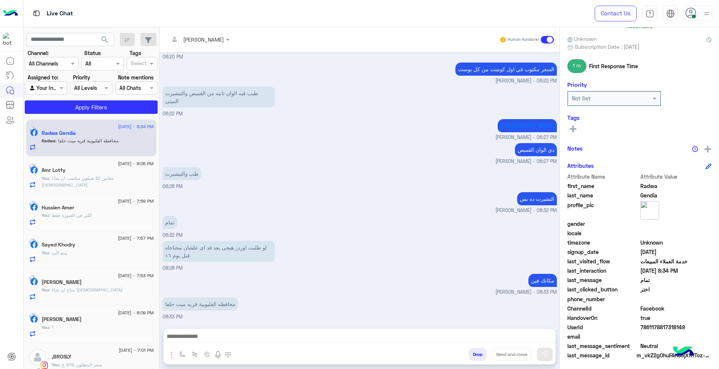
scroll to position [65, 0]
click at [315, 345] on div at bounding box center [360, 338] width 392 height 19
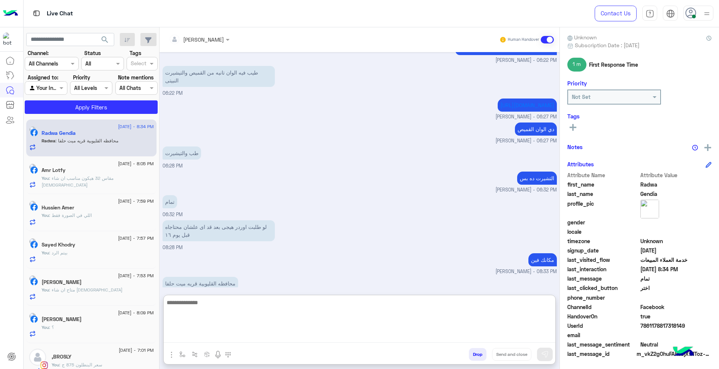
click at [315, 334] on textarea at bounding box center [360, 320] width 392 height 45
paste textarea "**********"
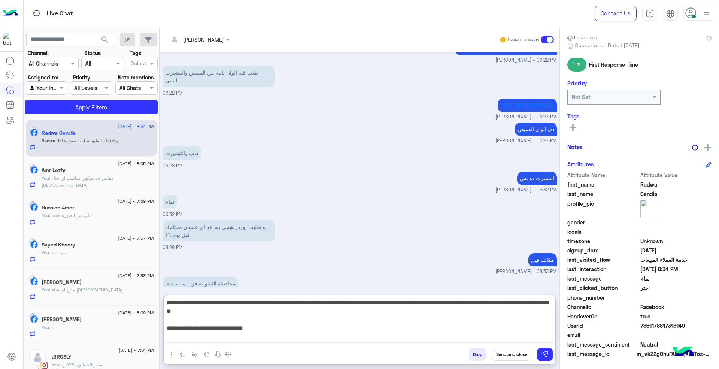
click at [469, 303] on textarea "**********" at bounding box center [360, 320] width 392 height 45
type textarea "**********"
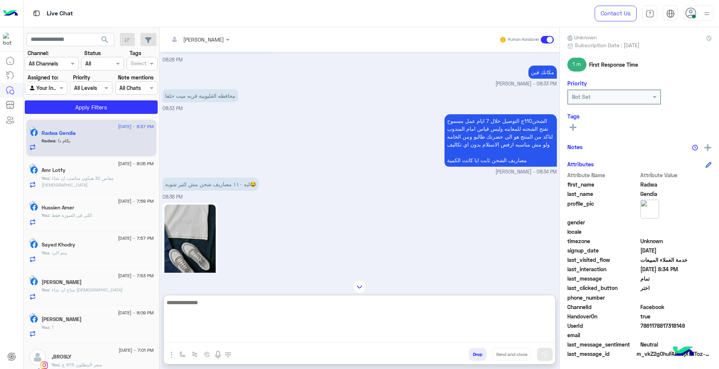
scroll to position [613, 0]
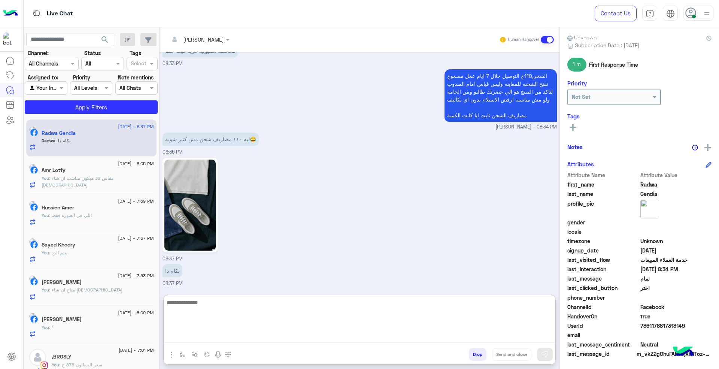
click at [419, 317] on textarea at bounding box center [360, 320] width 392 height 45
type textarea "***"
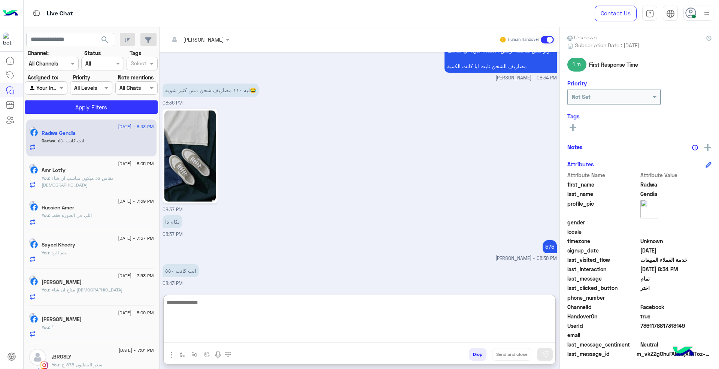
scroll to position [662, 0]
click at [354, 313] on textarea at bounding box center [360, 320] width 392 height 45
type textarea "**********"
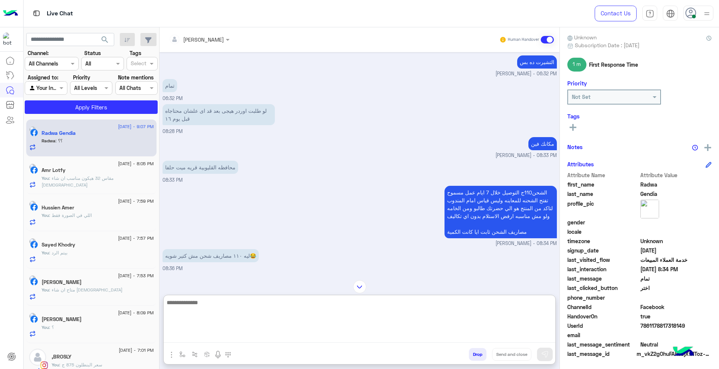
scroll to position [169, 0]
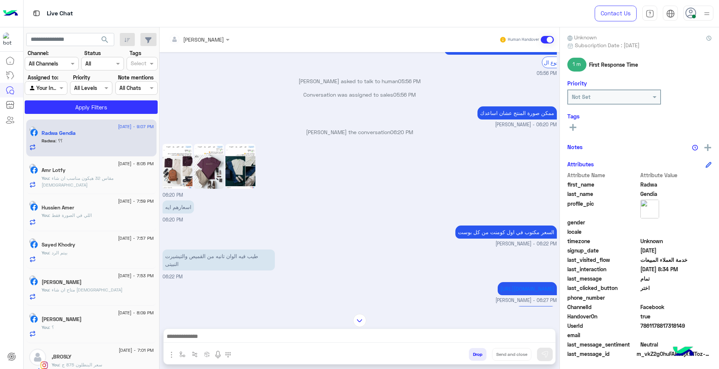
click at [177, 167] on img at bounding box center [178, 166] width 30 height 45
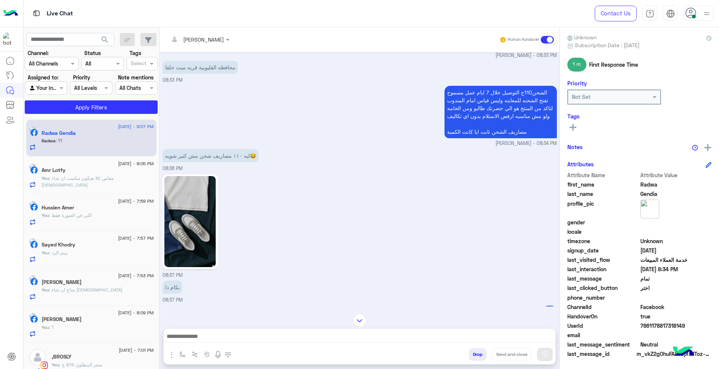
scroll to position [734, 0]
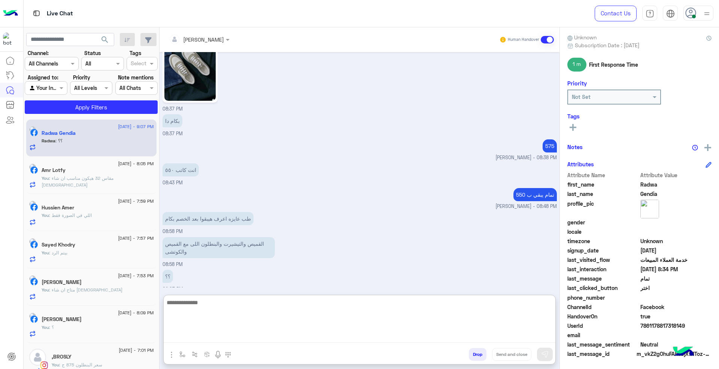
click at [371, 337] on textarea at bounding box center [360, 320] width 392 height 45
click at [539, 301] on textarea "**********" at bounding box center [360, 320] width 392 height 45
type textarea "**********"
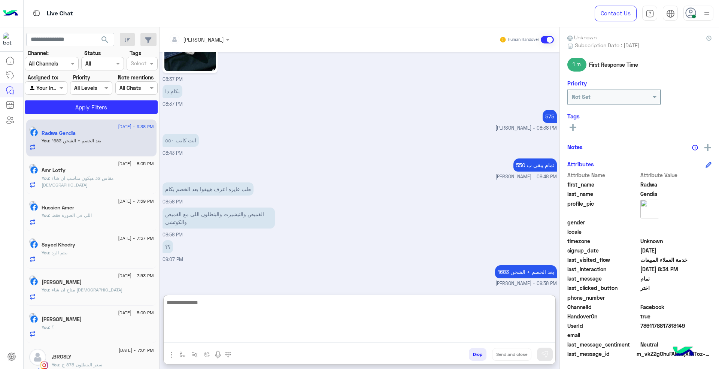
scroll to position [792, 0]
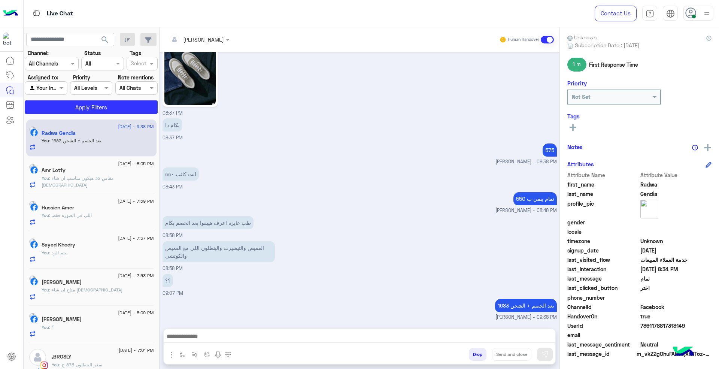
click at [97, 324] on div "[PERSON_NAME]" at bounding box center [98, 320] width 112 height 8
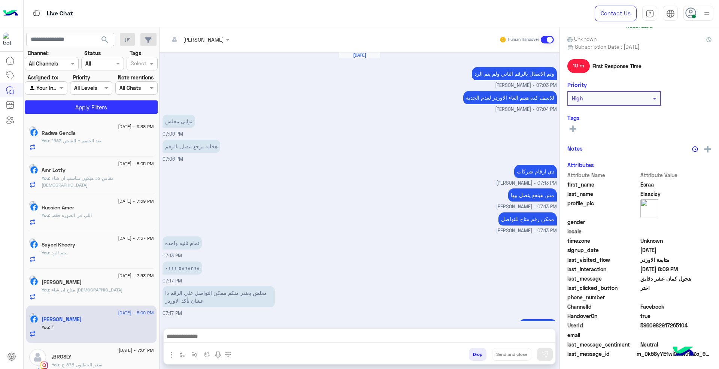
scroll to position [246, 0]
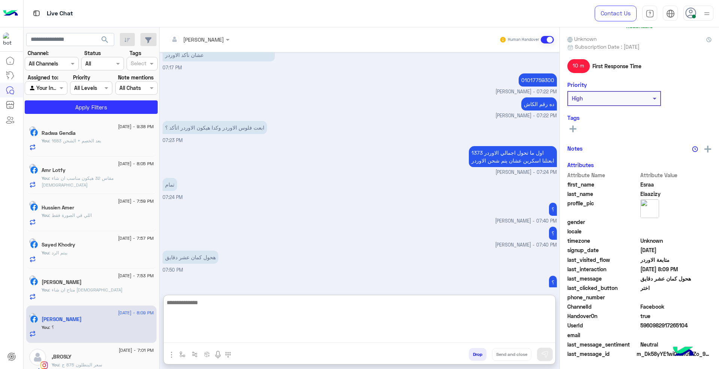
click at [280, 333] on textarea at bounding box center [360, 320] width 392 height 45
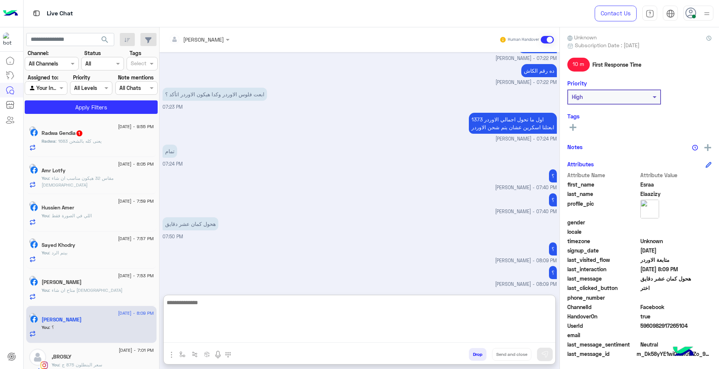
scroll to position [279, 0]
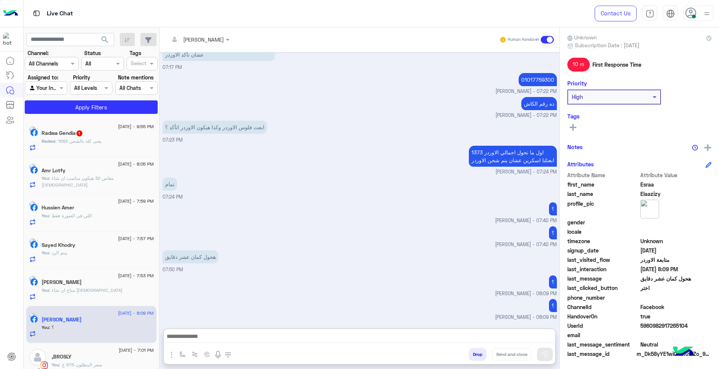
click at [118, 138] on div "Radwa : يعنى كله بالشحن 1683" at bounding box center [98, 144] width 112 height 13
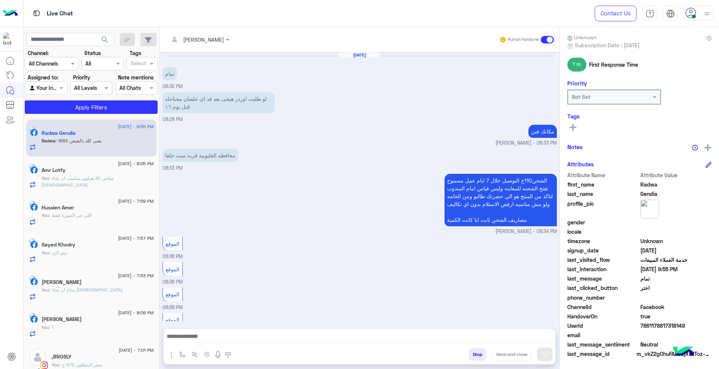
scroll to position [383, 0]
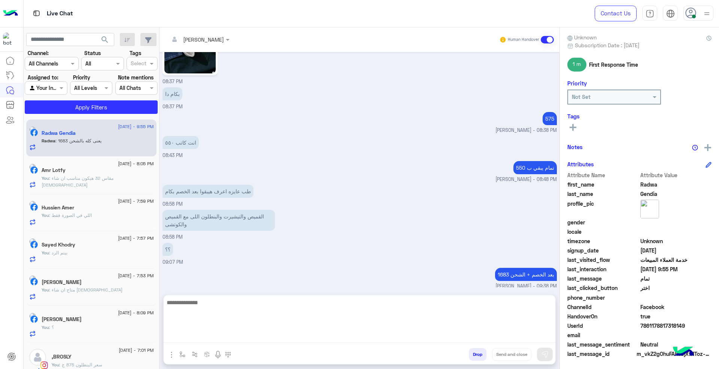
click at [273, 337] on textarea at bounding box center [360, 320] width 392 height 45
type textarea "*"
type textarea "**********"
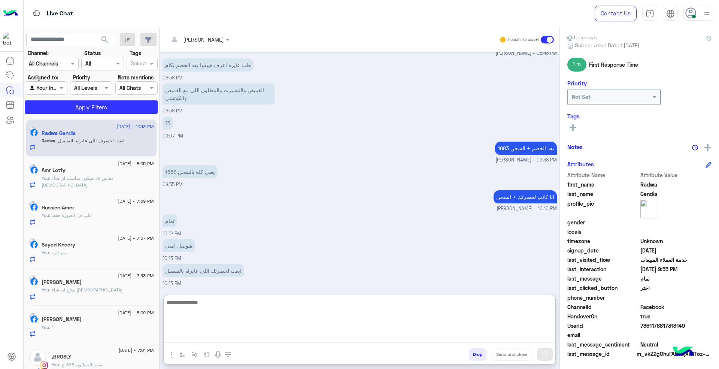
scroll to position [515, 0]
click at [260, 306] on textarea at bounding box center [360, 320] width 392 height 45
type textarea "****"
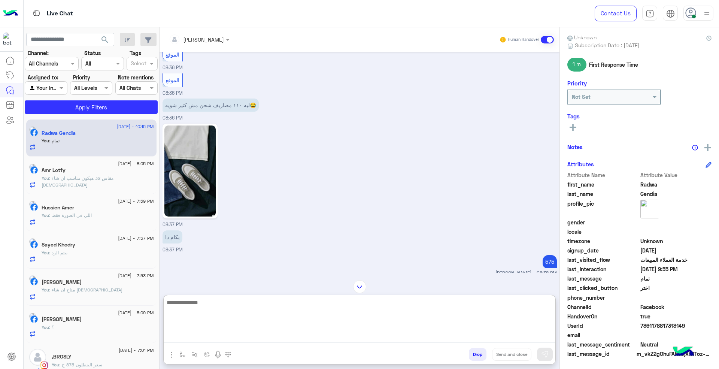
scroll to position [40, 0]
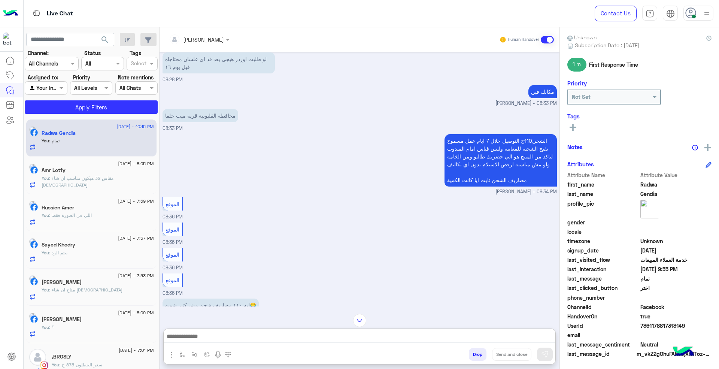
click at [469, 141] on p "الشحن110ج التوصيل خلال 7 ايام عمل مسموح تفتح الشحنه للمعاينه وليس قياس امام الم…" at bounding box center [501, 160] width 112 height 52
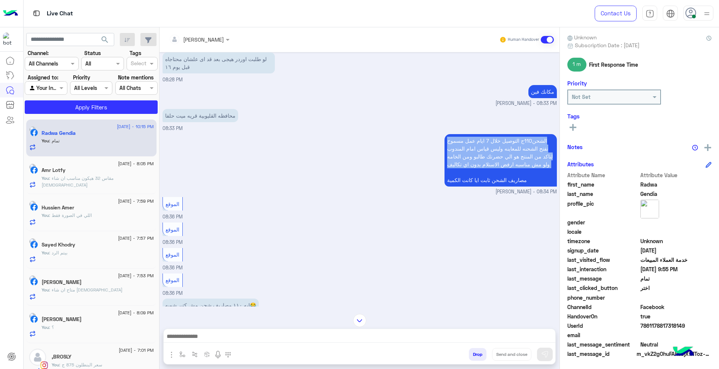
click at [469, 141] on p "الشحن110ج التوصيل خلال 7 ايام عمل مسموح تفتح الشحنه للمعاينه وليس قياس امام الم…" at bounding box center [501, 160] width 112 height 52
drag, startPoint x: 469, startPoint y: 141, endPoint x: 502, endPoint y: 187, distance: 56.6
click at [502, 187] on p "الشحن110ج التوصيل خلال 7 ايام عمل مسموح تفتح الشحنه للمعاينه وليس قياس امام الم…" at bounding box center [501, 160] width 112 height 52
copy app-message "الشحن110ج التوصيل خلال 7 ايام عمل مسموح تفتح الشحنه للمعاينه وليس قياس امام الم…"
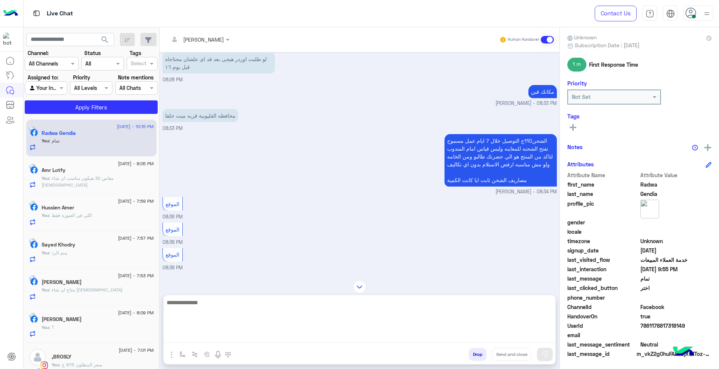
click at [397, 342] on textarea at bounding box center [360, 320] width 392 height 45
paste textarea "**********"
type textarea "**********"
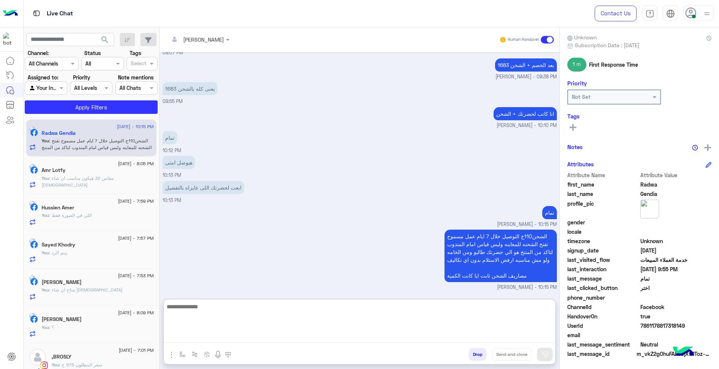
scroll to position [610, 0]
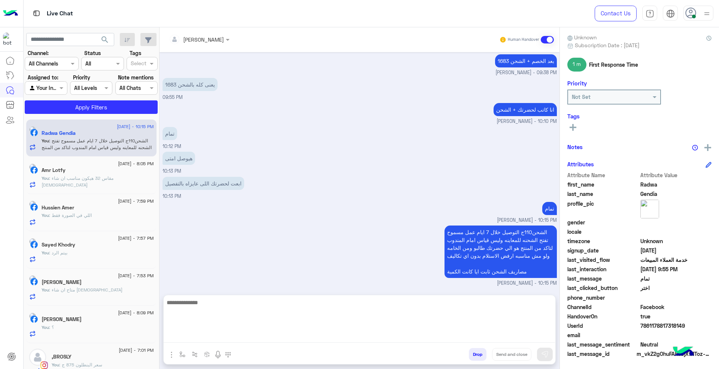
click at [82, 332] on div "You : ؟" at bounding box center [98, 330] width 112 height 13
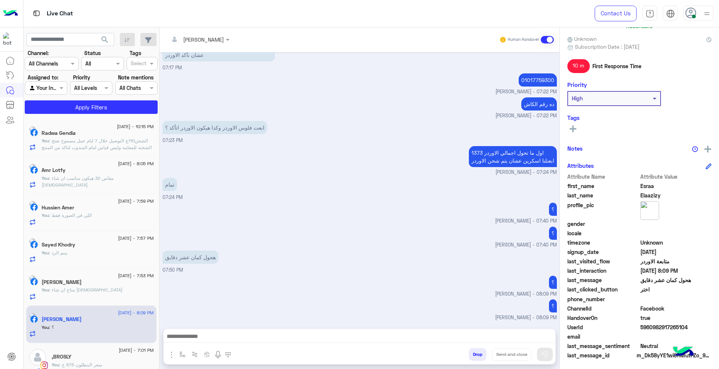
scroll to position [65, 0]
click at [300, 334] on textarea at bounding box center [359, 336] width 391 height 11
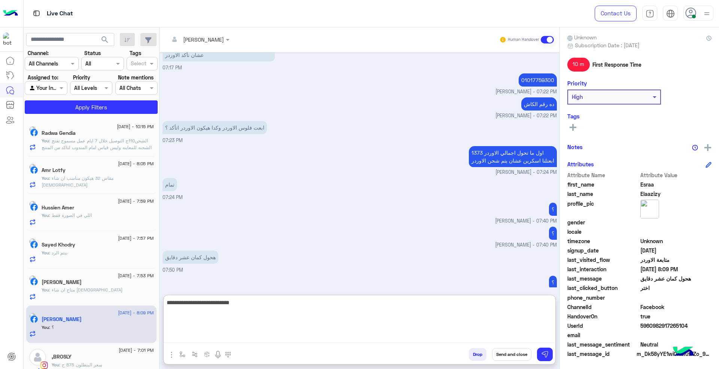
type textarea "**********"
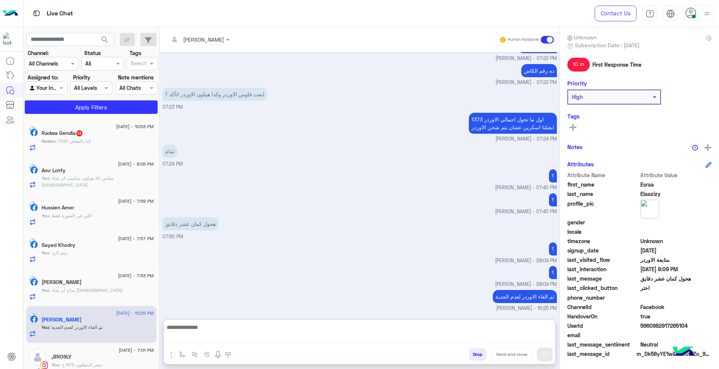
scroll to position [303, 0]
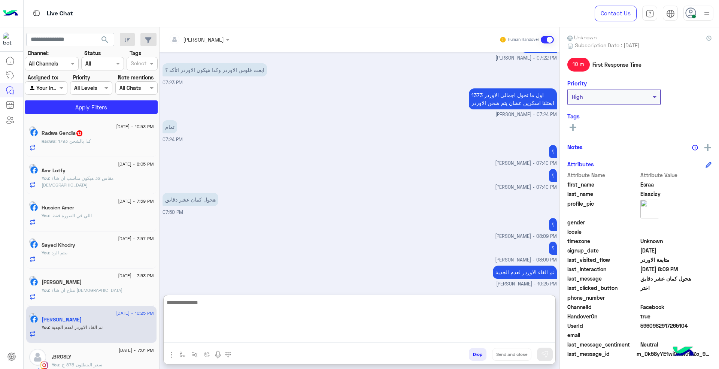
click at [109, 137] on div "Radwa Gendia 13" at bounding box center [98, 134] width 112 height 8
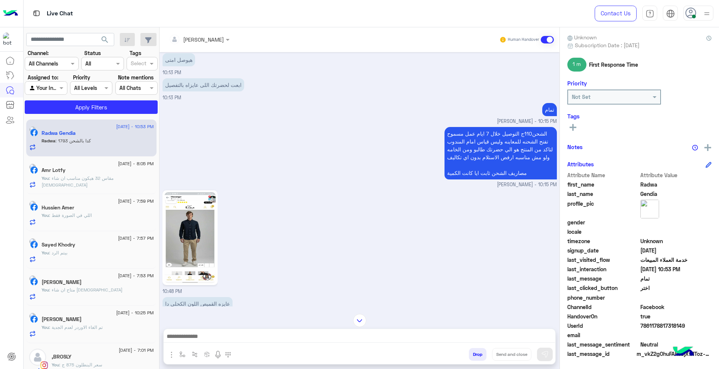
scroll to position [237, 0]
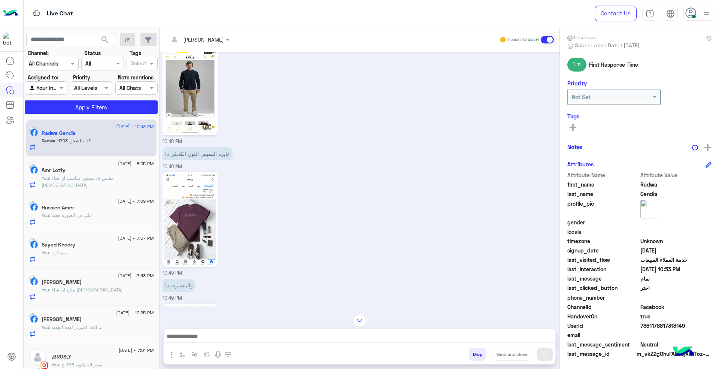
click at [213, 37] on div at bounding box center [199, 39] width 68 height 9
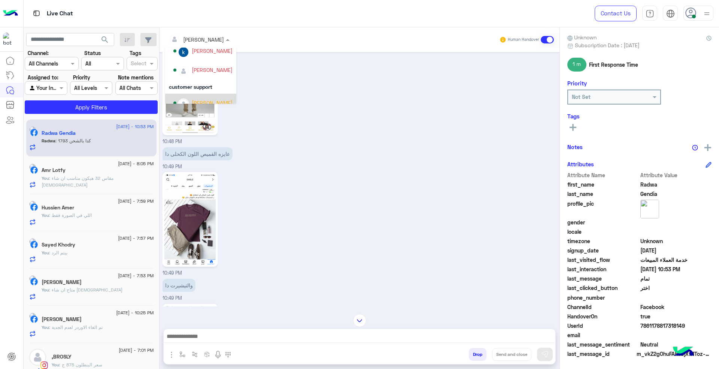
scroll to position [17, 0]
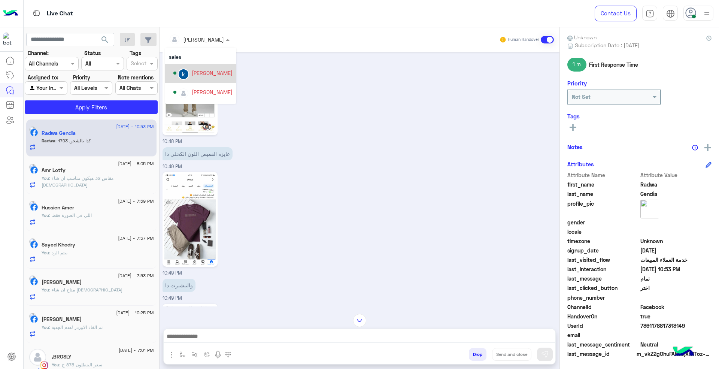
click at [219, 75] on div "[PERSON_NAME]" at bounding box center [212, 73] width 41 height 8
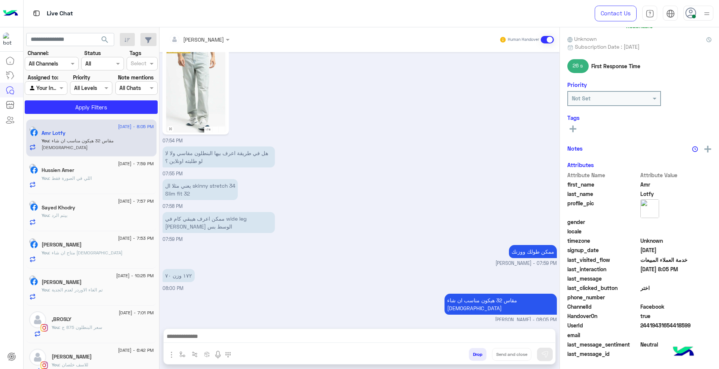
scroll to position [65, 0]
click at [475, 354] on button "Drop" at bounding box center [478, 354] width 18 height 13
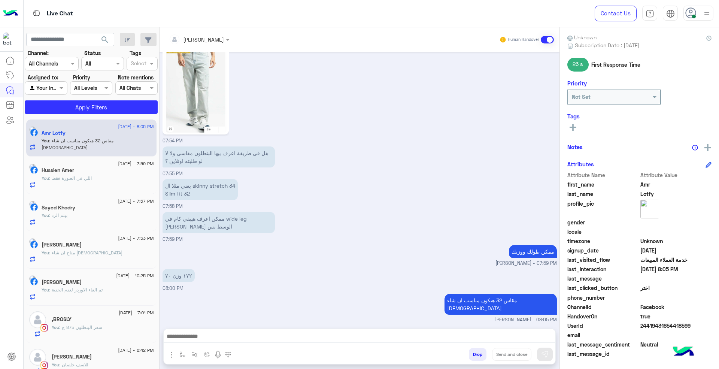
click at [475, 354] on div "[PERSON_NAME] Human Handover [DATE] GetStarted 07:52 PM اهلًا Amr! 😎 أنا مساعدك…" at bounding box center [360, 199] width 400 height 345
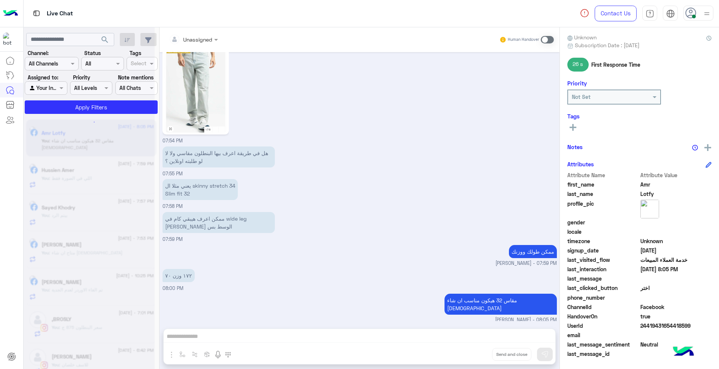
scroll to position [386, 0]
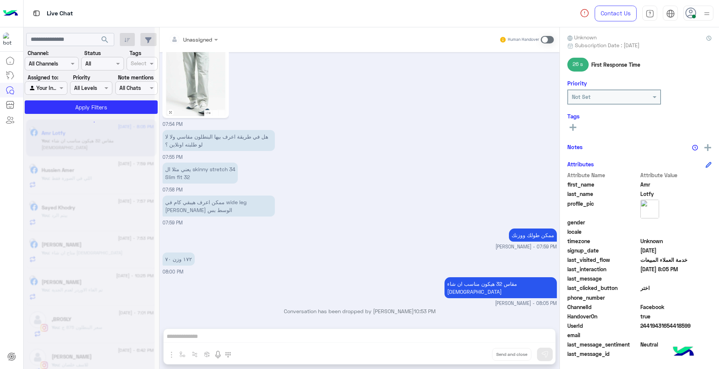
click at [475, 354] on div "Unassigned Human Handover [DATE] GetStarted 07:52 PM اهلًا Amr! 😎 أنا مساعدك ال…" at bounding box center [360, 199] width 400 height 345
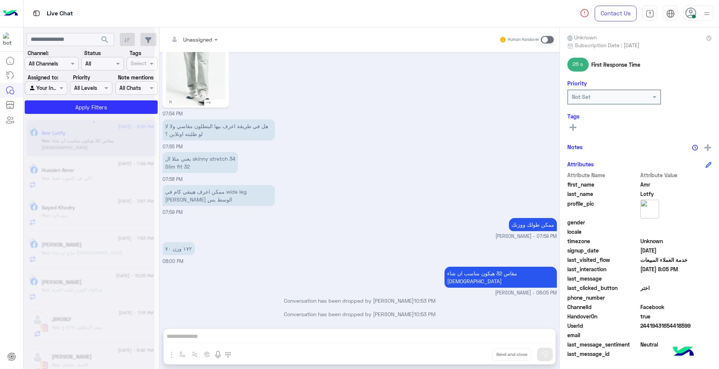
click at [0, 0] on button "Drop" at bounding box center [0, 0] width 0 height 0
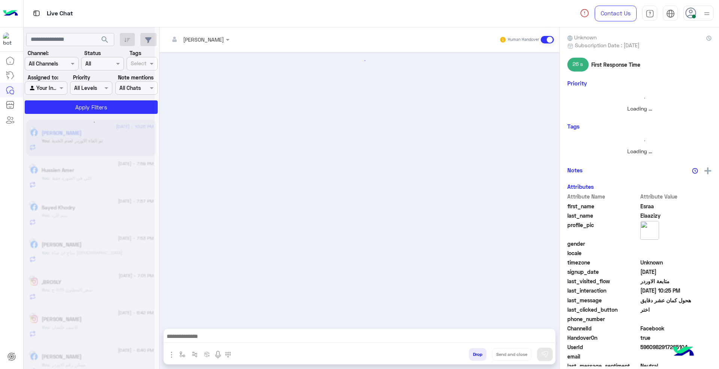
click at [475, 354] on button "Drop" at bounding box center [478, 354] width 18 height 13
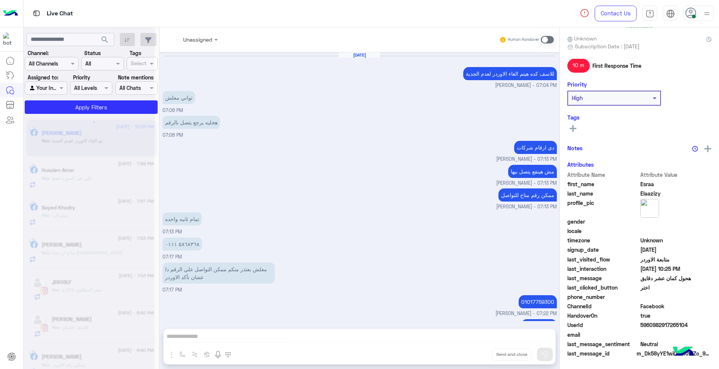
click at [475, 354] on div "Unassigned Human Handover [DATE] للاسف كده هيتم الغاء الاوردر لعدم الجدية [PERS…" at bounding box center [360, 199] width 400 height 345
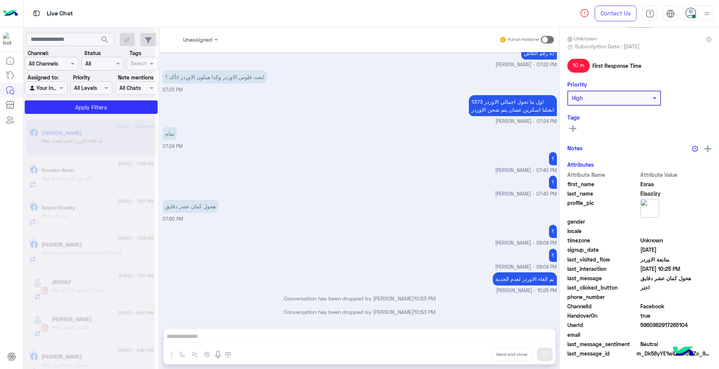
scroll to position [65, 0]
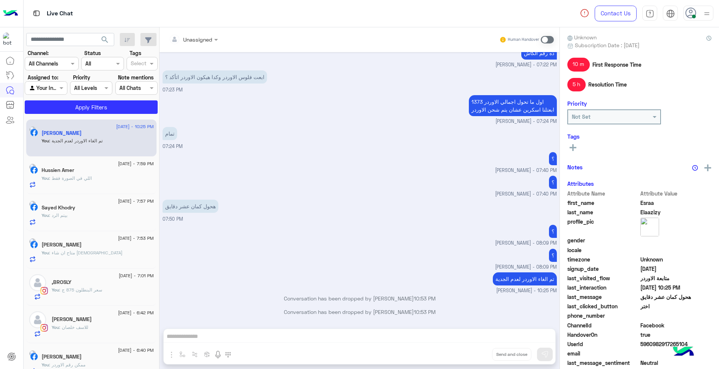
click at [0, 0] on button "Drop" at bounding box center [0, 0] width 0 height 0
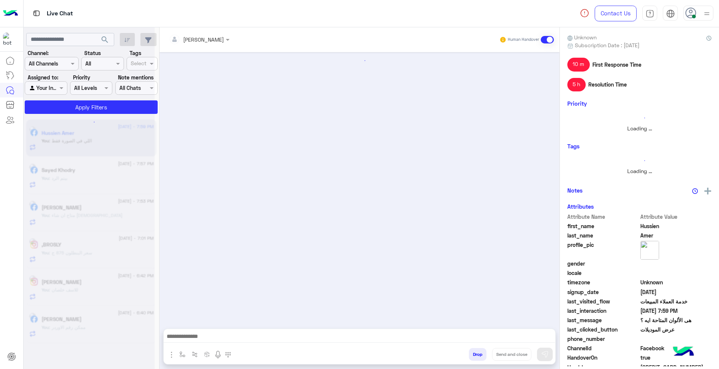
click at [475, 354] on button "Drop" at bounding box center [478, 354] width 18 height 13
click at [475, 354] on div "[PERSON_NAME] Human Handover Attachements Images Drop Send and close" at bounding box center [360, 199] width 400 height 345
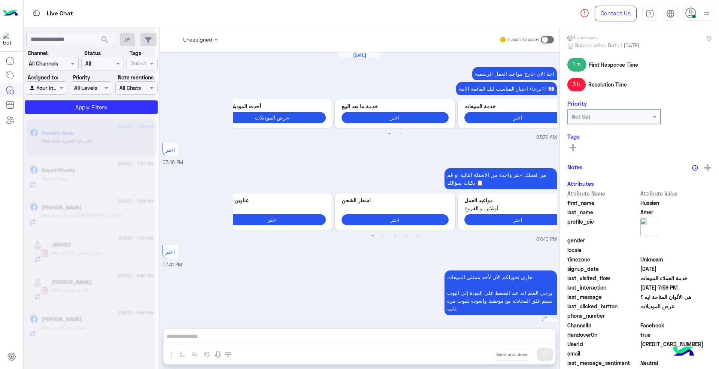
scroll to position [653, 0]
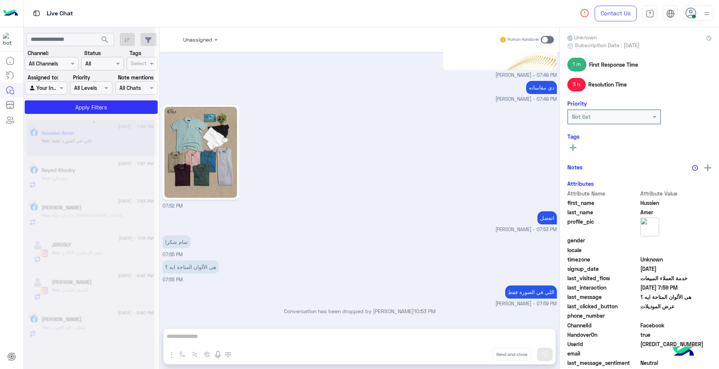
click at [475, 354] on div "Unassigned Human Handover [DATE] احنا الان خارج مواعيد العمل الرسمية برجاء اختي…" at bounding box center [360, 199] width 400 height 345
click at [0, 0] on button "Drop" at bounding box center [0, 0] width 0 height 0
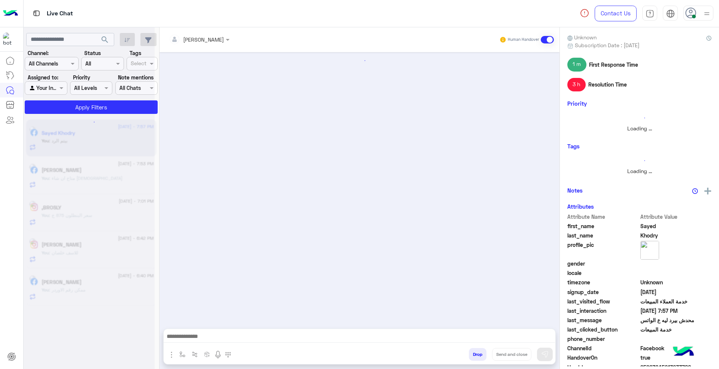
click at [475, 354] on button "Drop" at bounding box center [478, 354] width 18 height 13
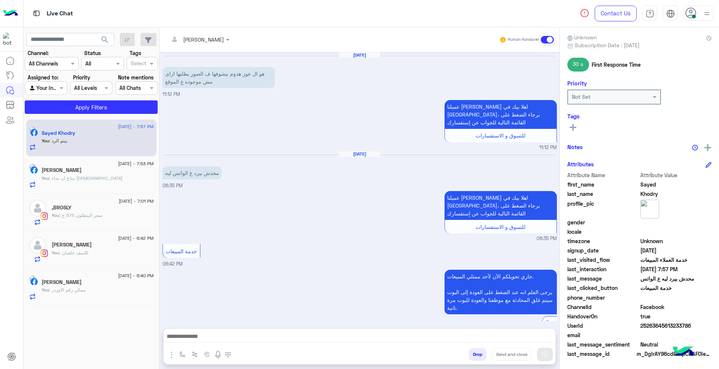
click at [475, 354] on div "[PERSON_NAME] Human Handover [DATE] هو ال عوز هدوم بيشوفها ف الصور يطلبها ازاى …" at bounding box center [360, 199] width 400 height 345
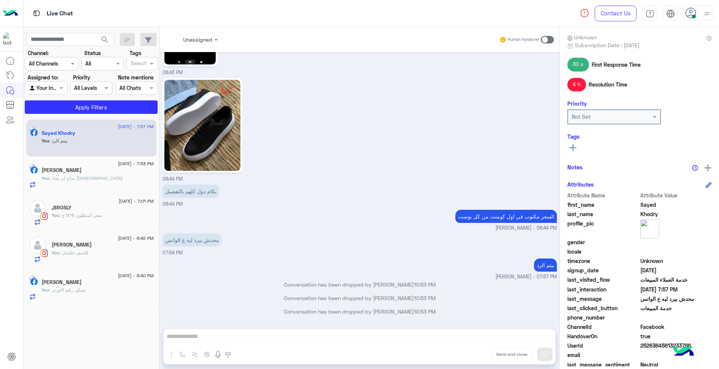
click at [475, 354] on div "Unassigned Human Handover [DATE] هو ال عوز هدوم بيشوفها ف الصور يطلبها ازاى مش …" at bounding box center [360, 199] width 400 height 345
click at [0, 0] on button "Drop" at bounding box center [0, 0] width 0 height 0
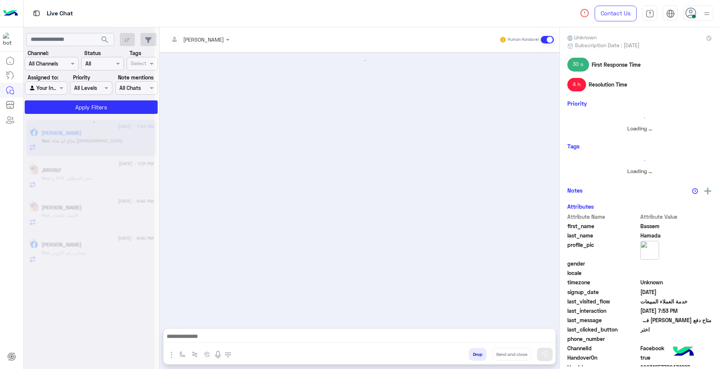
click at [475, 354] on button "Drop" at bounding box center [478, 354] width 18 height 13
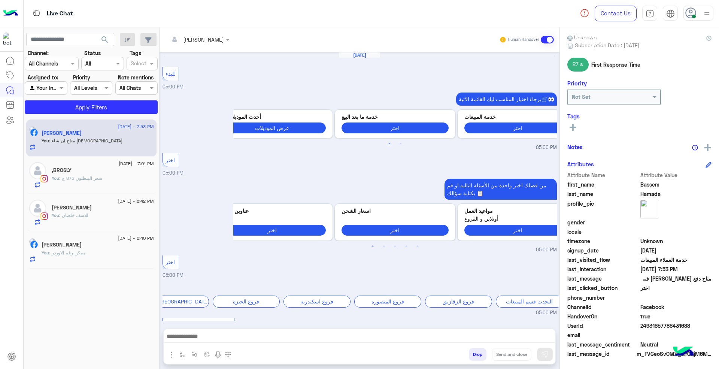
click at [475, 354] on div "[PERSON_NAME] Human Handover [DATE] للبدء 05:00 PM برجاء اختيار المناسب ليك الق…" at bounding box center [360, 199] width 400 height 345
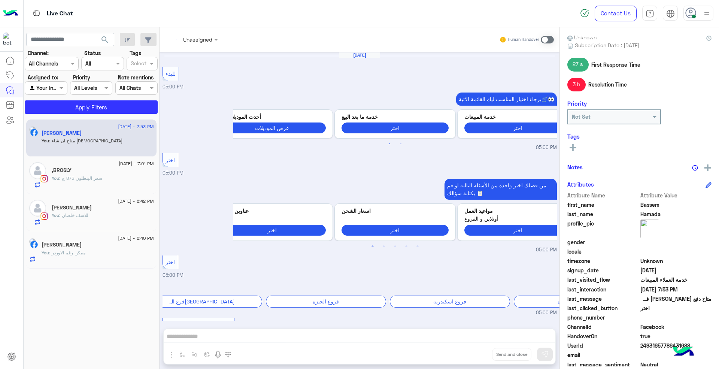
click at [475, 354] on div "Unassigned Human Handover [DATE] للبدء 05:00 PM برجاء اختيار المناسب ليك القائم…" at bounding box center [360, 199] width 400 height 345
click at [0, 0] on button "Drop" at bounding box center [0, 0] width 0 height 0
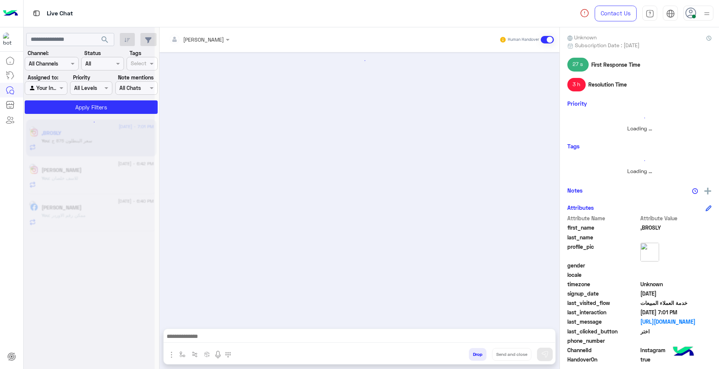
click at [475, 354] on button "Drop" at bounding box center [478, 354] width 18 height 13
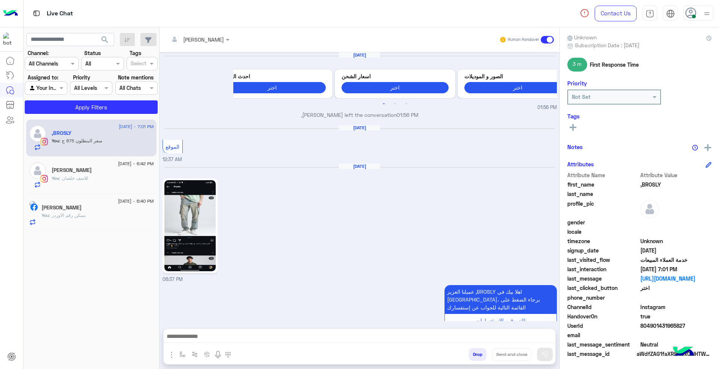
click at [475, 354] on div "[PERSON_NAME] Human Handover [DATE] Previous احدث العروض اختر اسعار الشحن اختر …" at bounding box center [360, 199] width 400 height 345
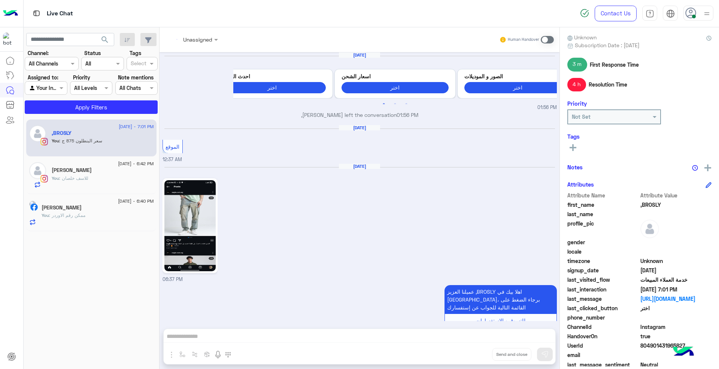
scroll to position [622, 0]
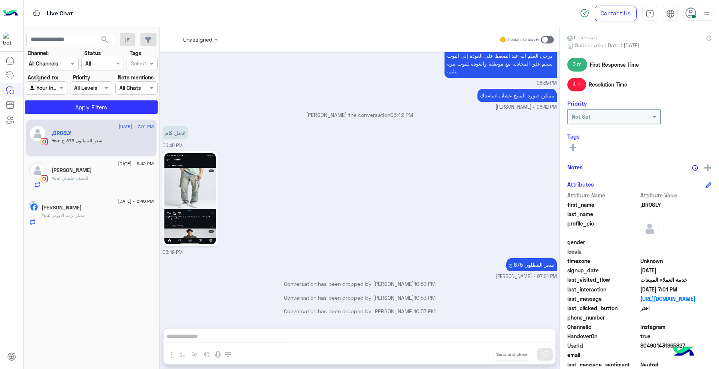
click at [475, 354] on div "Unassigned Human Handover [DATE] Previous احدث العروض اختر اسعار الشحن اختر الص…" at bounding box center [360, 199] width 400 height 345
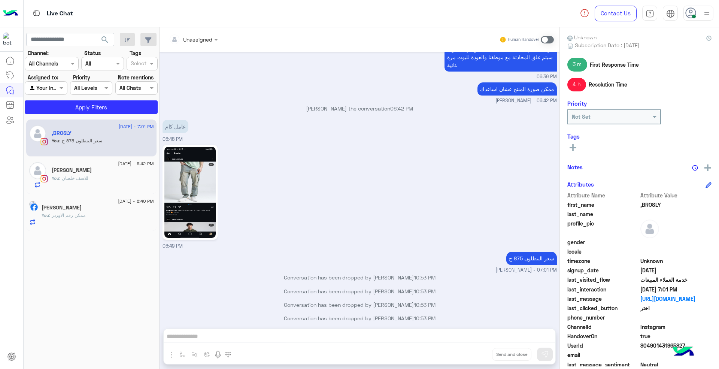
click at [0, 0] on button "Drop" at bounding box center [0, 0] width 0 height 0
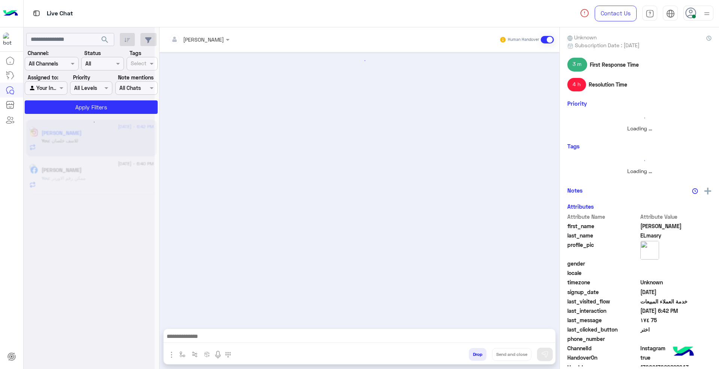
click at [475, 354] on button "Drop" at bounding box center [478, 354] width 18 height 13
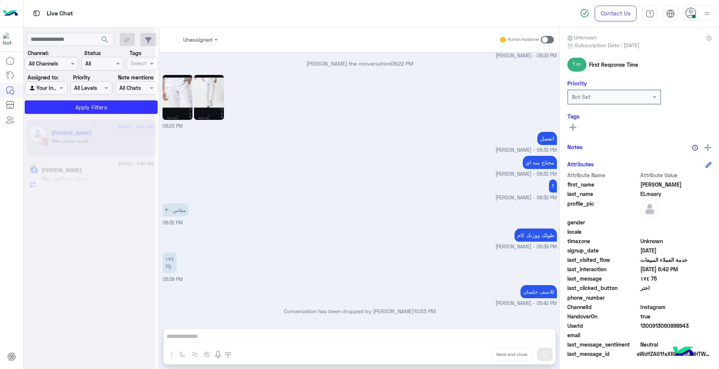
click at [475, 354] on div "Unassigned Human Handover [DATE] عرض الموديلات 06:20 PM صيفك محتاج طلة مختلفة 😎…" at bounding box center [360, 199] width 400 height 345
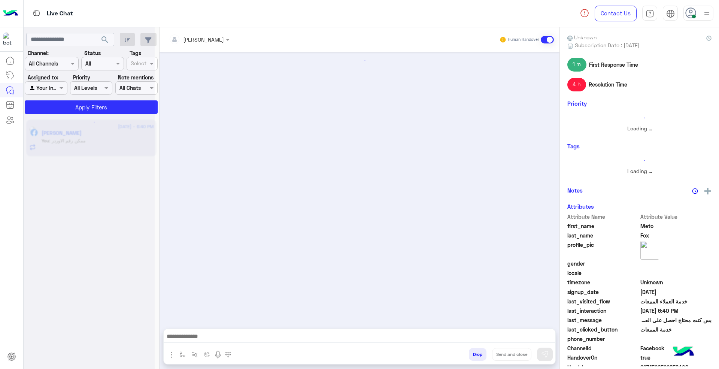
click at [475, 354] on button "Drop" at bounding box center [478, 354] width 18 height 13
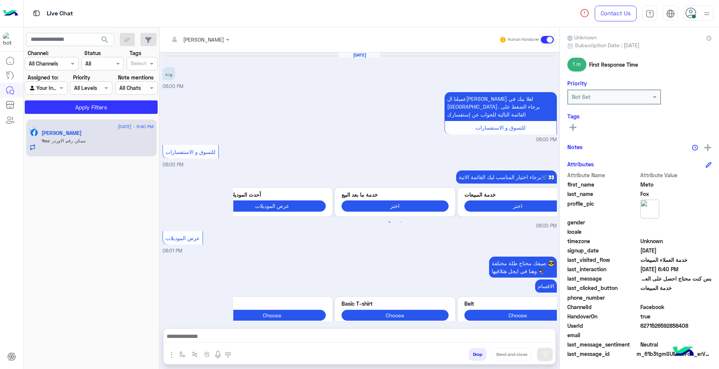
scroll to position [547, 0]
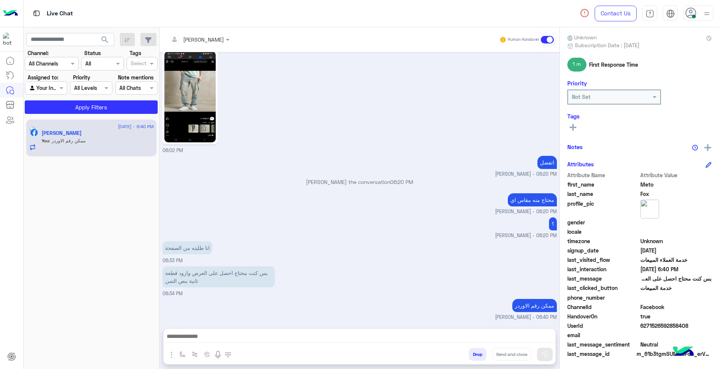
click at [475, 354] on div "[PERSON_NAME] Human Handover [DATE] وده 06:00 PM عميلنا العزيز Meto اهلا بيك في…" at bounding box center [360, 199] width 400 height 345
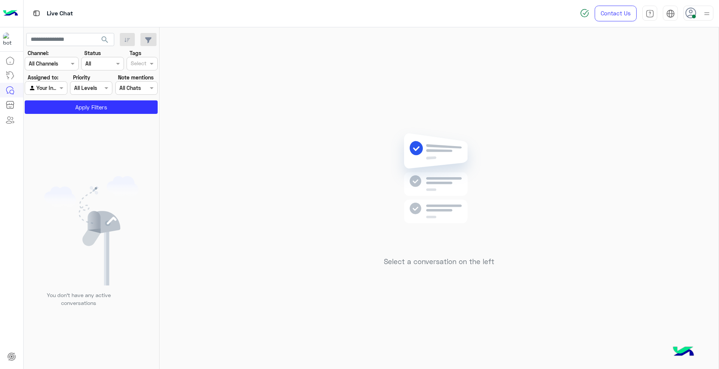
click at [697, 18] on div at bounding box center [698, 13] width 30 height 15
click at [677, 102] on label "Offline" at bounding box center [667, 106] width 82 height 13
click at [540, 155] on div "Select a conversation on the left" at bounding box center [439, 199] width 559 height 345
